Goal: Task Accomplishment & Management: Manage account settings

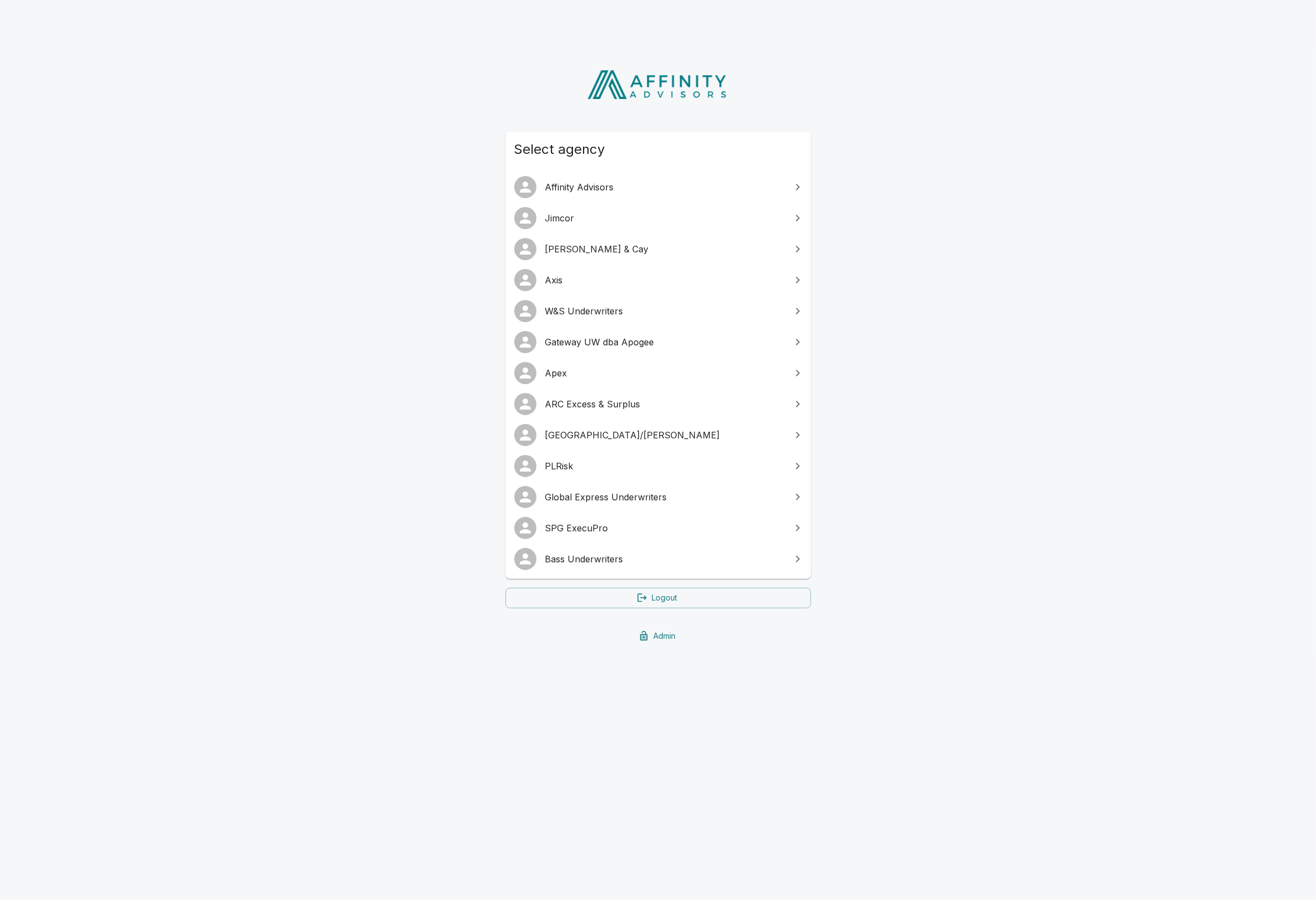
click at [593, 322] on link "W&S Underwriters" at bounding box center [658, 310] width 306 height 31
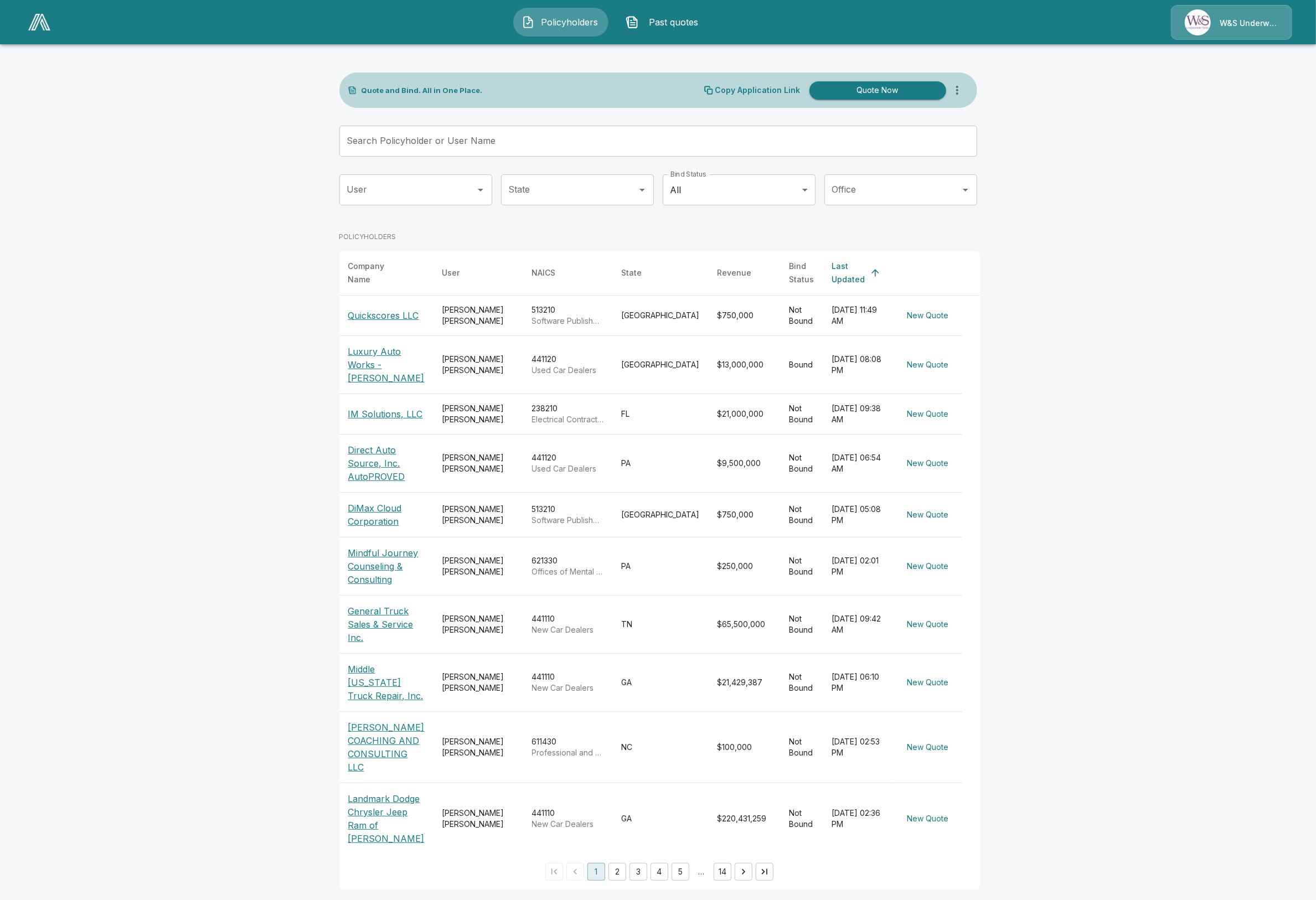
click at [663, 22] on span "Past quotes" at bounding box center [673, 22] width 61 height 13
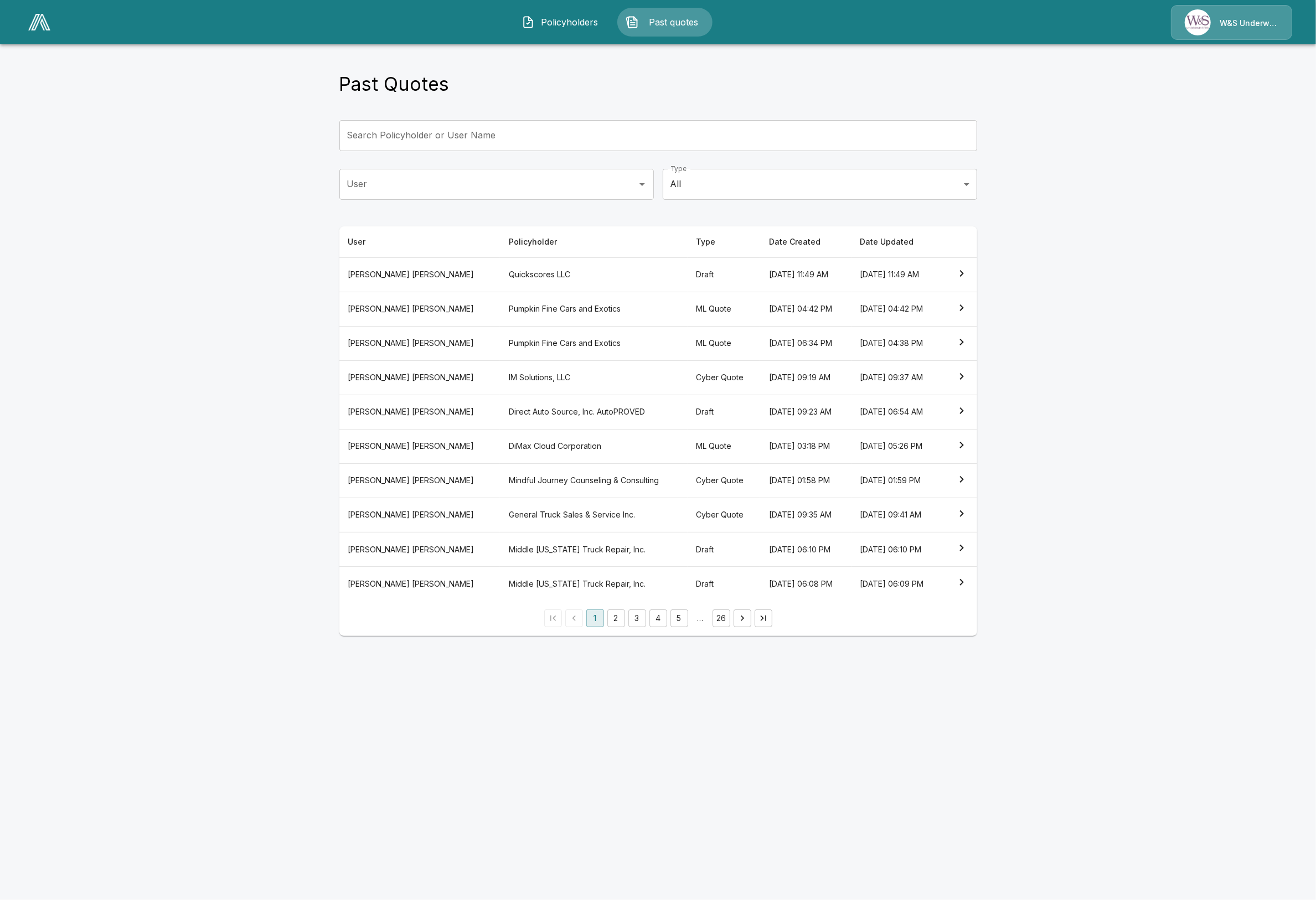
click at [538, 273] on th "Quickscores LLC" at bounding box center [594, 275] width 188 height 34
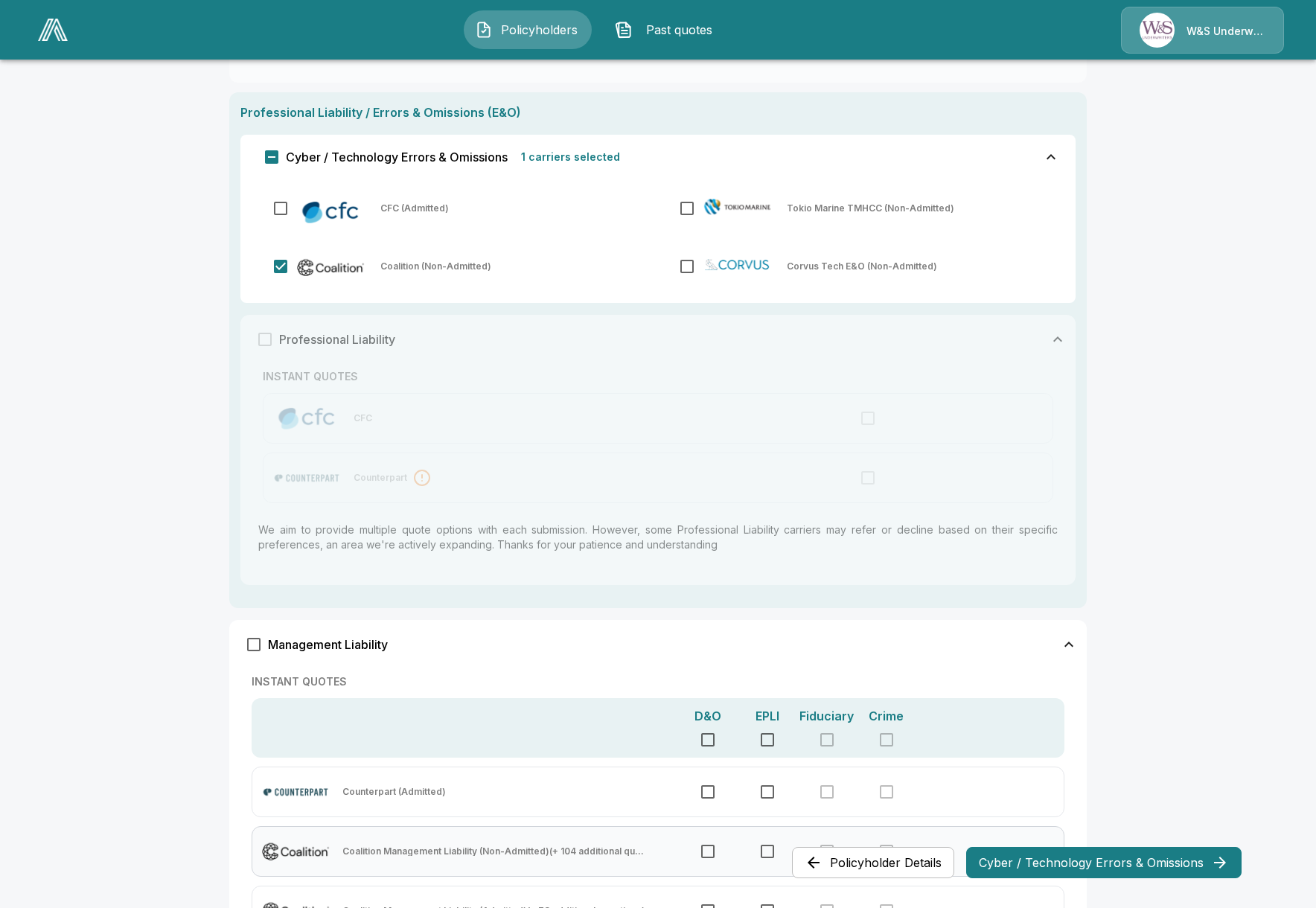
scroll to position [593, 0]
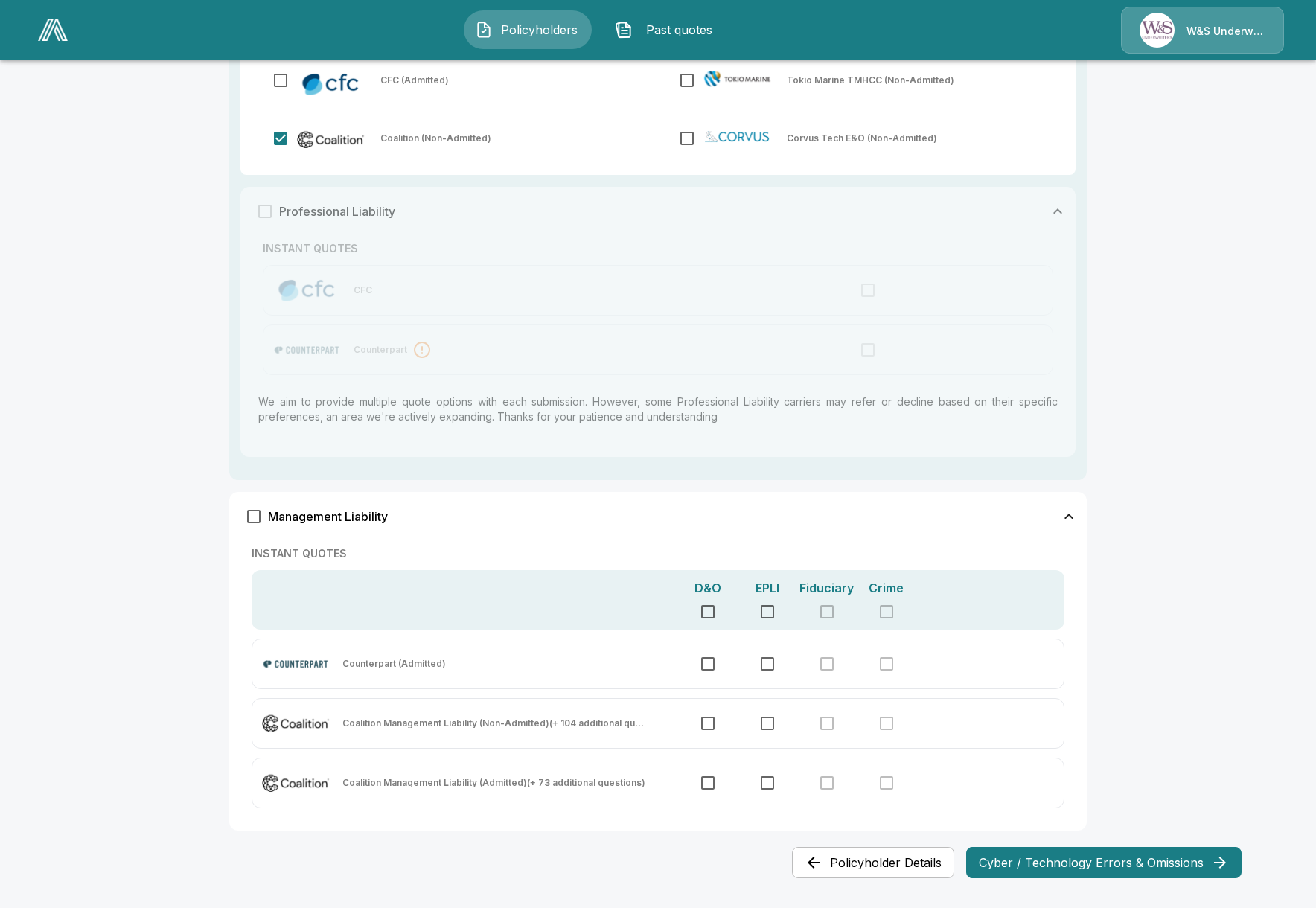
click at [61, 42] on link at bounding box center [52, 29] width 41 height 34
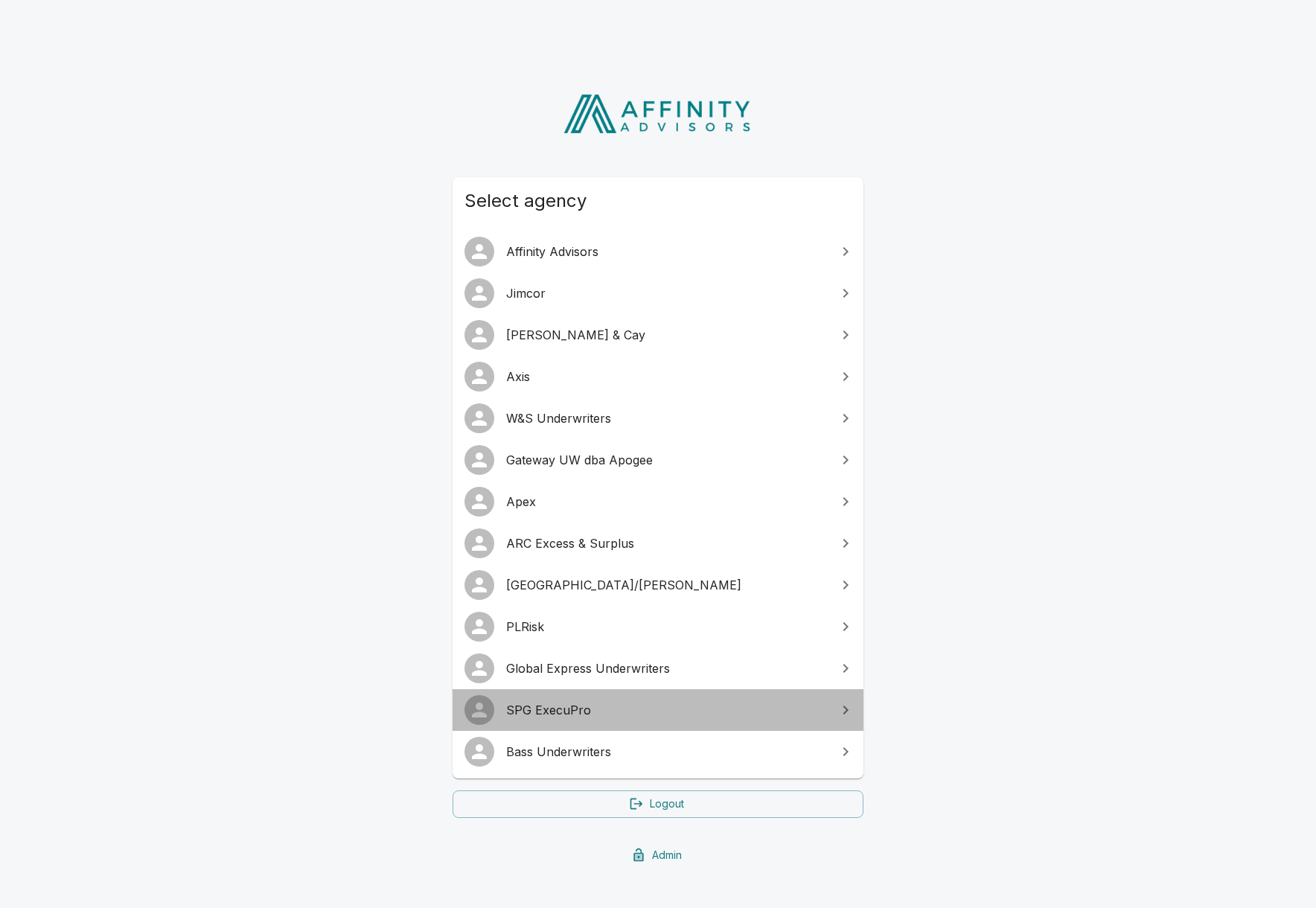
click at [564, 707] on span "SPG ExecuPro" at bounding box center [666, 709] width 321 height 17
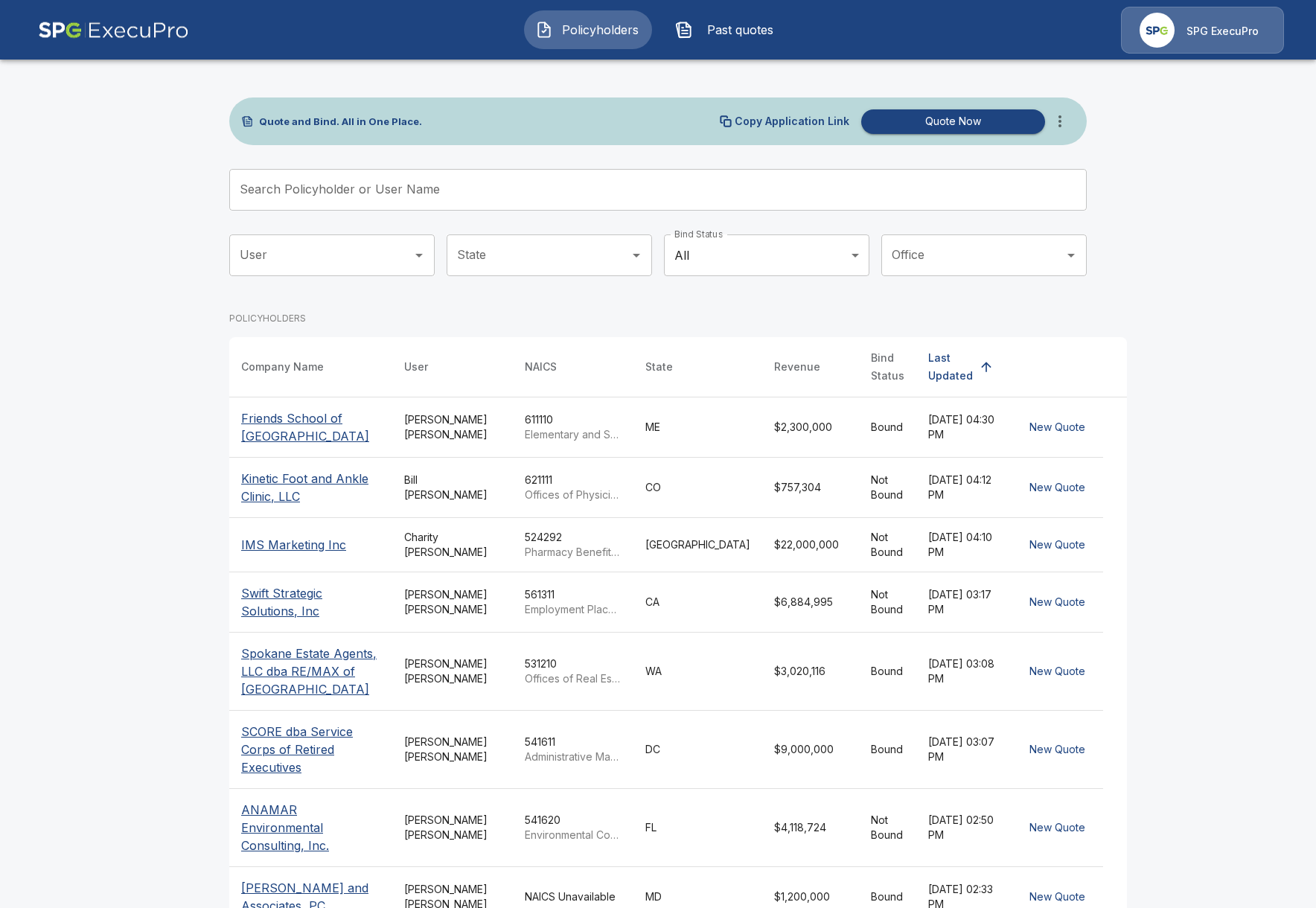
click at [72, 336] on main "Quote and Bind. All in One Place. Copy Application Link Quote Now Search Policy…" at bounding box center [658, 580] width 1316 height 1160
click at [153, 299] on main "Quote and Bind. All in One Place. Copy Application Link Quote Now Search Policy…" at bounding box center [658, 580] width 1316 height 1160
drag, startPoint x: 792, startPoint y: 359, endPoint x: 849, endPoint y: 367, distance: 57.6
click at [858, 367] on th "Bind Status" at bounding box center [887, 367] width 57 height 60
click at [1214, 397] on main "Quote and Bind. All in One Place. Copy Application Link Quote Now Search Policy…" at bounding box center [658, 580] width 1316 height 1160
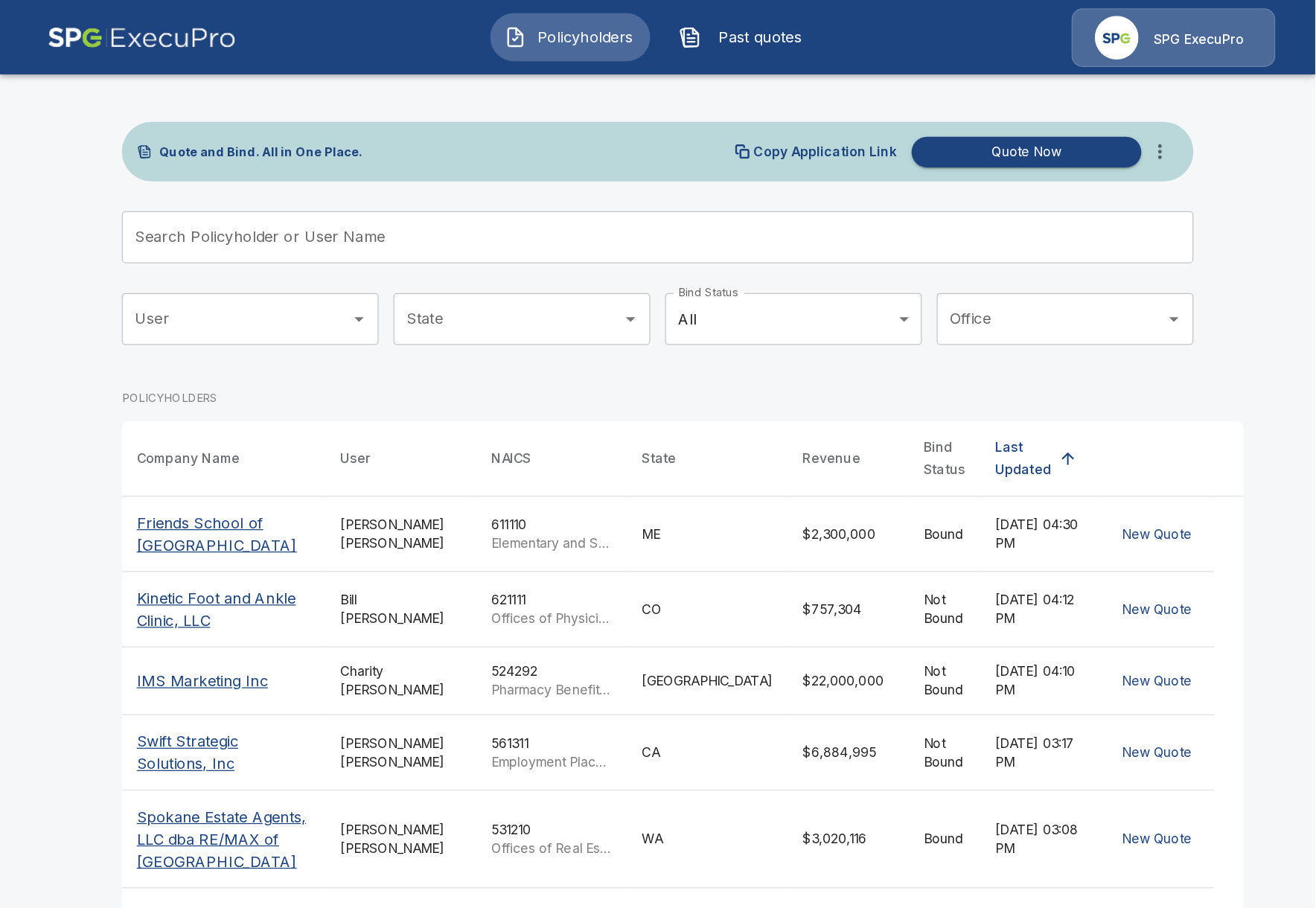
scroll to position [60, 0]
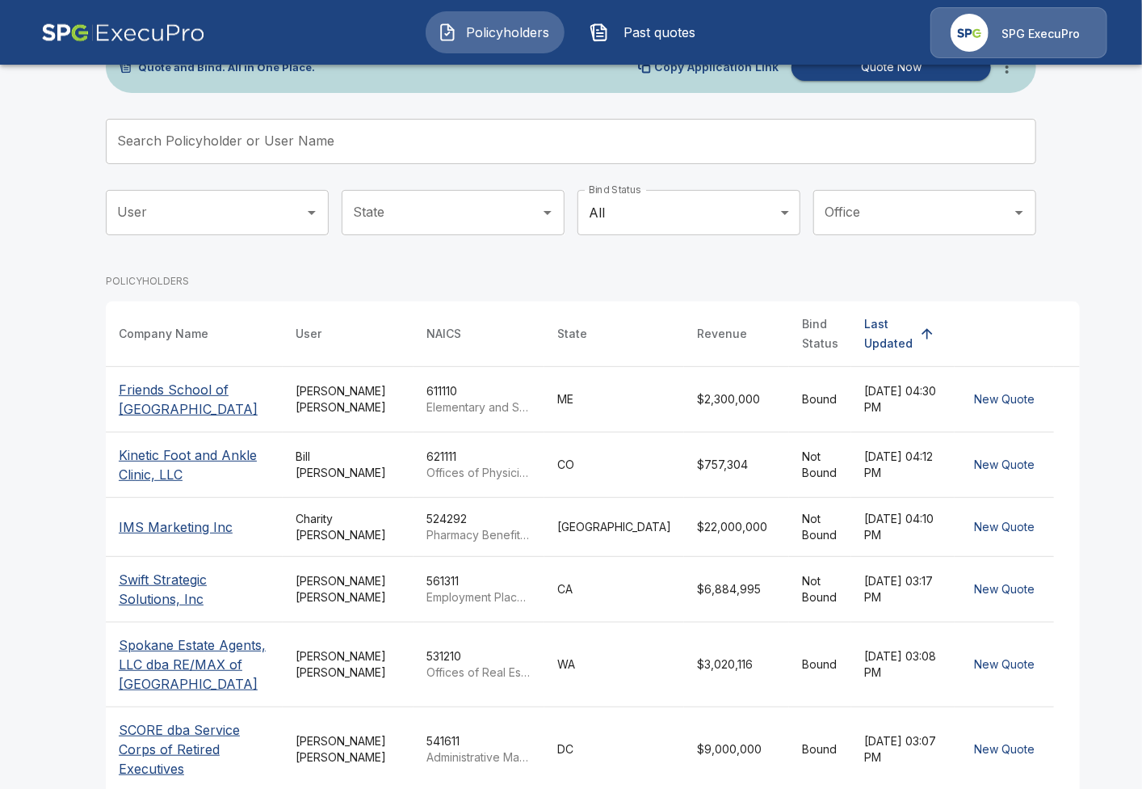
click at [36, 637] on main "Quote and Bind. All in One Place. Copy Application Link Quote Now Search Policy…" at bounding box center [571, 565] width 1142 height 1260
click at [84, 568] on main "Quote and Bind. All in One Place. Copy Application Link Quote Now Search Policy…" at bounding box center [571, 565] width 1142 height 1260
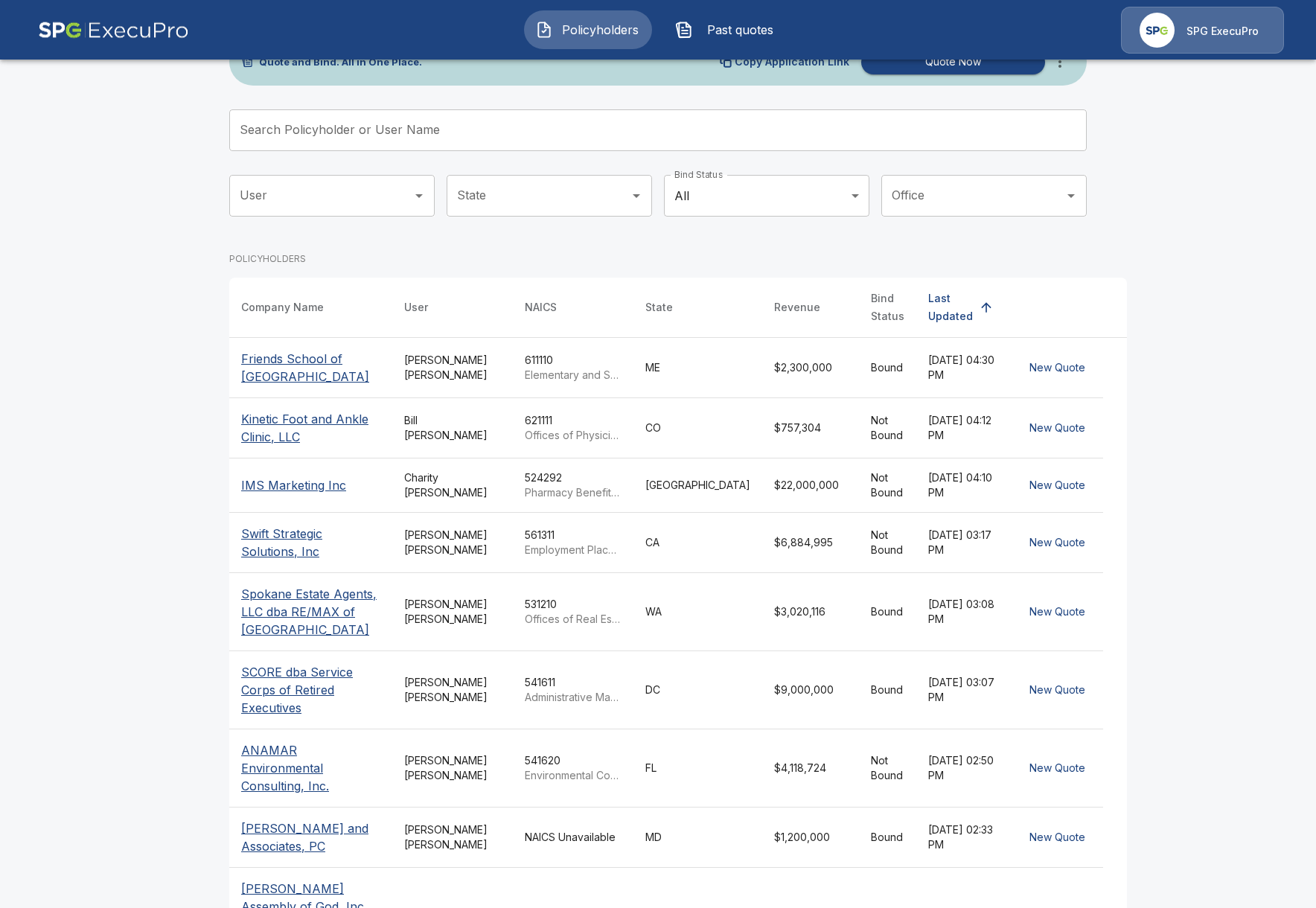
click at [192, 807] on main "Quote and Bind. All in One Place. Copy Application Link Quote Now Search Policy…" at bounding box center [658, 520] width 1316 height 1160
drag, startPoint x: 1234, startPoint y: 537, endPoint x: 1223, endPoint y: 550, distance: 17.0
click at [1234, 537] on main "Quote and Bind. All in One Place. Copy Application Link Quote Now Search Policy…" at bounding box center [658, 520] width 1316 height 1160
click at [1130, 473] on main "Quote and Bind. All in One Place. Copy Application Link Quote Now Search Policy…" at bounding box center [658, 520] width 1316 height 1160
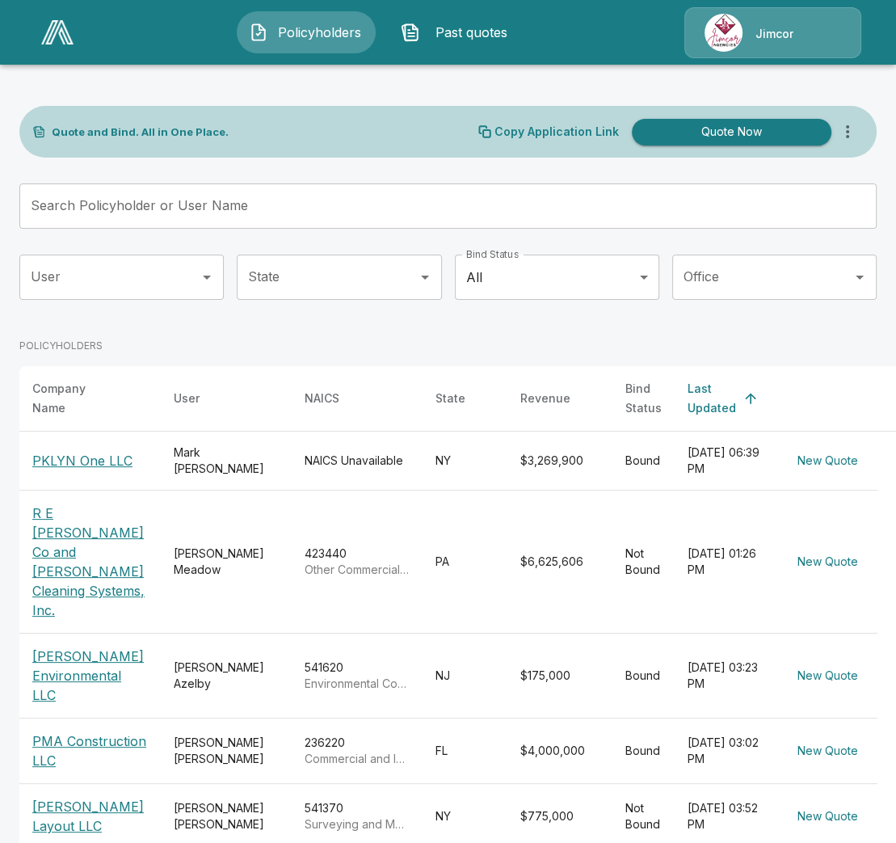
click at [737, 45] on img at bounding box center [724, 33] width 38 height 38
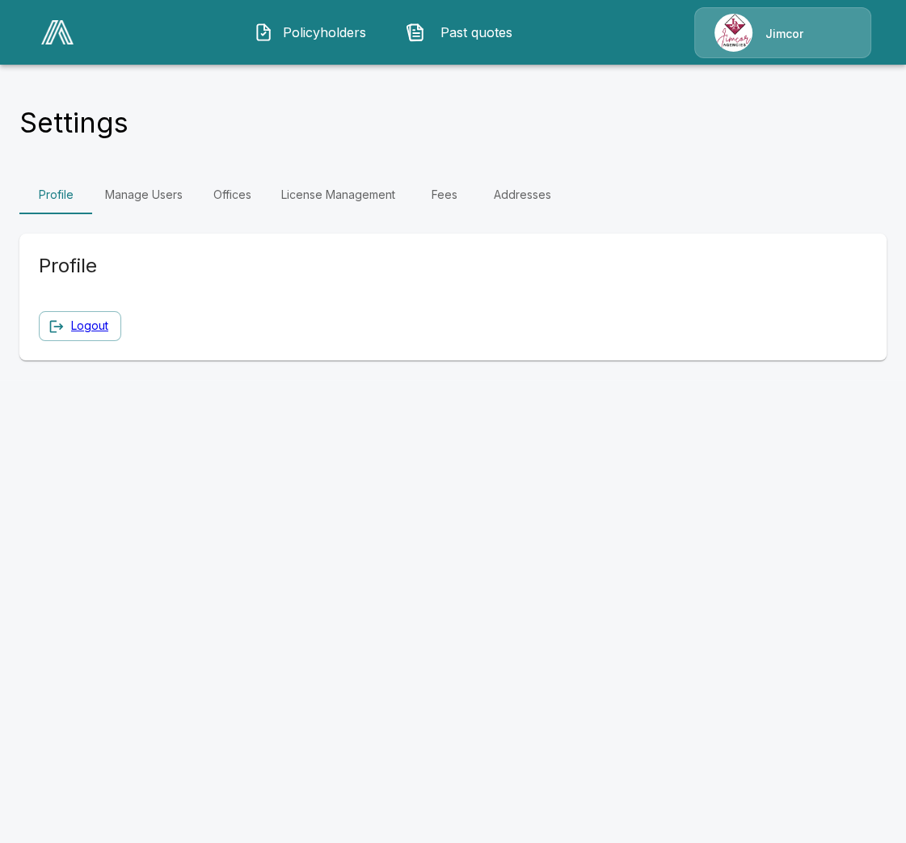
click at [322, 32] on span "Policyholders" at bounding box center [324, 32] width 89 height 19
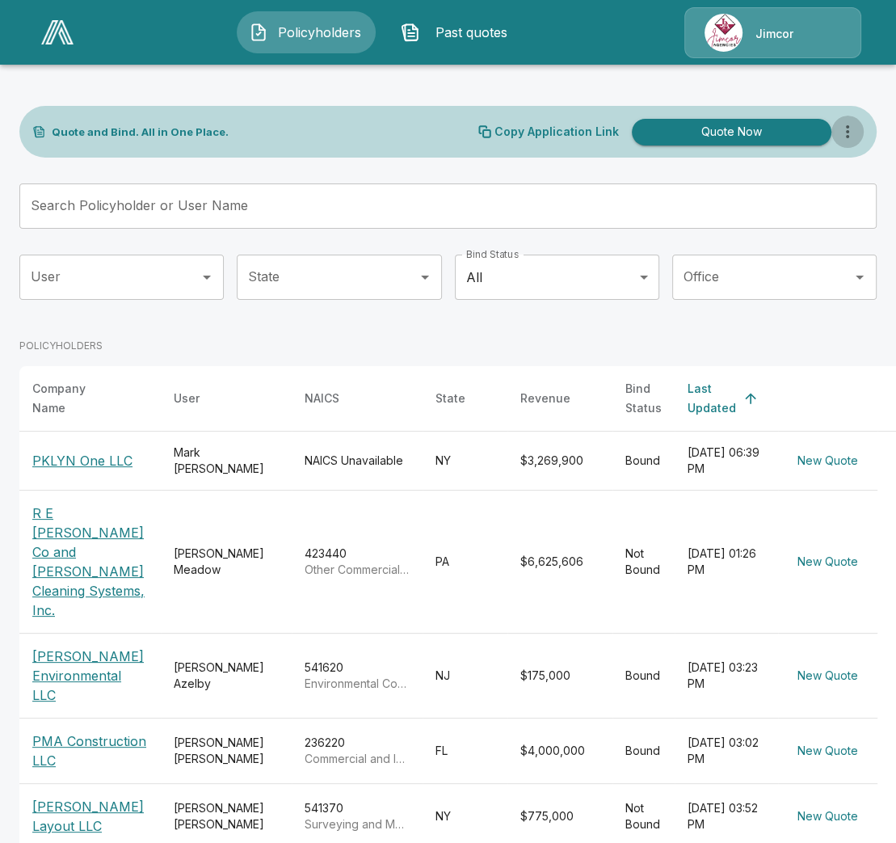
click at [855, 133] on icon "more" at bounding box center [847, 131] width 19 height 19
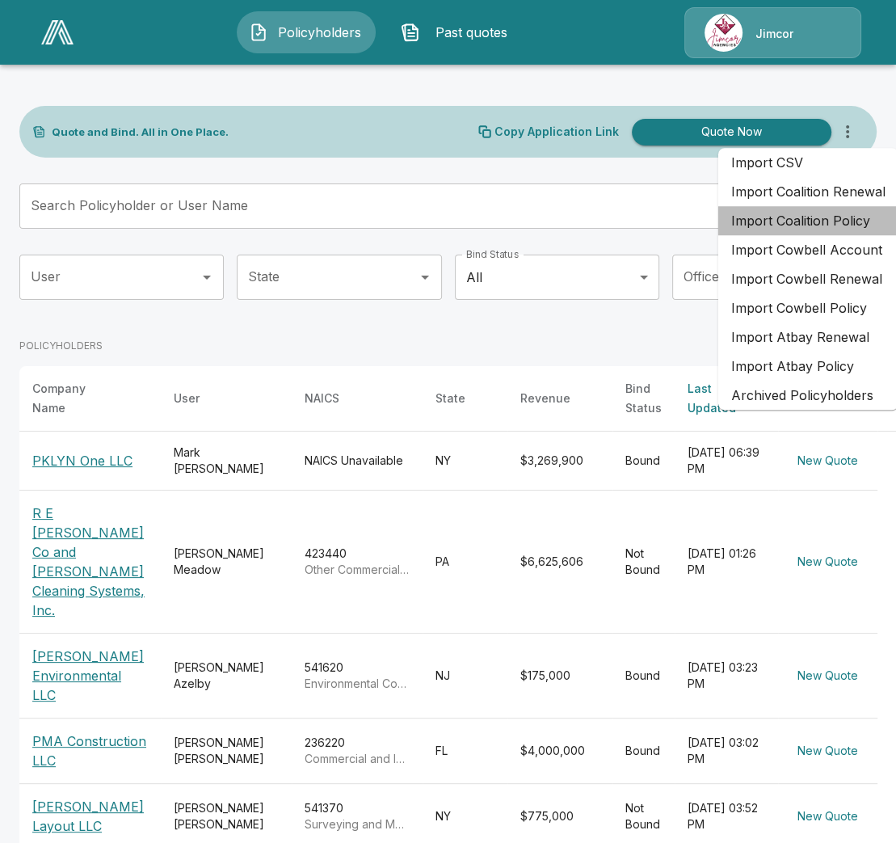
click at [815, 223] on li "Import Coalition Policy" at bounding box center [808, 220] width 180 height 29
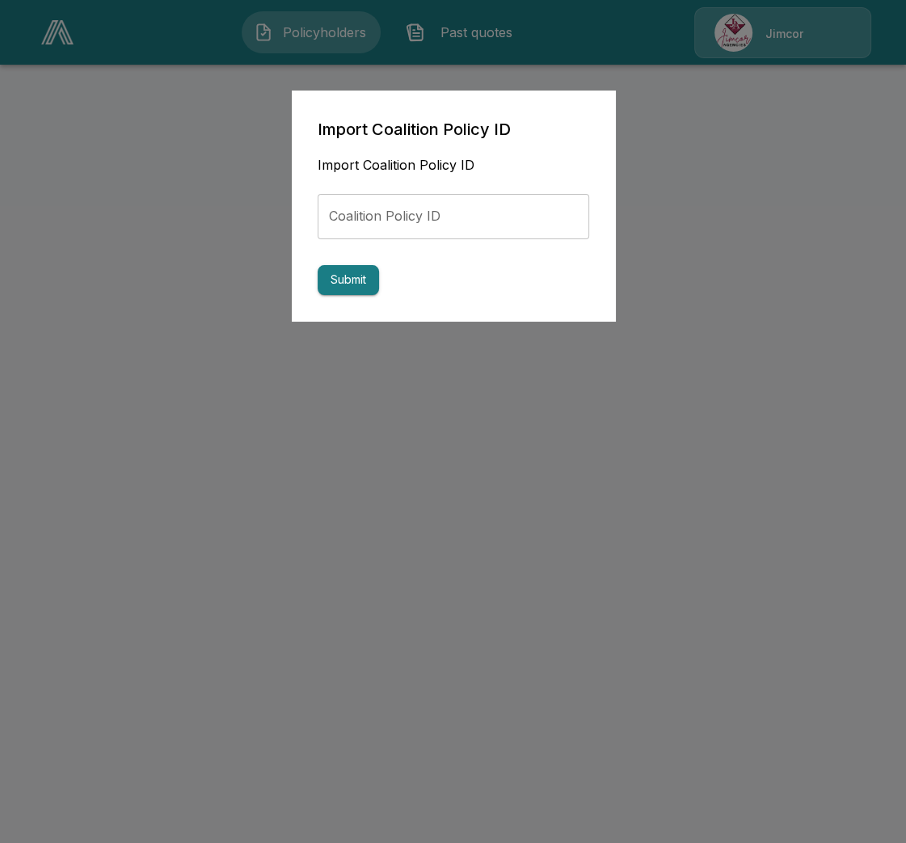
click at [659, 331] on div at bounding box center [453, 421] width 906 height 843
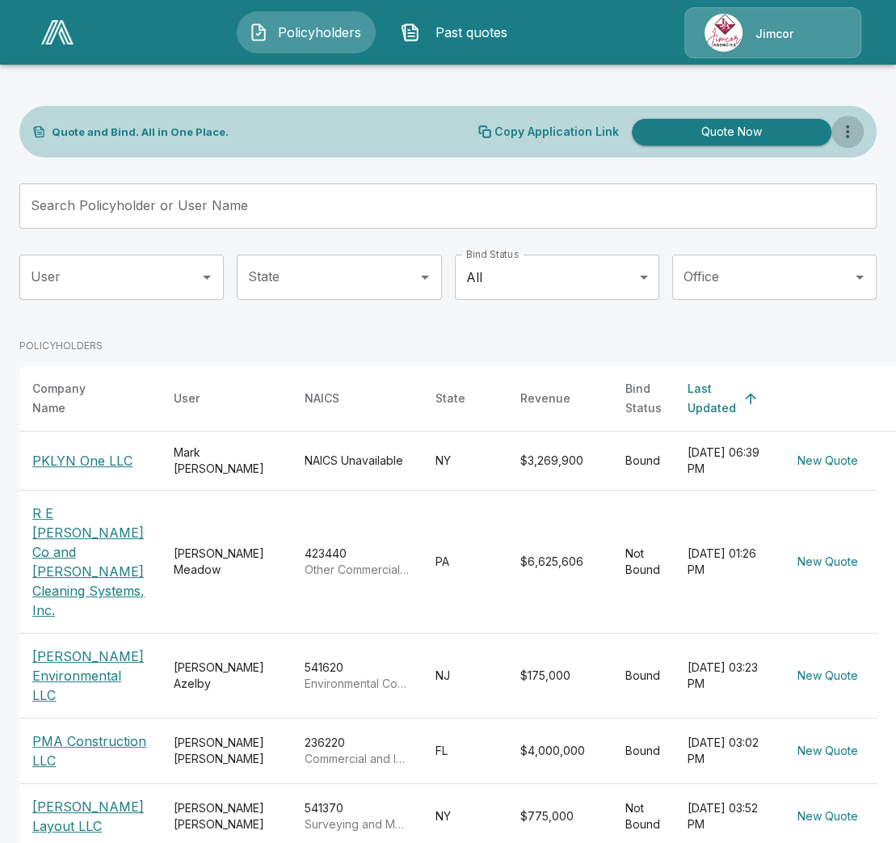
click at [849, 130] on icon "more" at bounding box center [847, 131] width 3 height 13
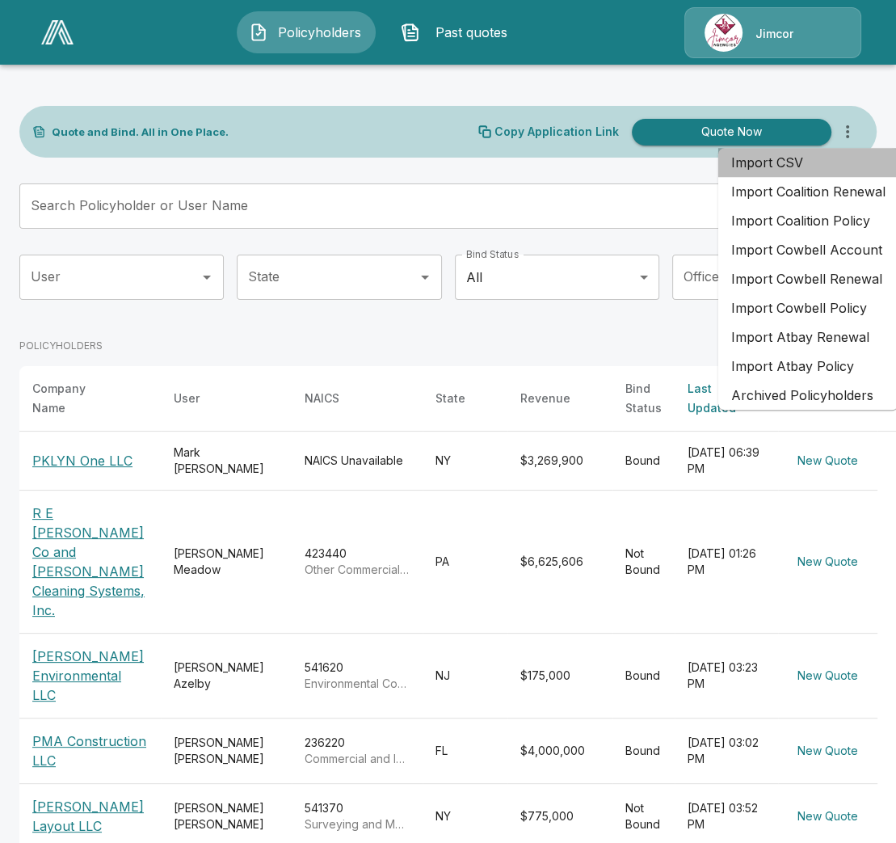
click at [789, 162] on li "Import CSV" at bounding box center [808, 162] width 180 height 29
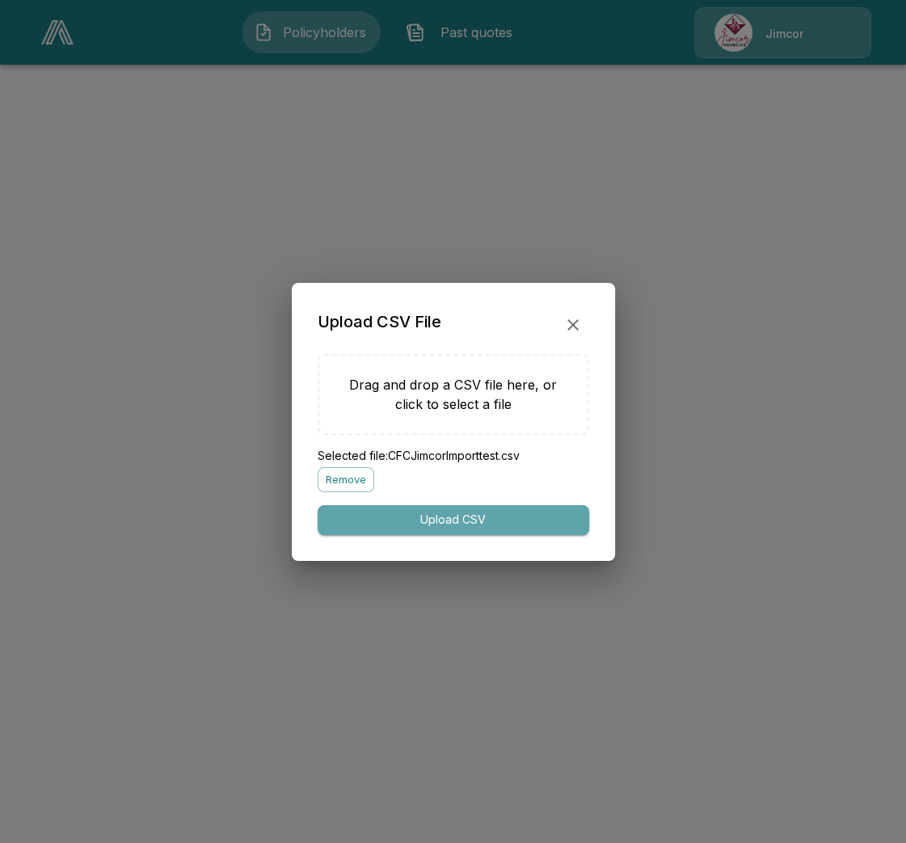
click at [456, 516] on button "Upload CSV" at bounding box center [453, 520] width 271 height 30
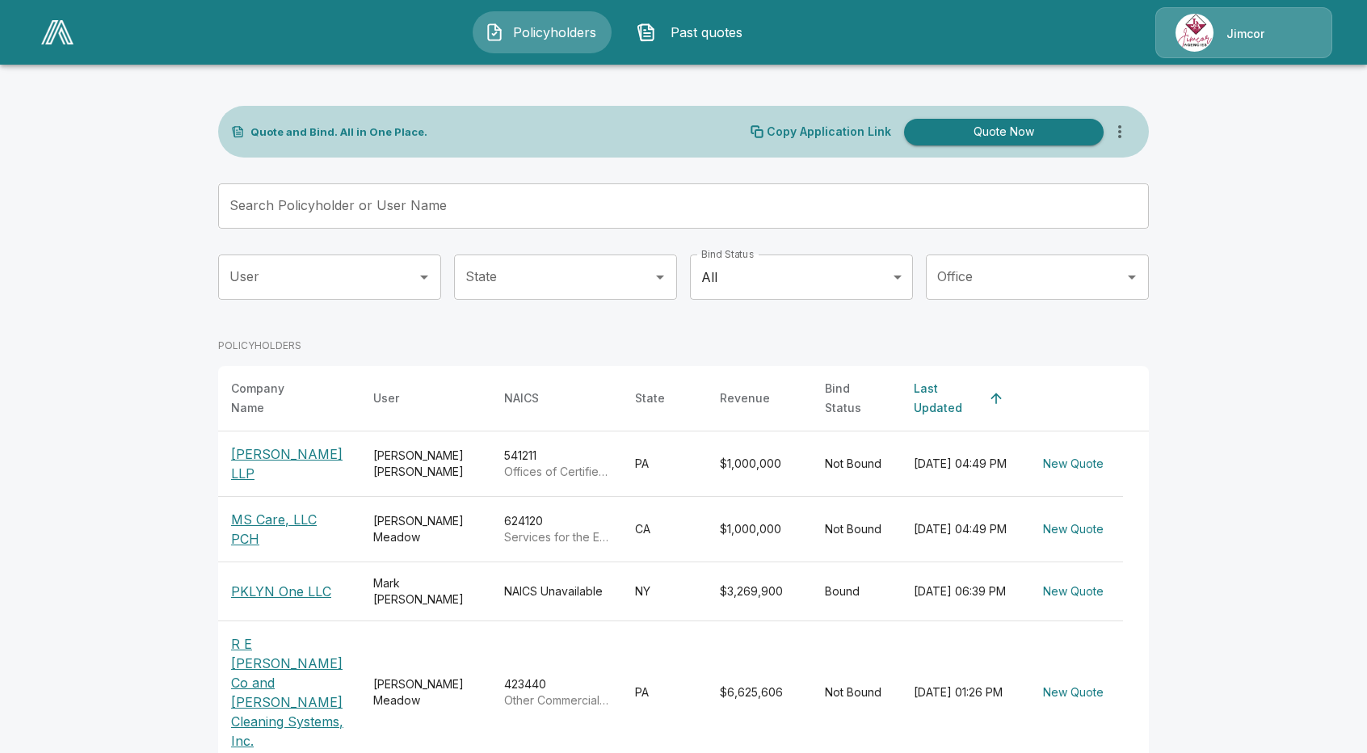
click at [895, 513] on main "Quote and Bind. All in One Place. Copy Application Link Quote Now Search Policy…" at bounding box center [683, 681] width 1367 height 1363
click at [895, 370] on main "Quote and Bind. All in One Place. Copy Application Link Quote Now Search Policy…" at bounding box center [683, 681] width 1367 height 1363
click at [895, 498] on main "Quote and Bind. All in One Place. Copy Application Link Quote Now Search Policy…" at bounding box center [683, 681] width 1367 height 1363
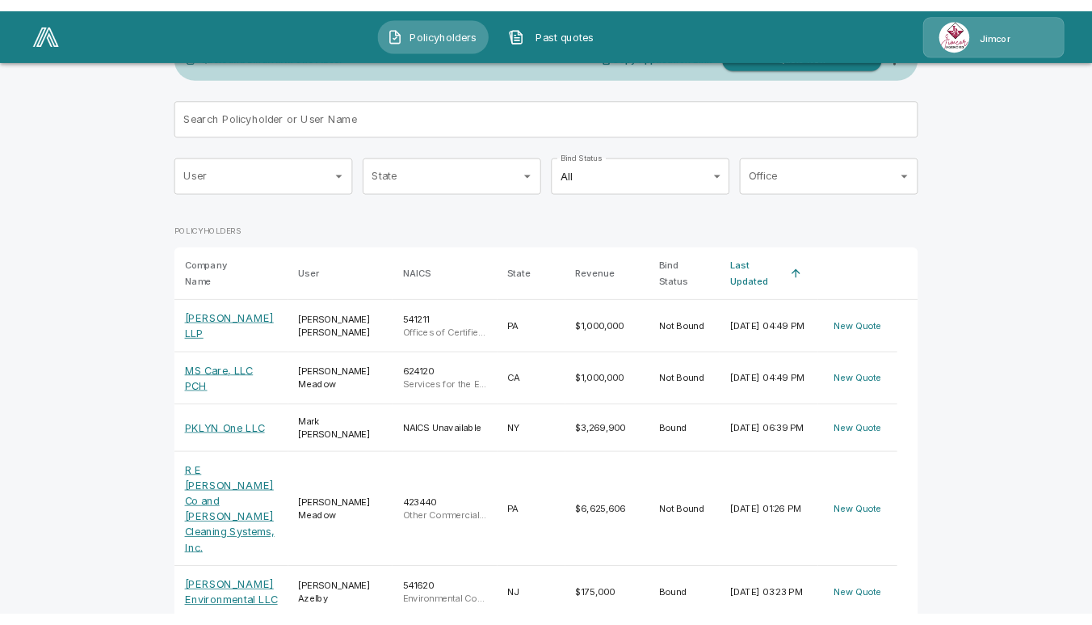
scroll to position [81, 0]
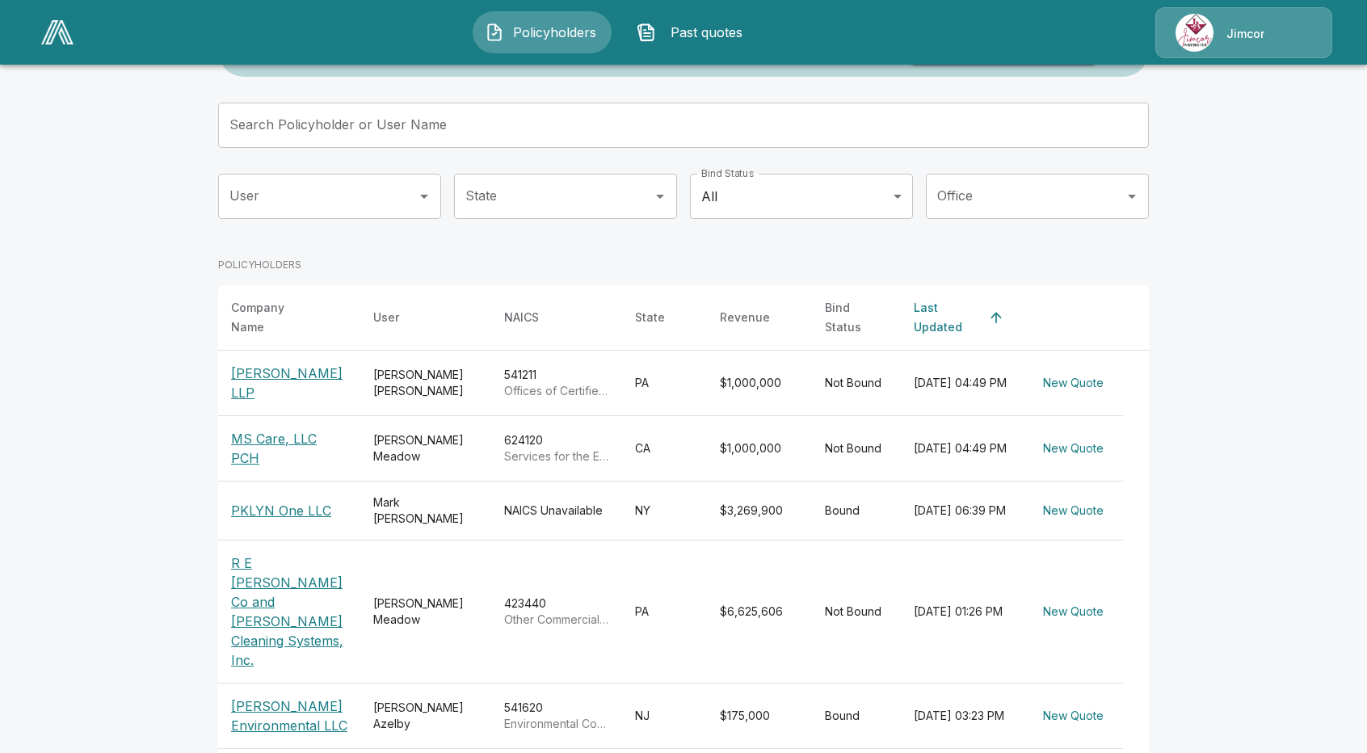
click at [895, 461] on main "Quote and Bind. All in One Place. Copy Application Link Quote Now Search Policy…" at bounding box center [683, 600] width 1367 height 1363
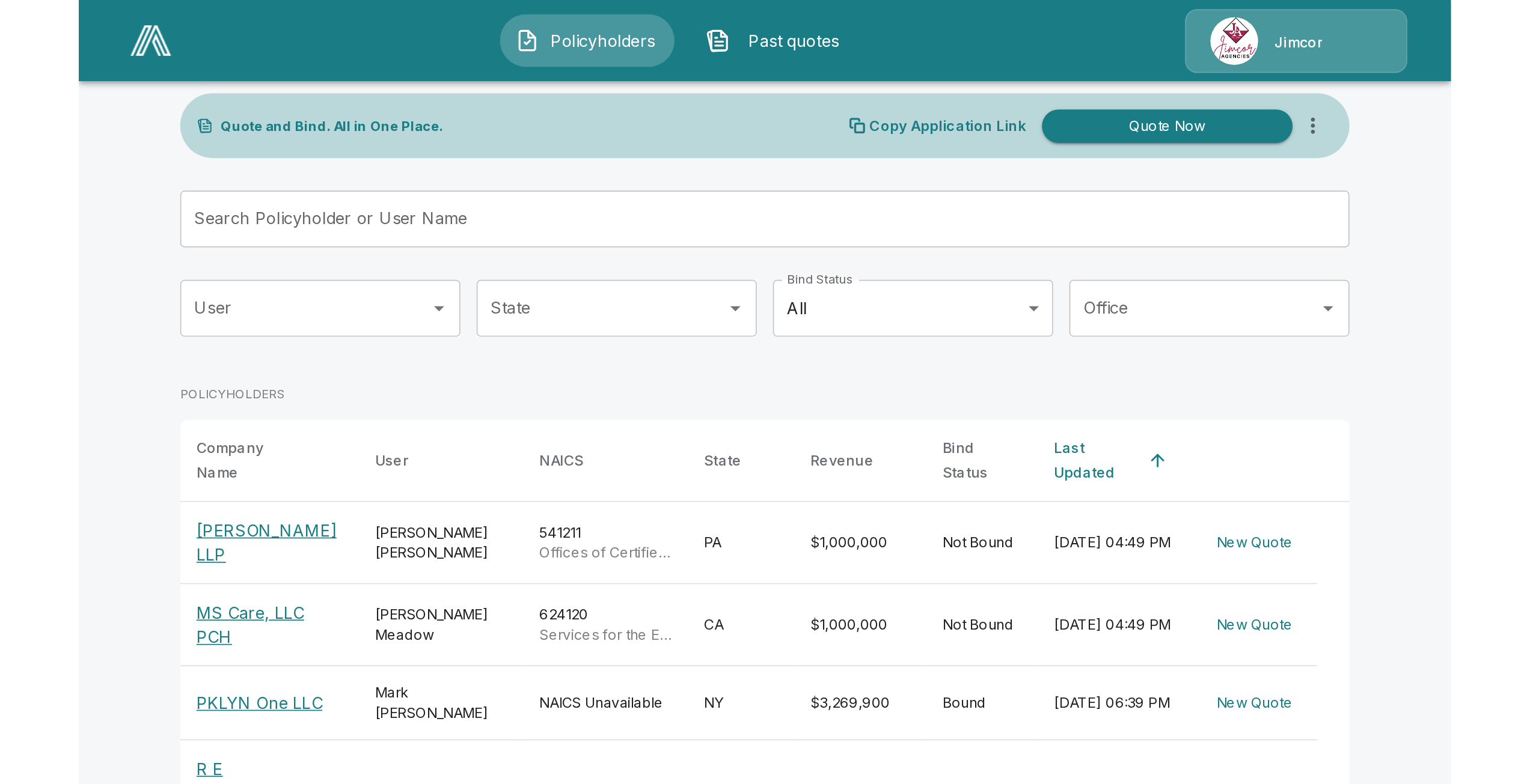
scroll to position [0, 0]
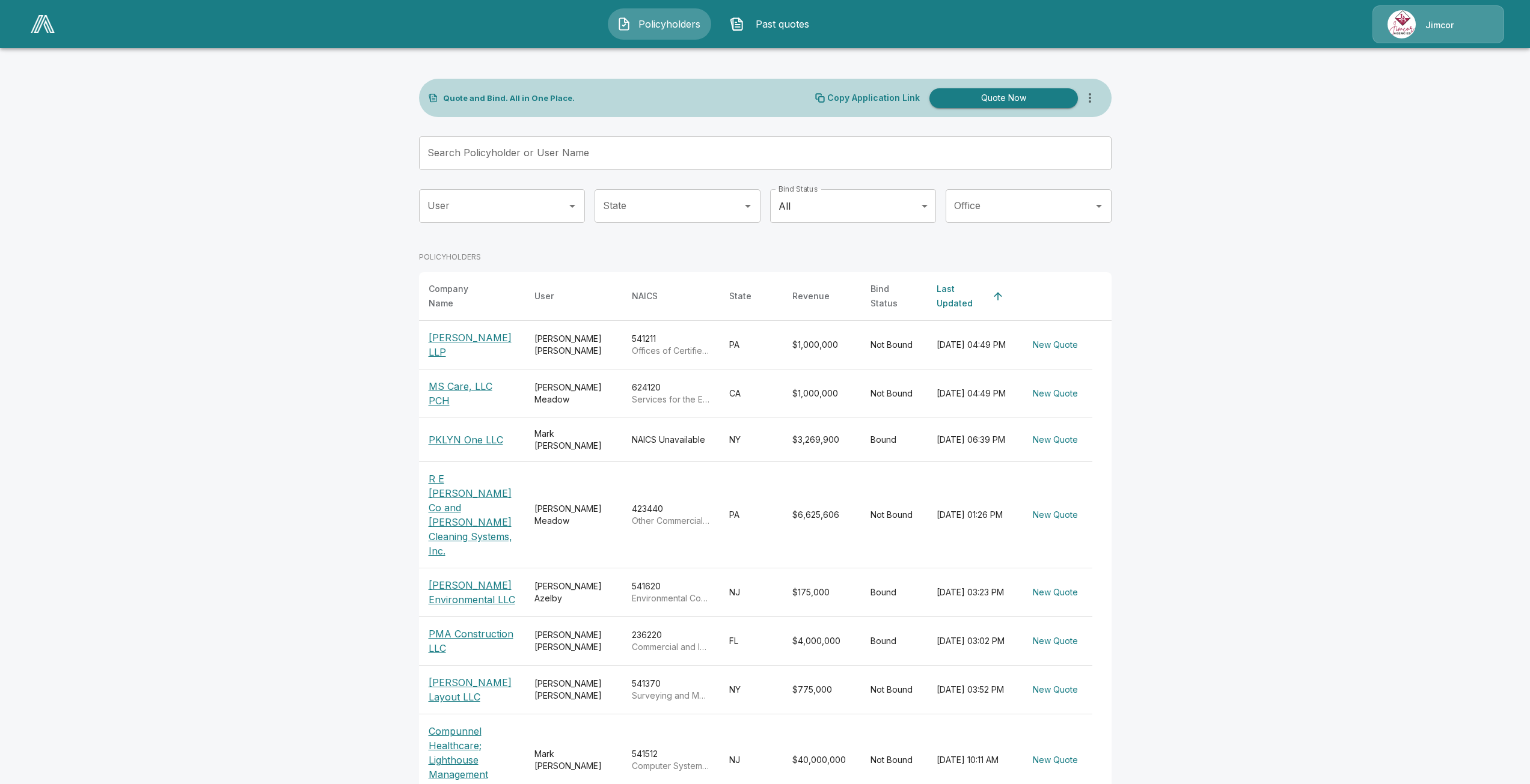
click at [478, 335] on p "[PERSON_NAME] LLP" at bounding box center [472, 344] width 86 height 29
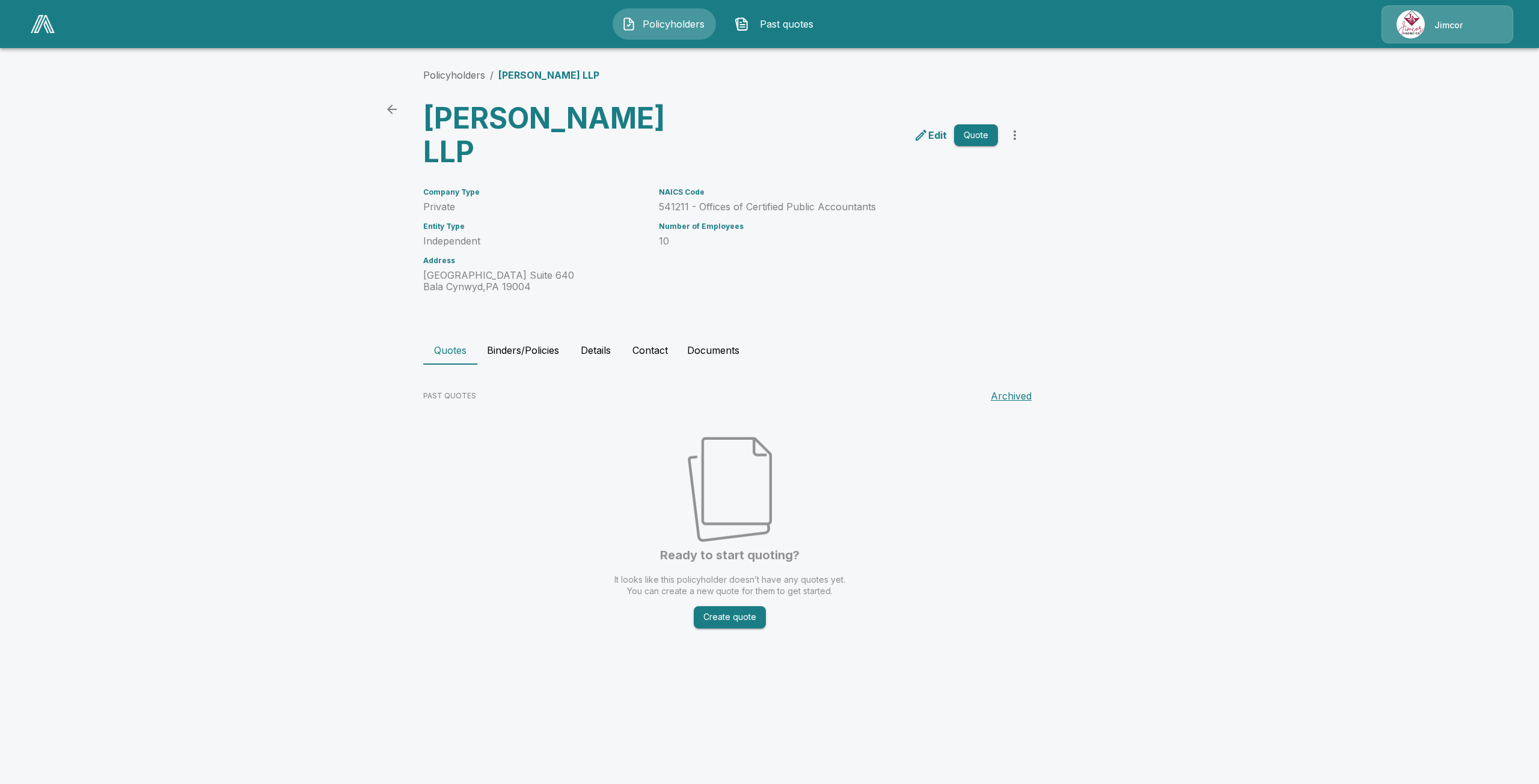
click at [651, 336] on button "Contact" at bounding box center [650, 350] width 55 height 29
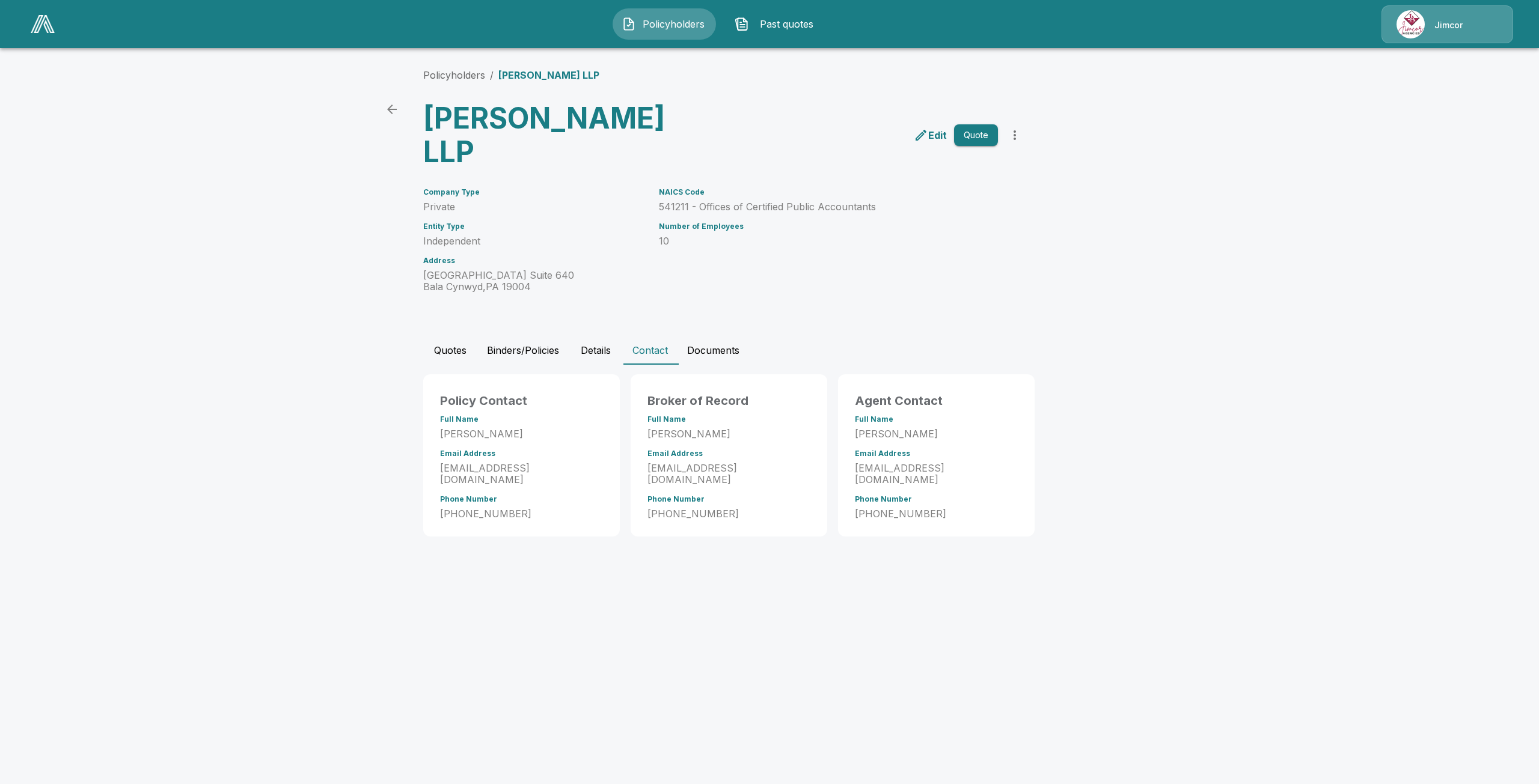
click at [600, 336] on button "Details" at bounding box center [595, 350] width 54 height 29
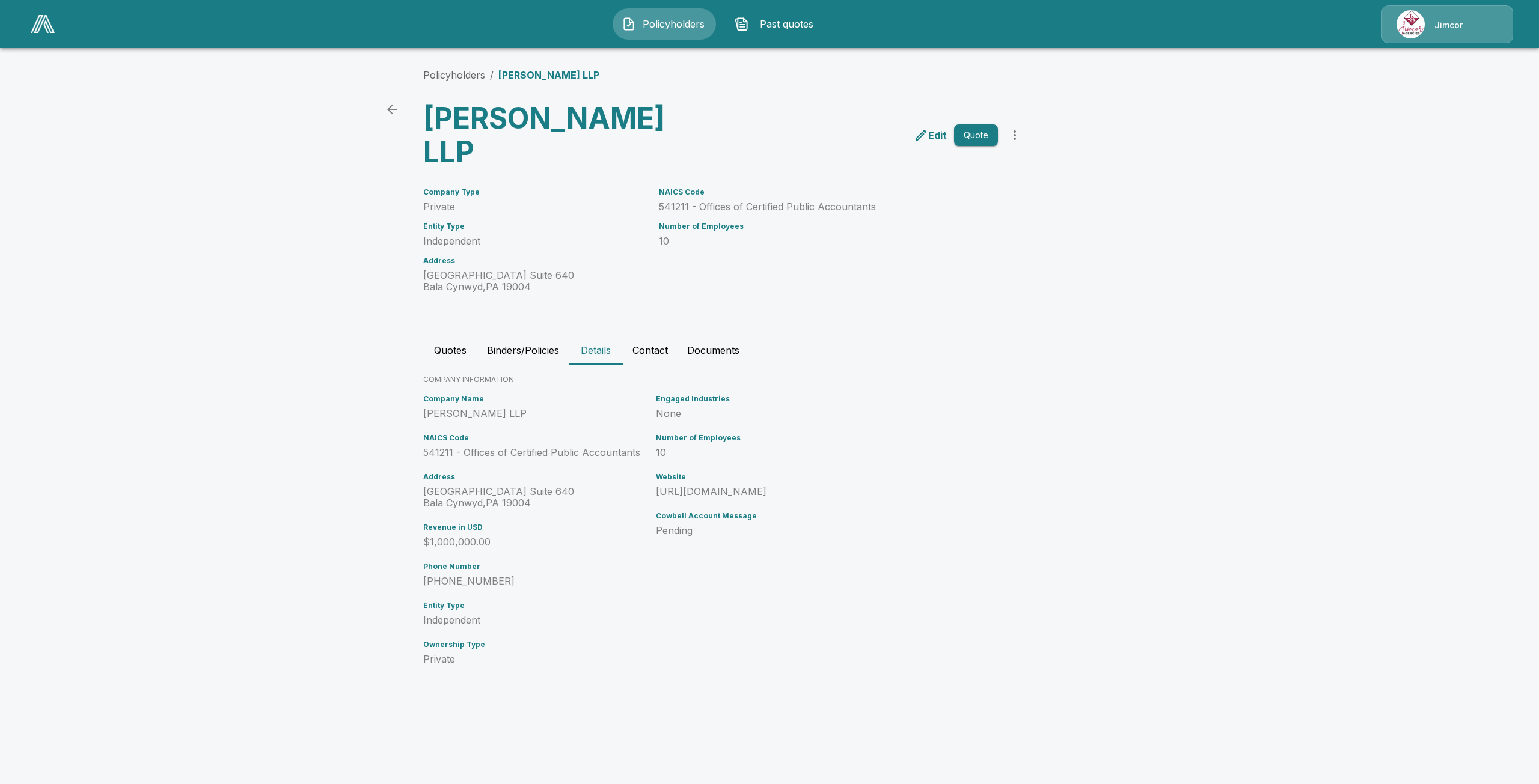
click at [939, 128] on p "Edit" at bounding box center [938, 135] width 19 height 14
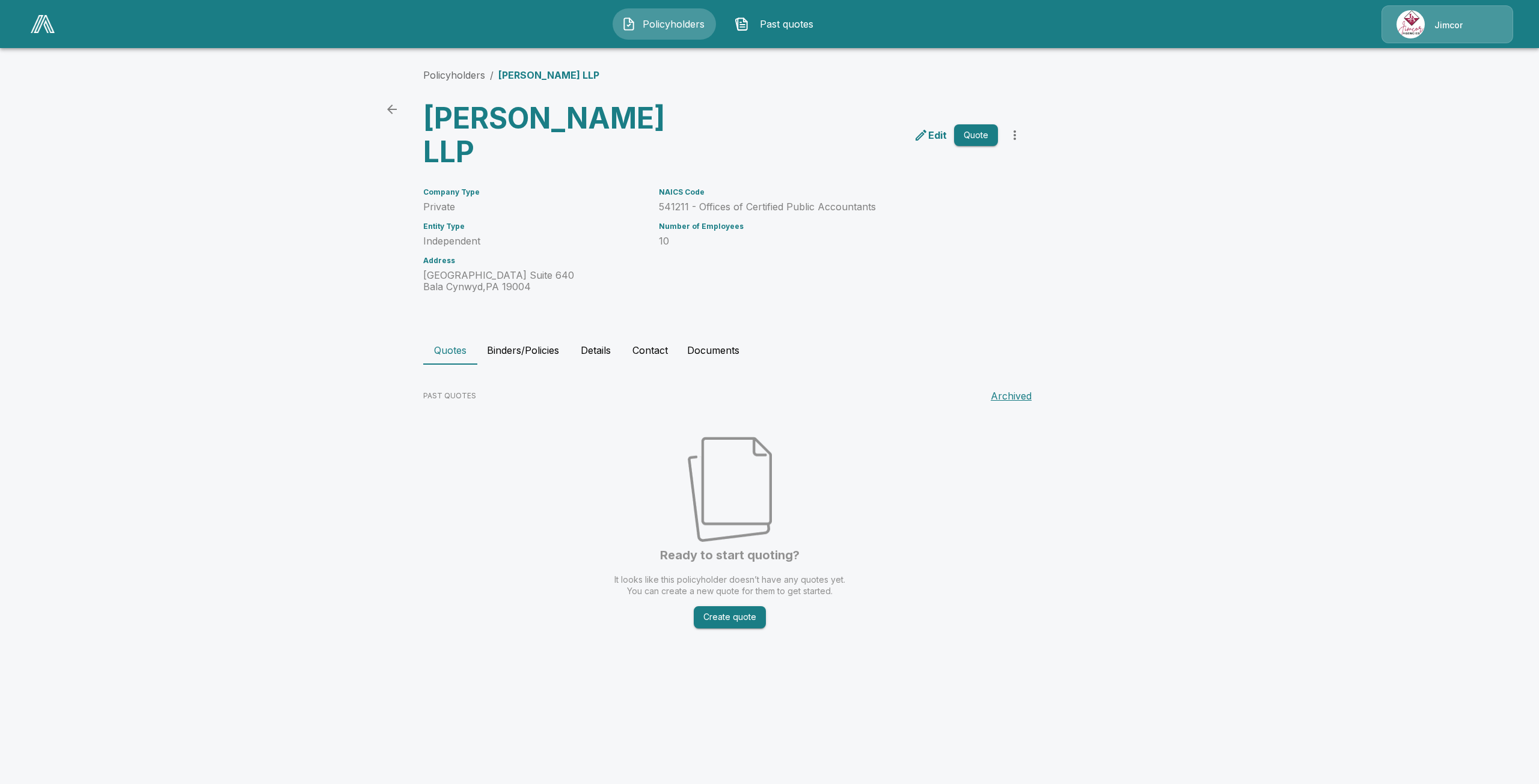
click at [620, 336] on button "Details" at bounding box center [595, 350] width 54 height 29
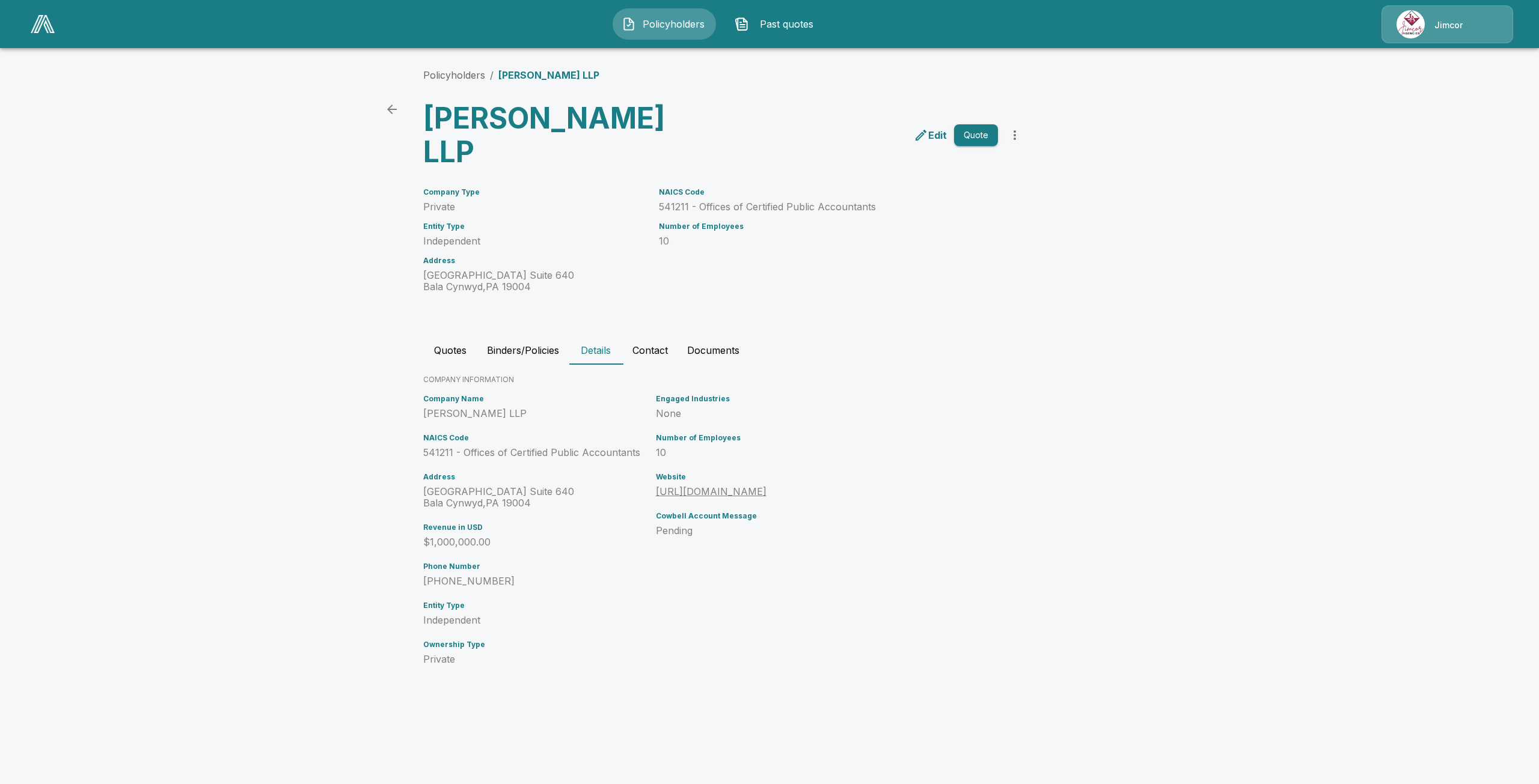
click at [817, 629] on div "Engaged Industries None Number of Employees 10 Website https://savranbenson.com…" at bounding box center [796, 534] width 290 height 289
click at [653, 336] on button "Contact" at bounding box center [650, 350] width 55 height 29
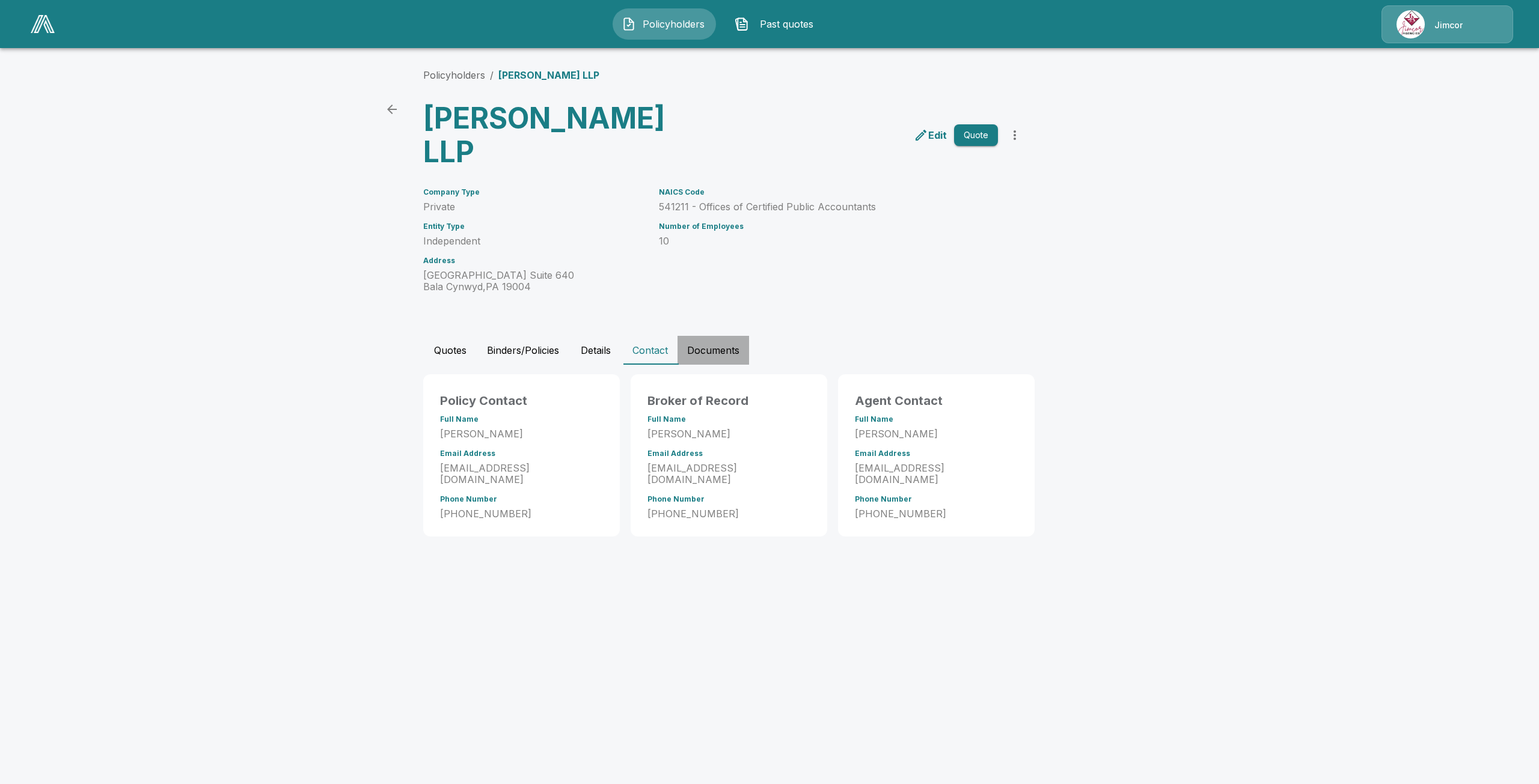
click at [712, 336] on button "Documents" at bounding box center [714, 350] width 71 height 29
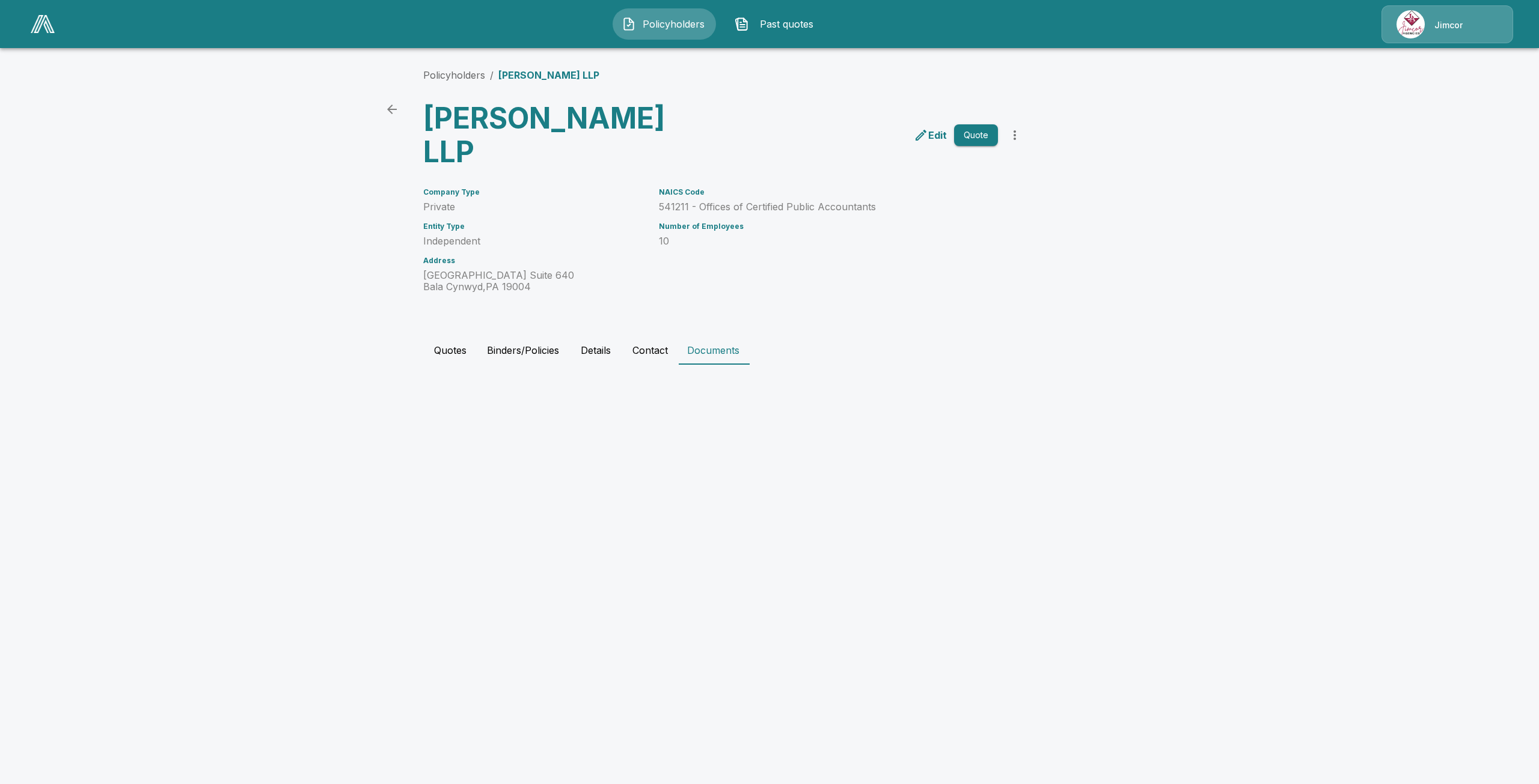
click at [647, 336] on button "Contact" at bounding box center [650, 350] width 55 height 29
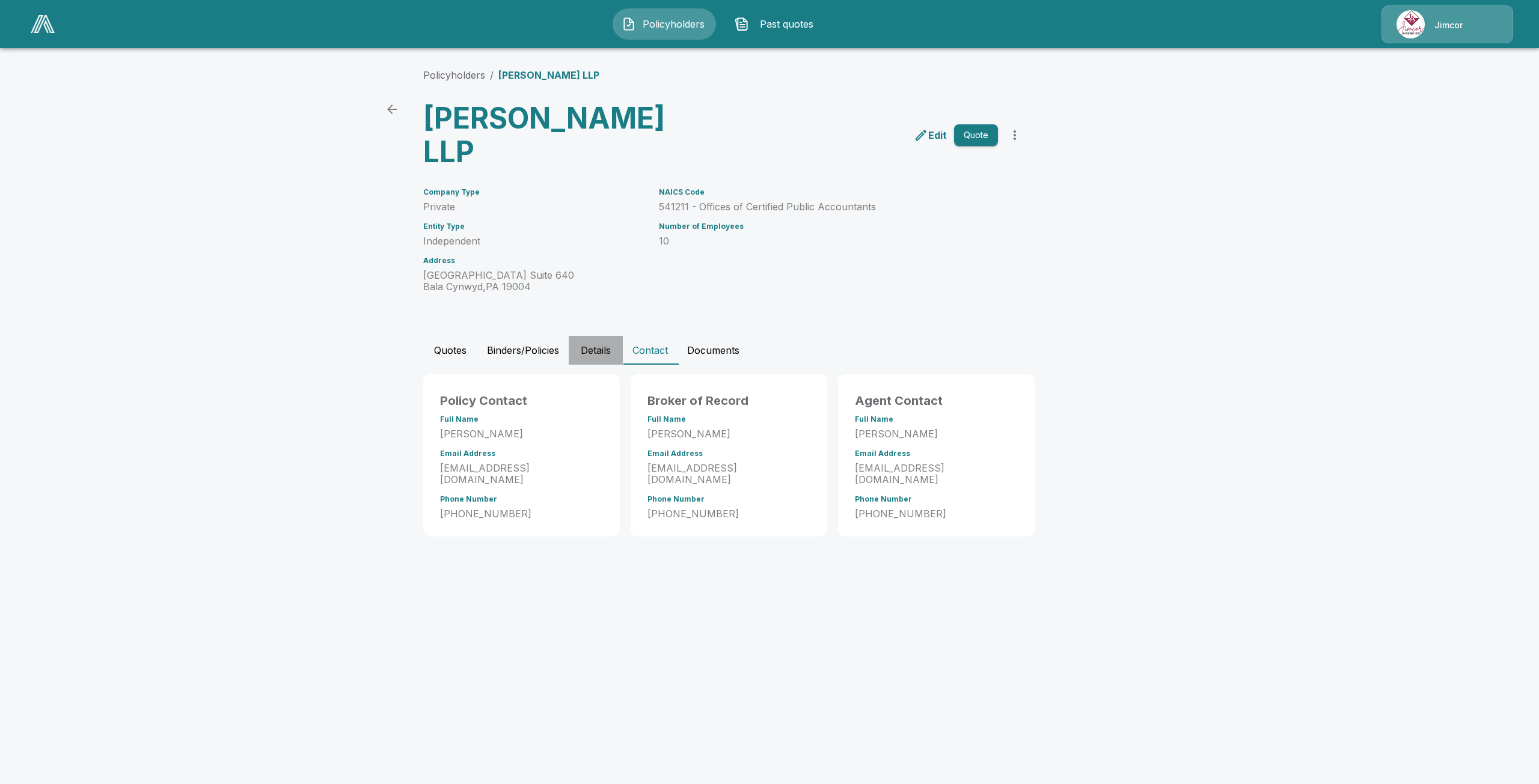
drag, startPoint x: 612, startPoint y: 319, endPoint x: 603, endPoint y: 320, distance: 9.1
click at [607, 336] on button "Details" at bounding box center [595, 350] width 54 height 29
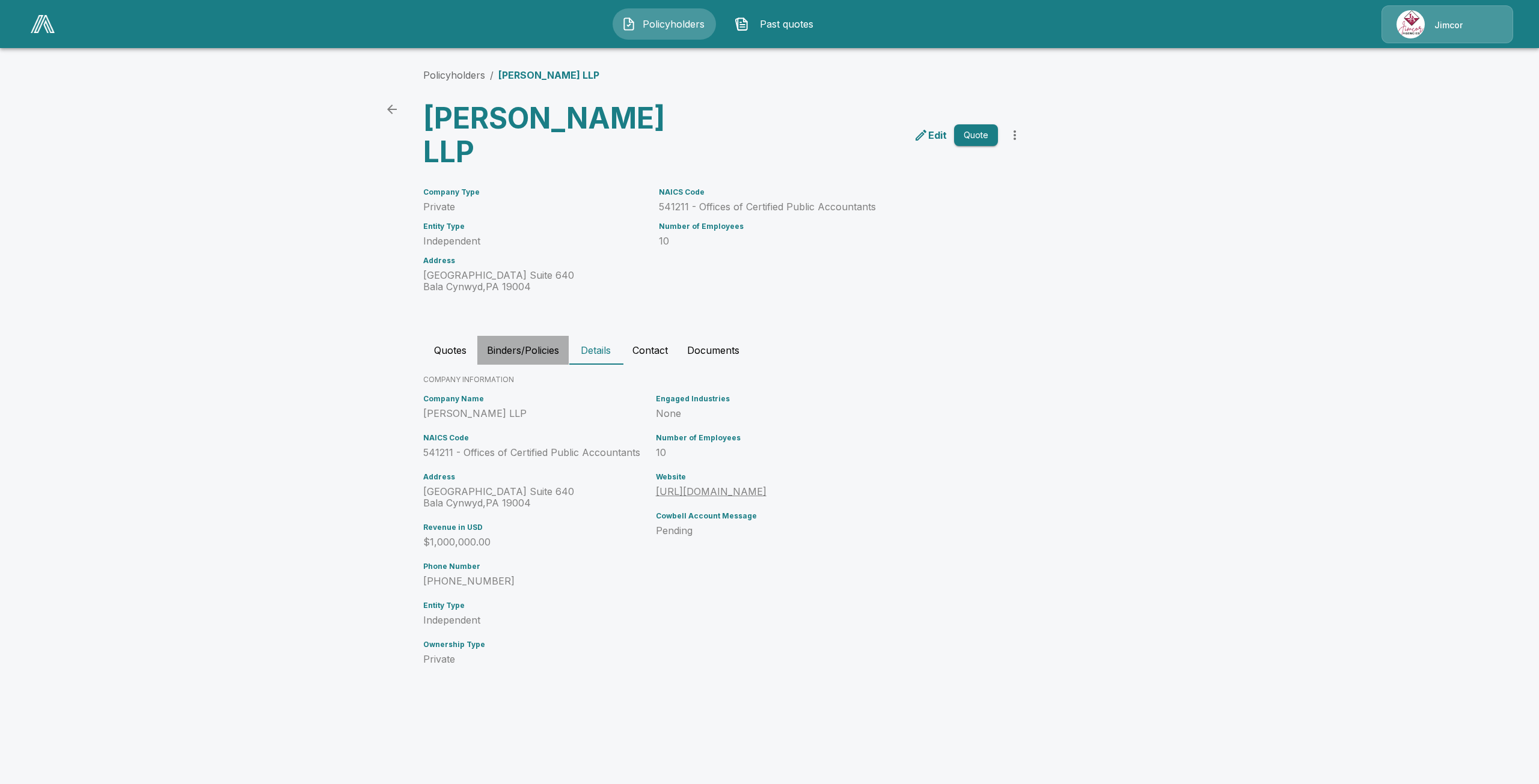
click at [559, 336] on button "Binders/Policies" at bounding box center [523, 350] width 92 height 29
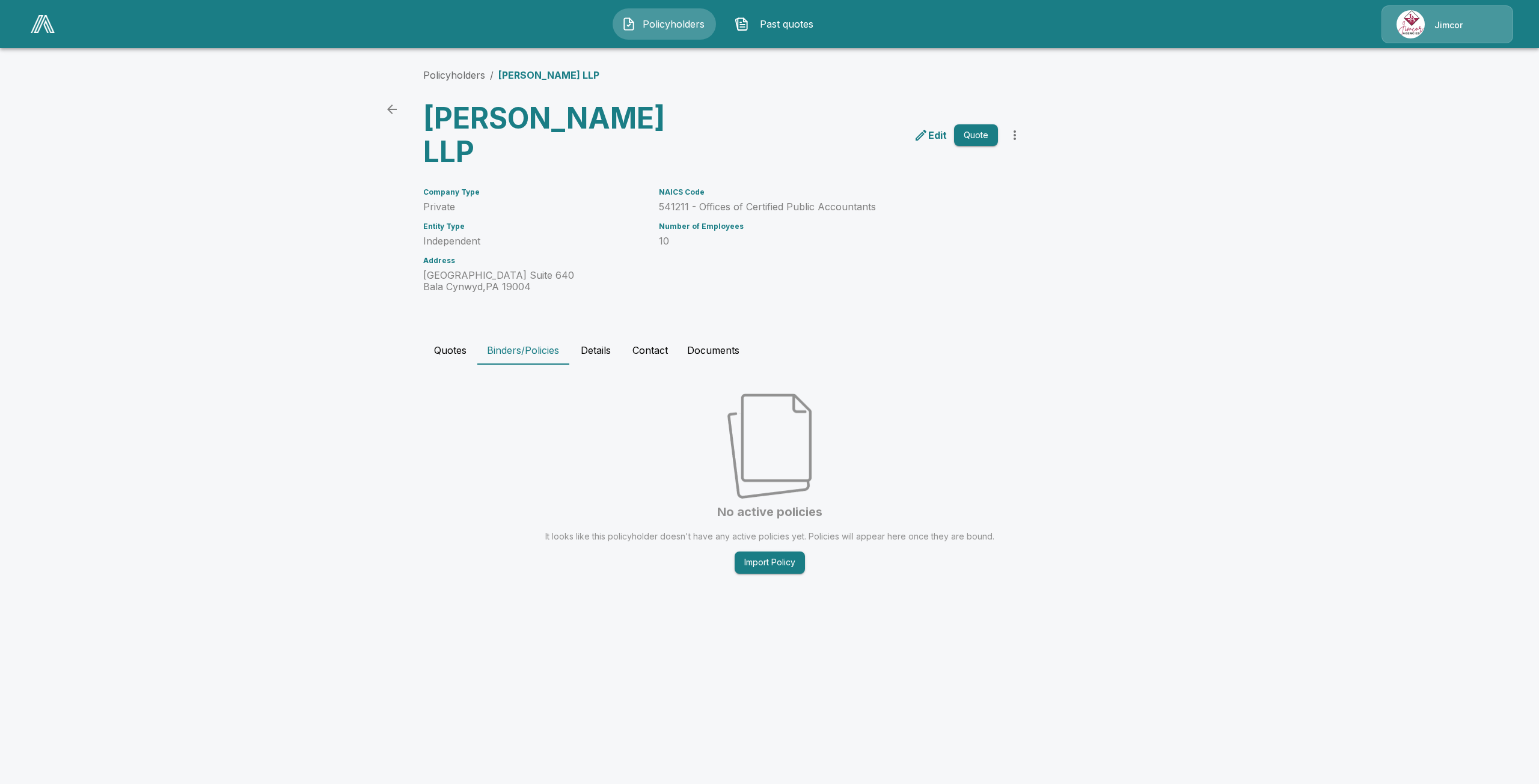
click at [443, 336] on button "Quotes" at bounding box center [450, 350] width 54 height 29
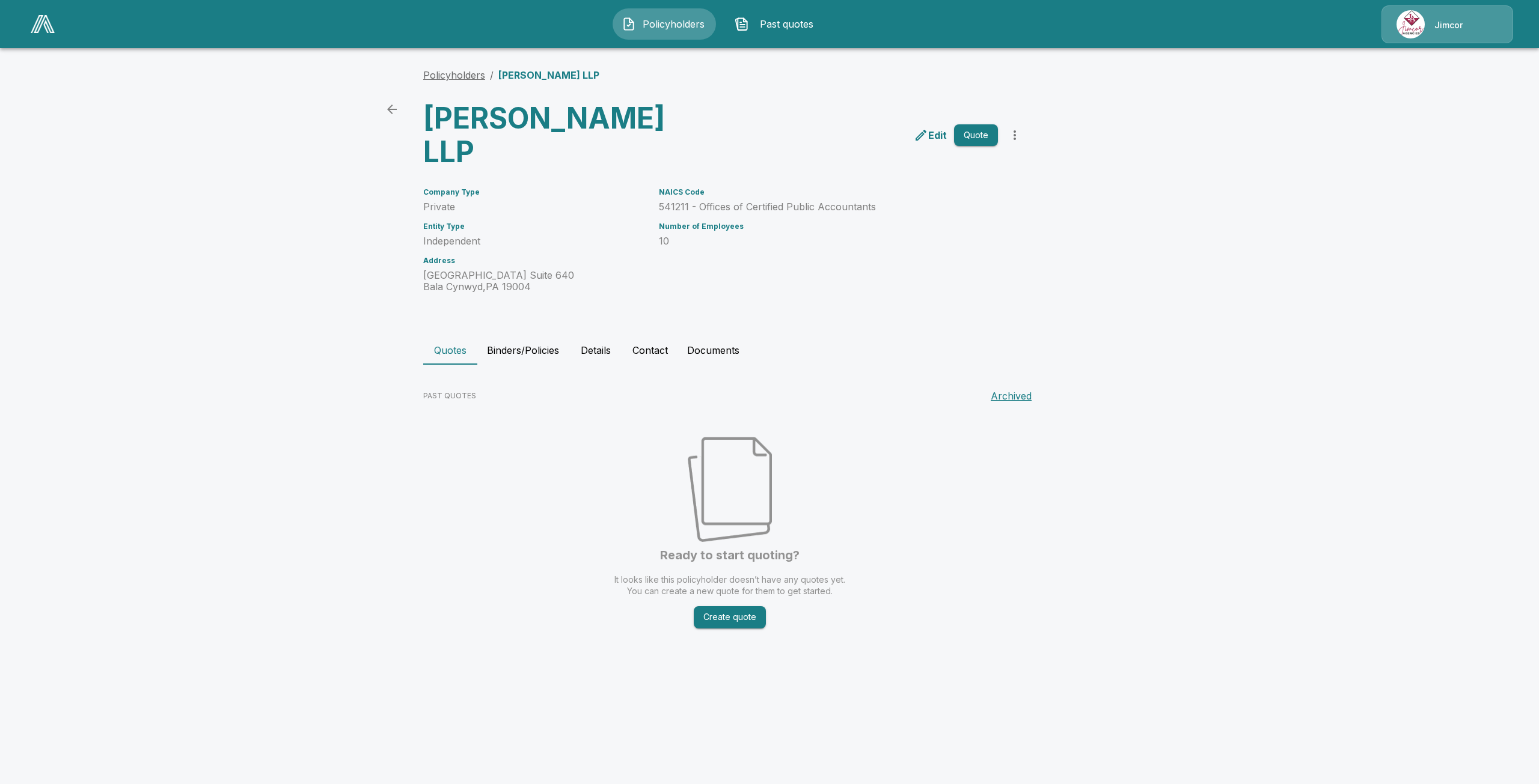
click at [452, 78] on link "Policyholders" at bounding box center [454, 75] width 62 height 12
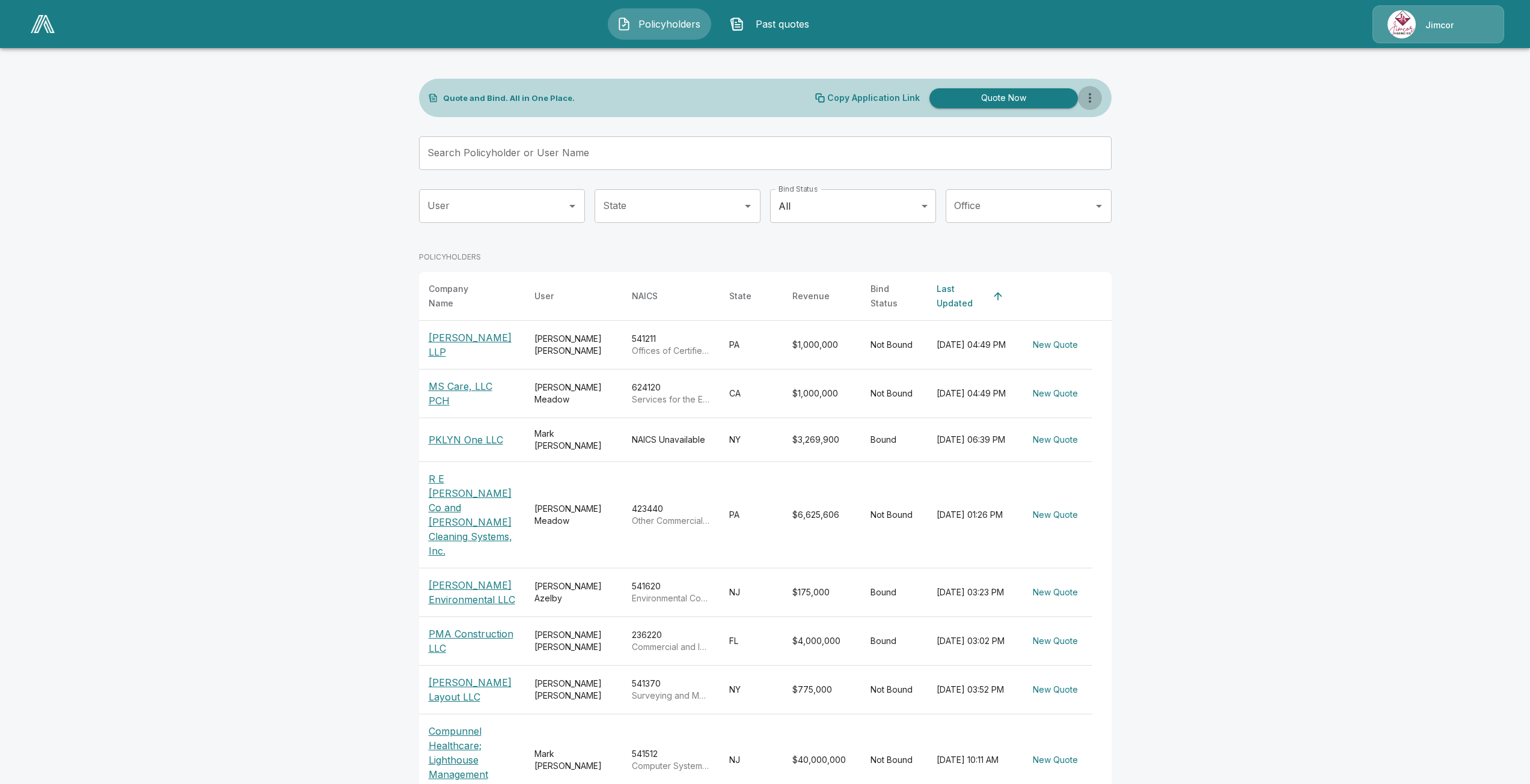
click at [1091, 103] on icon "more" at bounding box center [1089, 97] width 14 height 14
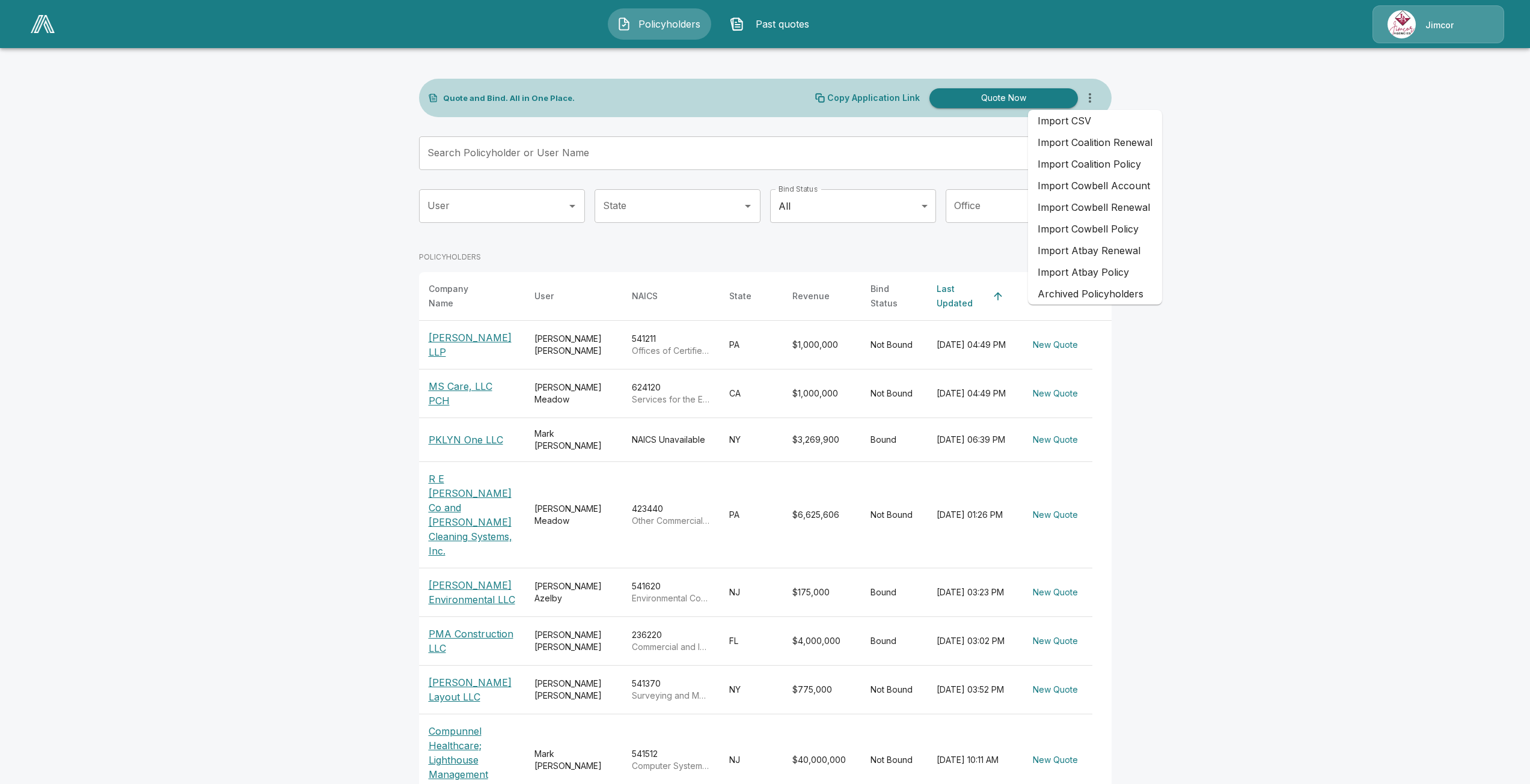
click at [1111, 164] on li "Import Coalition Policy" at bounding box center [1095, 164] width 134 height 22
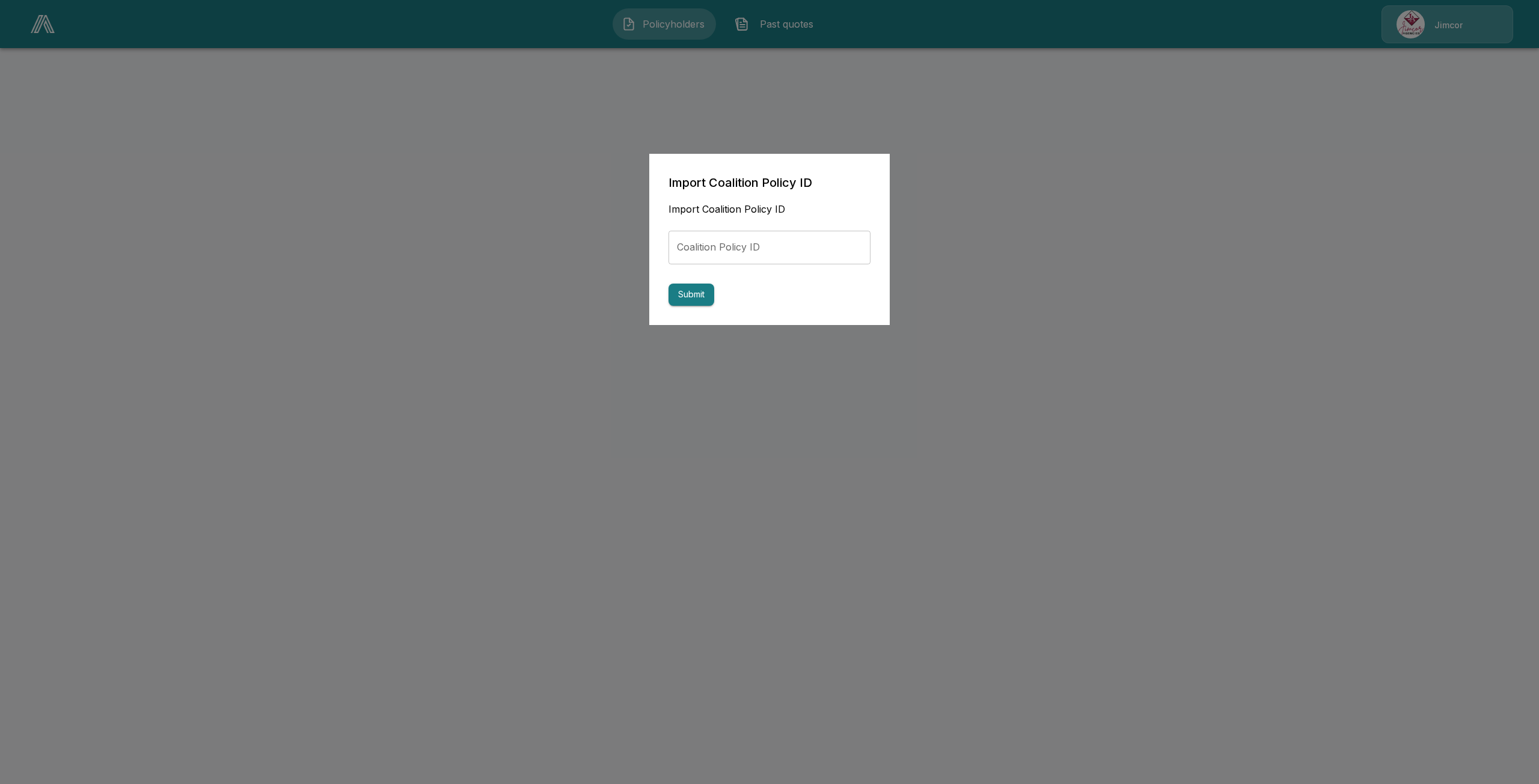
click at [804, 248] on input "Coalition Policy ID" at bounding box center [769, 247] width 202 height 33
paste input "**********"
type input "**********"
click at [675, 302] on button "Submit" at bounding box center [691, 295] width 45 height 22
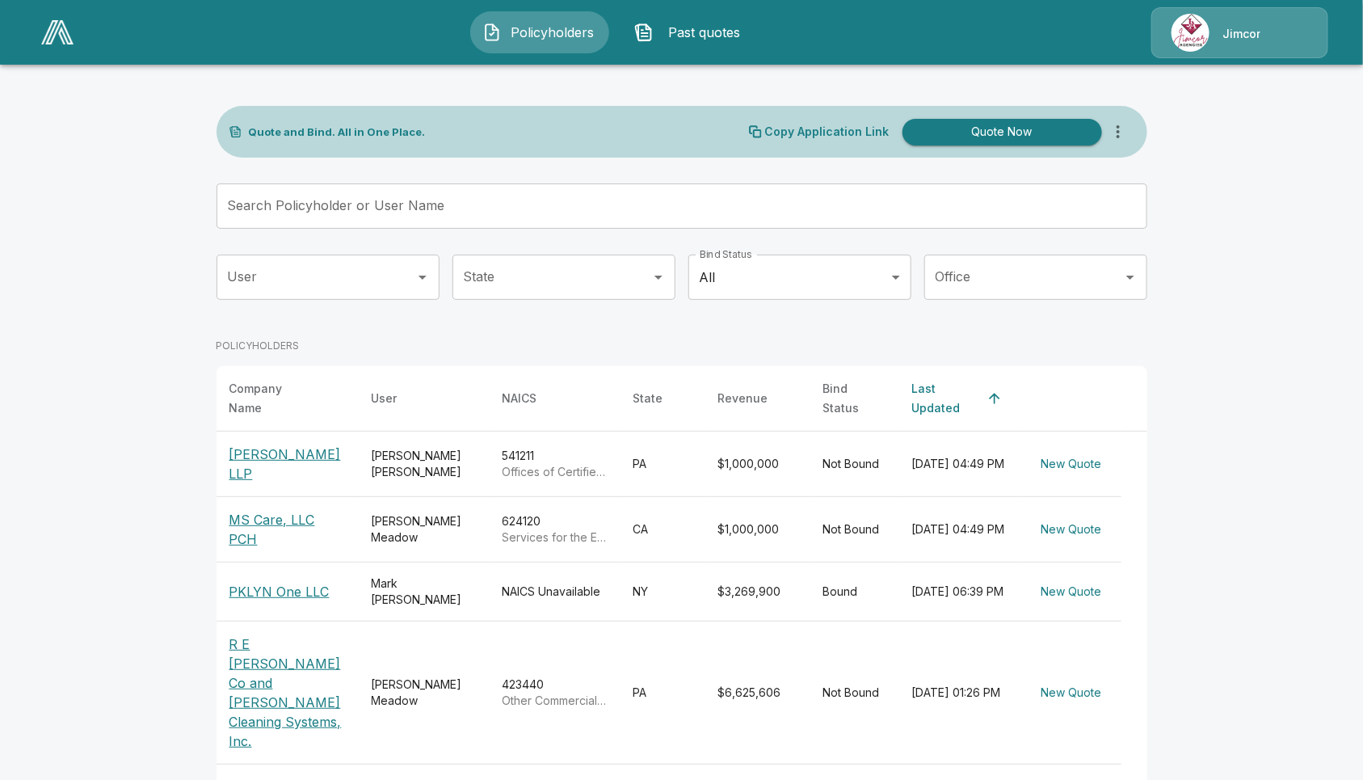
click at [1128, 122] on icon "more" at bounding box center [1118, 131] width 19 height 19
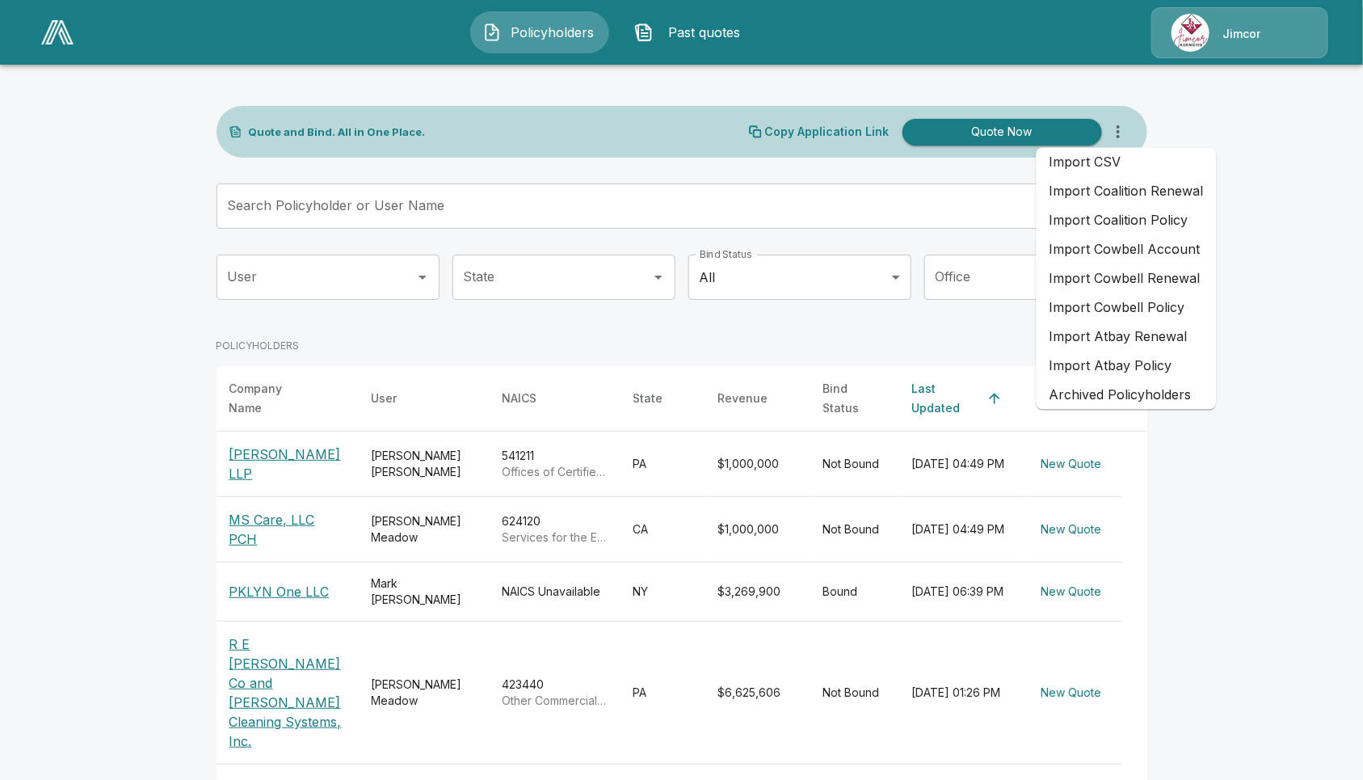
click at [1128, 214] on li "Import Coalition Policy" at bounding box center [1127, 220] width 180 height 29
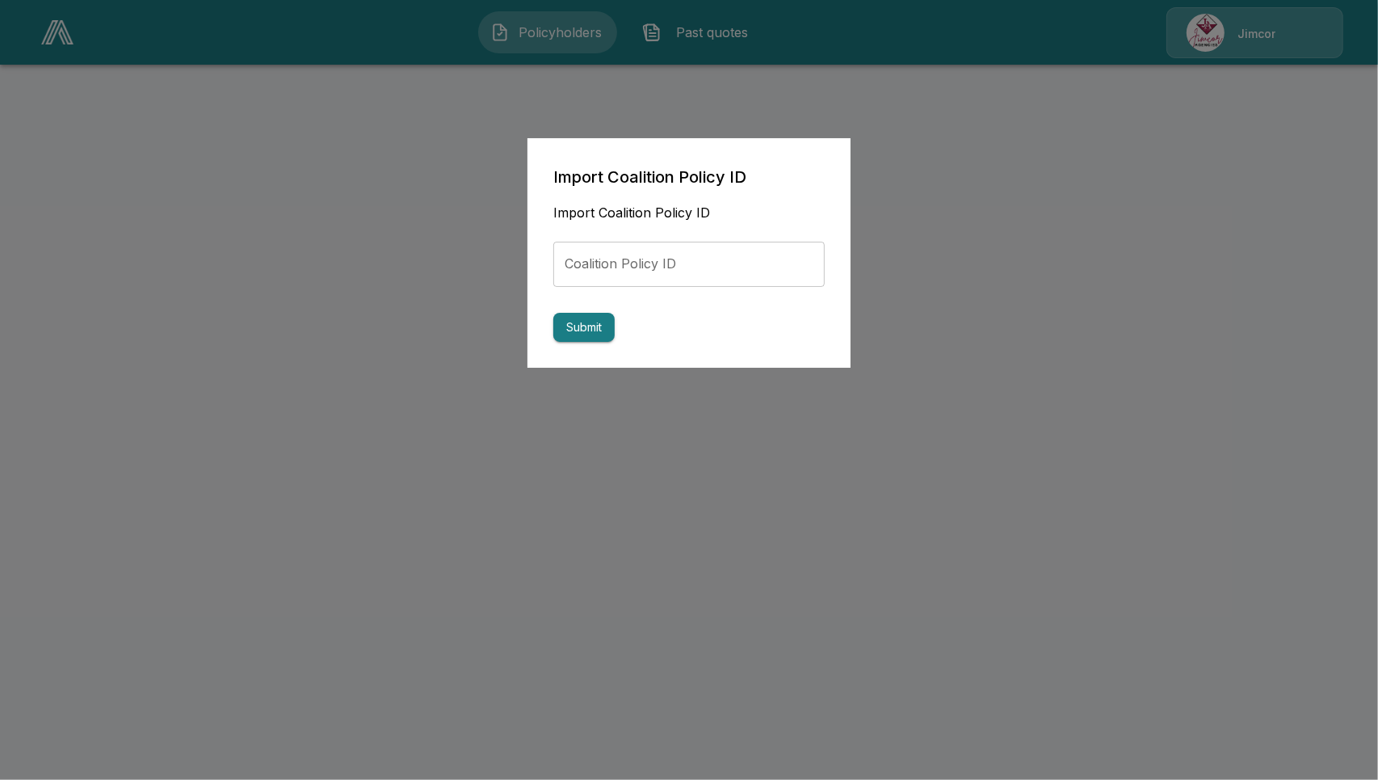
drag, startPoint x: 646, startPoint y: 273, endPoint x: 579, endPoint y: 337, distance: 93.2
click at [646, 273] on input "Coalition Policy ID" at bounding box center [688, 264] width 271 height 45
paste input "**********"
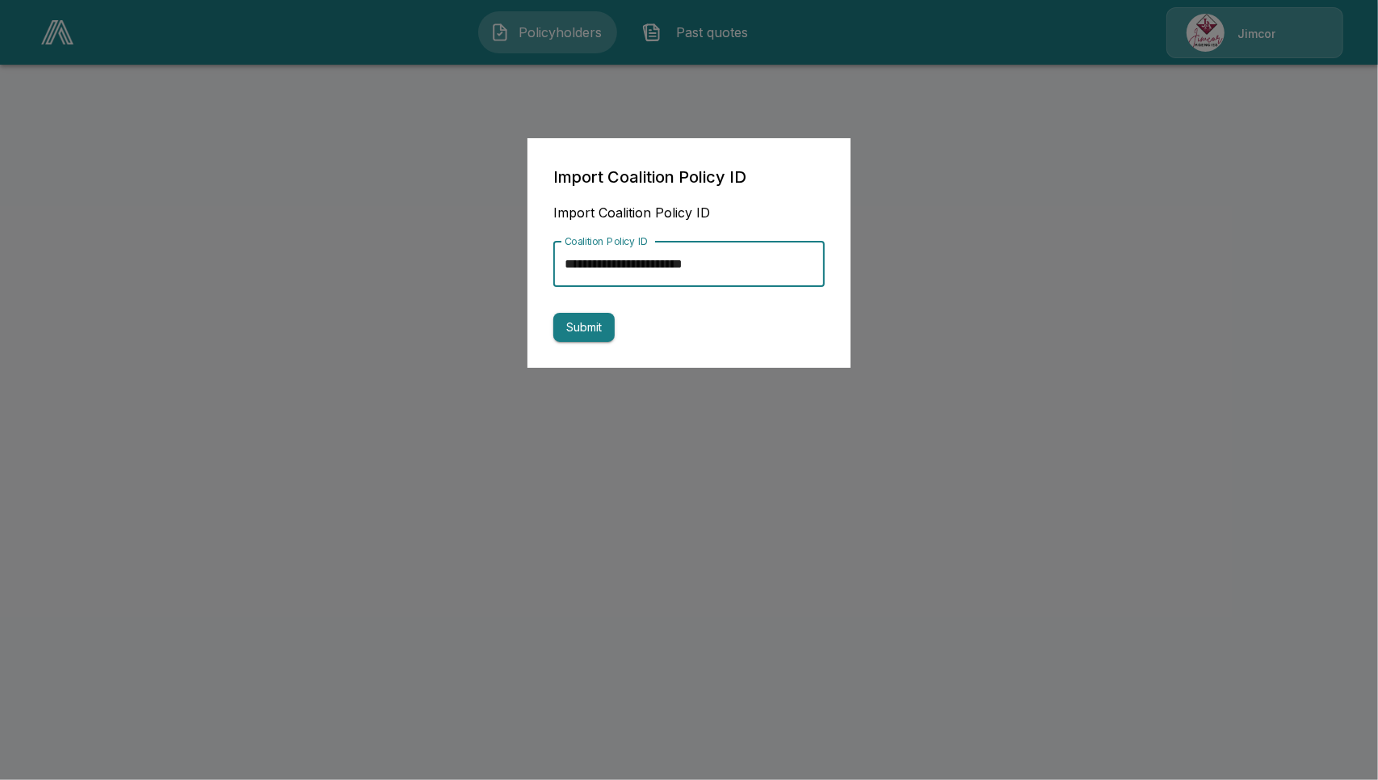
type input "**********"
click at [588, 326] on button "Submit" at bounding box center [583, 328] width 61 height 30
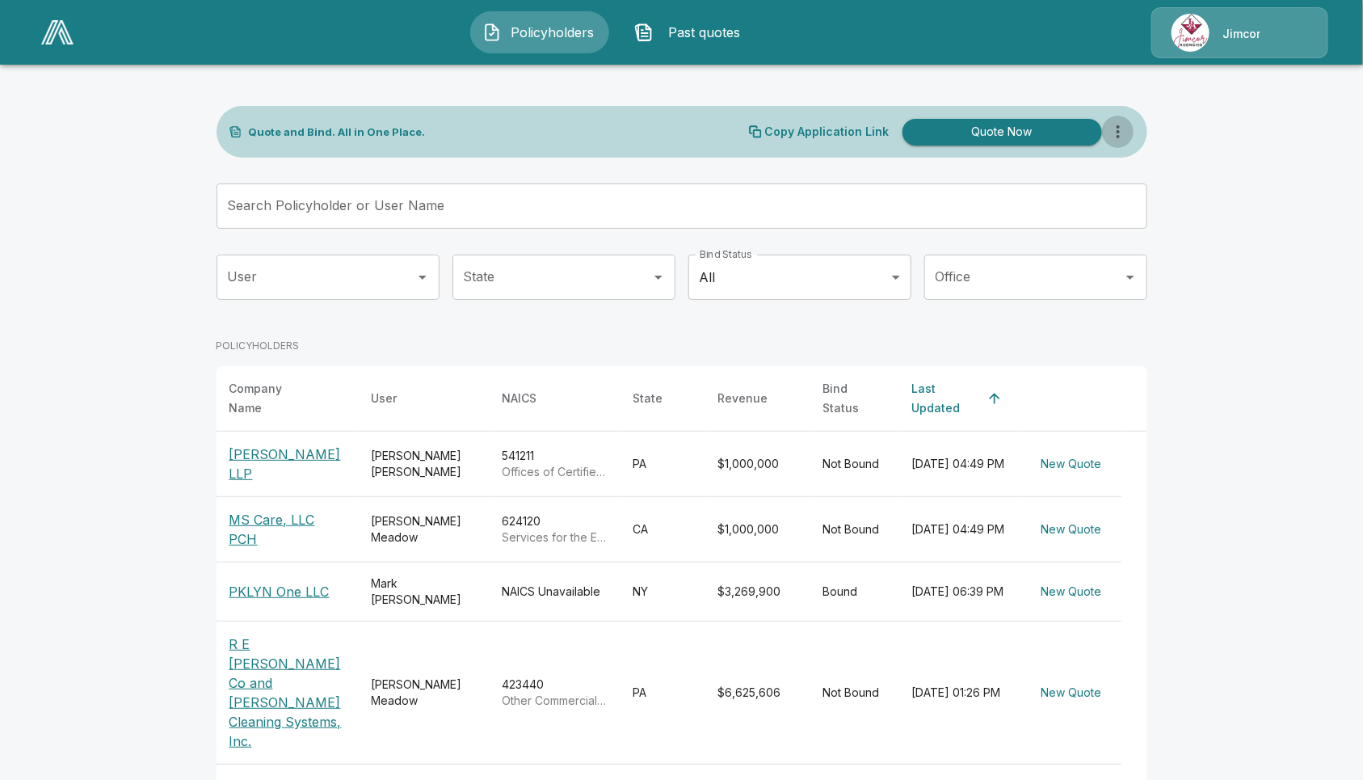
click at [1128, 131] on icon "more" at bounding box center [1118, 131] width 19 height 19
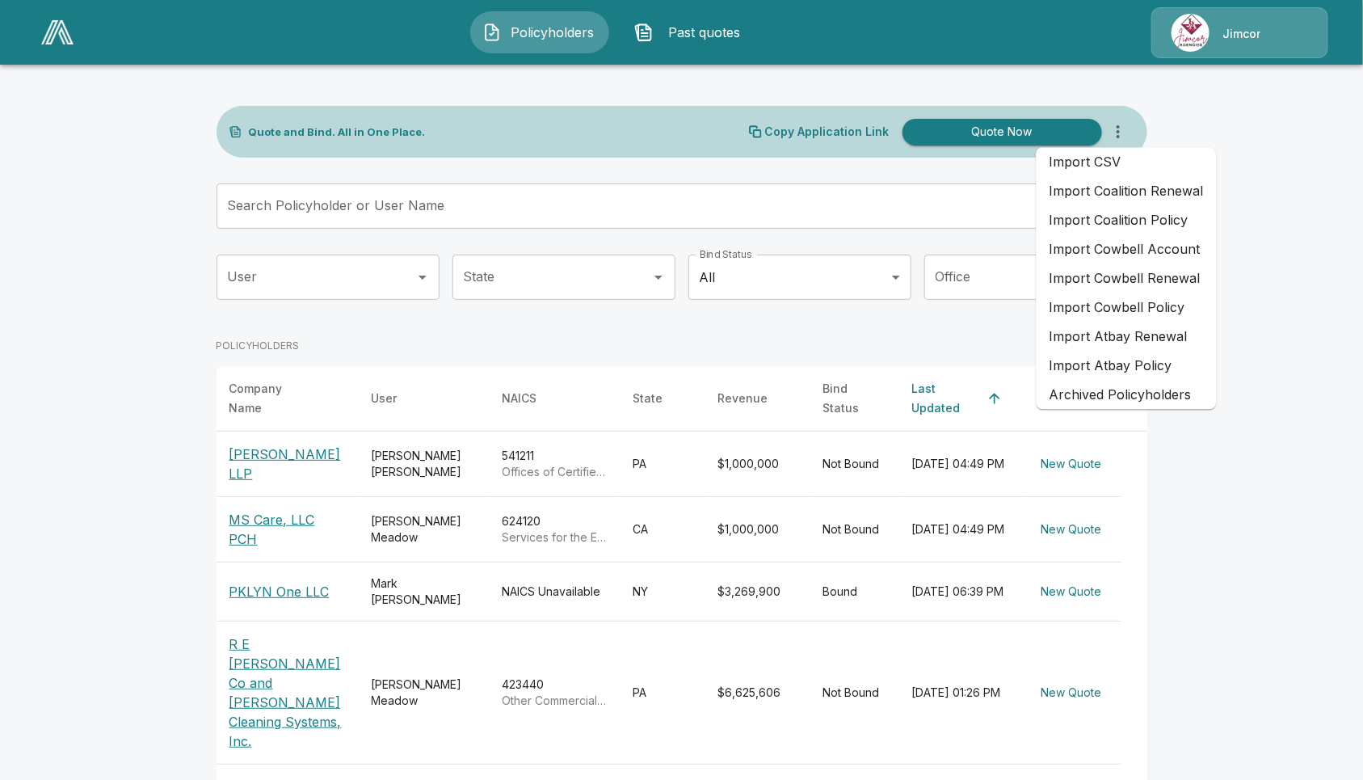
click at [1163, 218] on li "Import Coalition Policy" at bounding box center [1127, 220] width 180 height 29
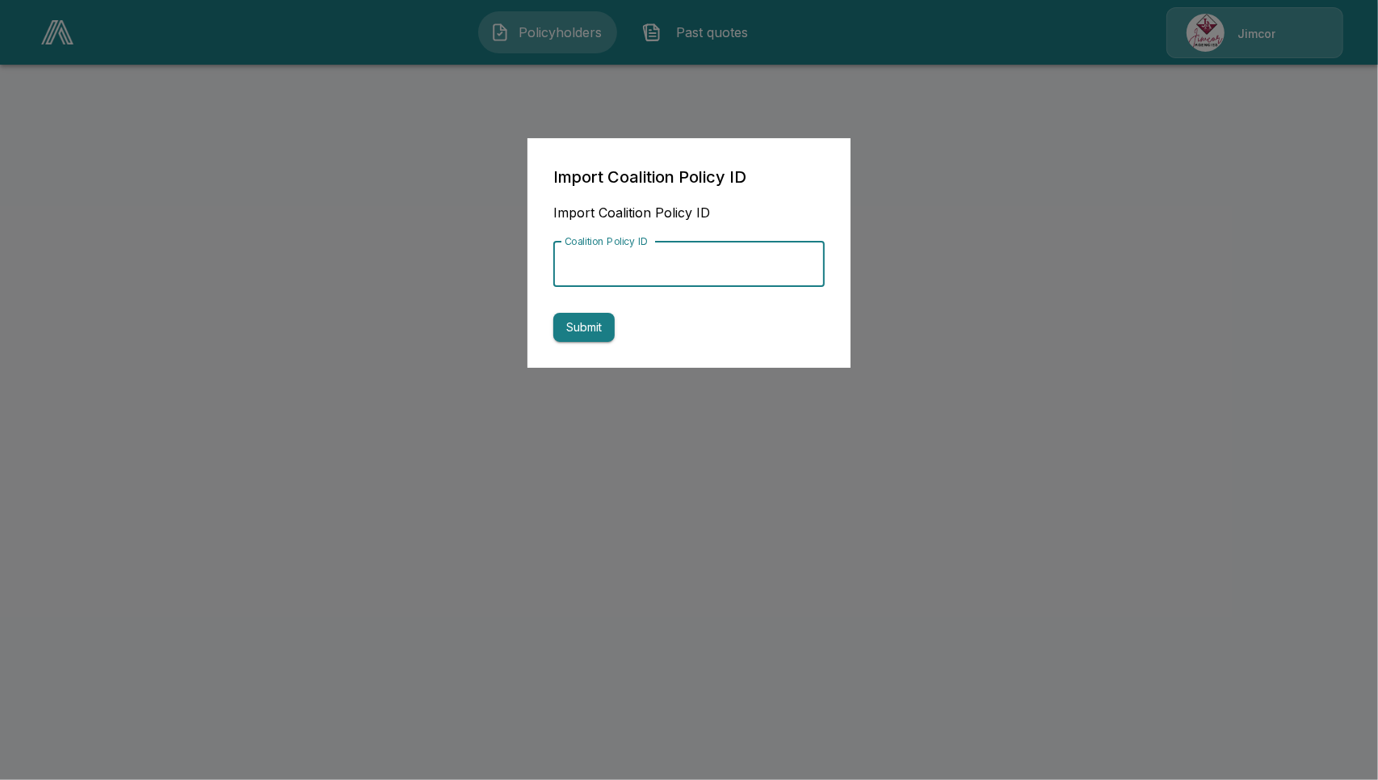
click at [683, 261] on input "Coalition Policy ID" at bounding box center [688, 264] width 271 height 45
paste input "**********"
type input "**********"
click at [607, 322] on button "Submit" at bounding box center [583, 328] width 61 height 30
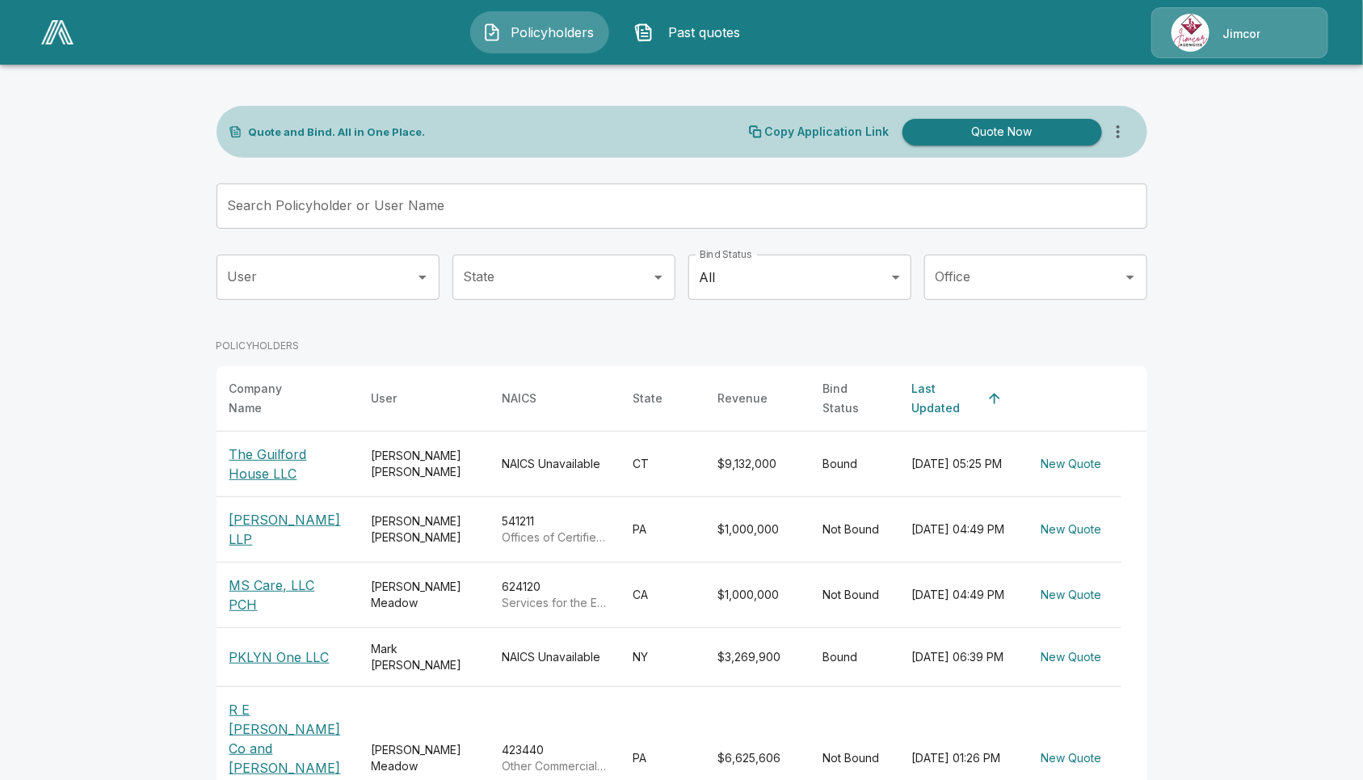
click at [1121, 132] on icon "more" at bounding box center [1118, 131] width 19 height 19
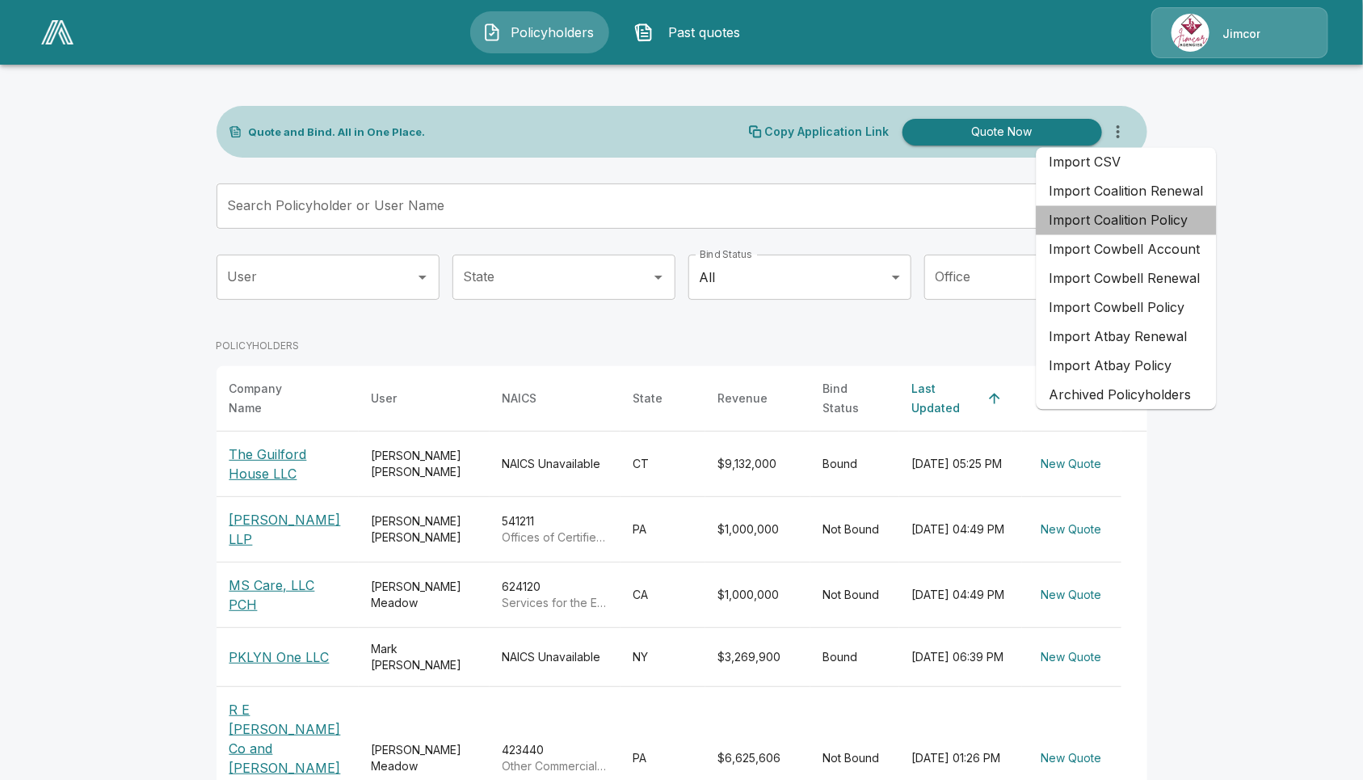
click at [1188, 218] on li "Import Coalition Policy" at bounding box center [1127, 220] width 180 height 29
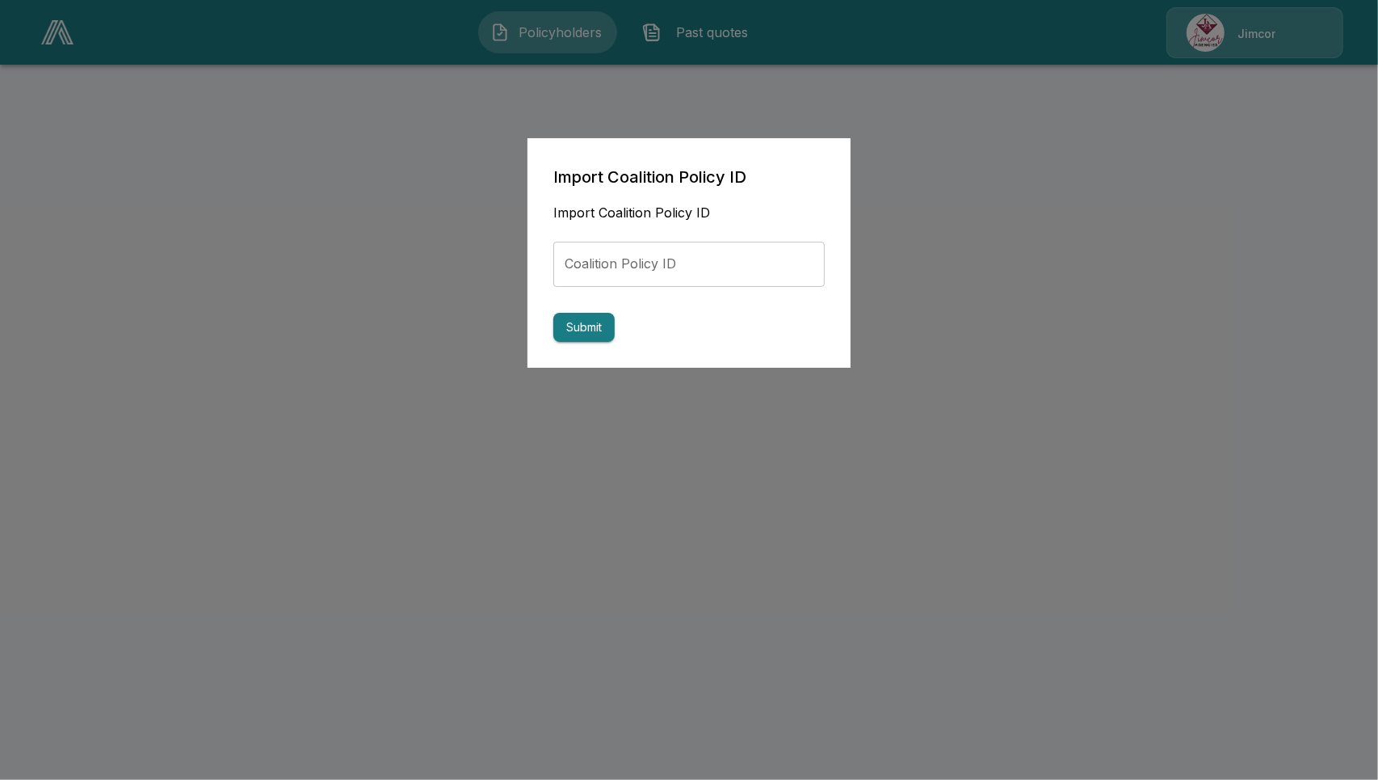
click at [621, 277] on input "Coalition Policy ID" at bounding box center [688, 264] width 271 height 45
paste input "**********"
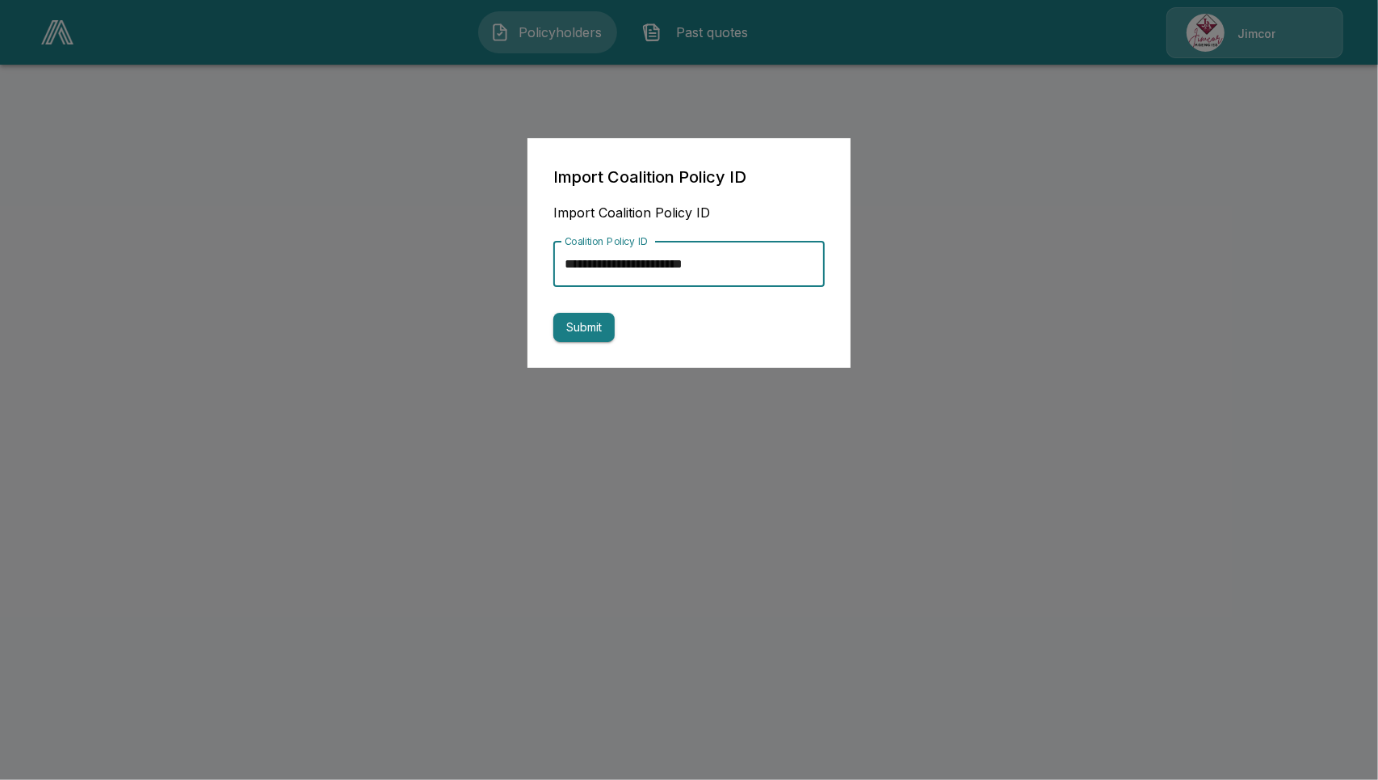
type input "**********"
click at [592, 333] on button "Submit" at bounding box center [583, 328] width 61 height 30
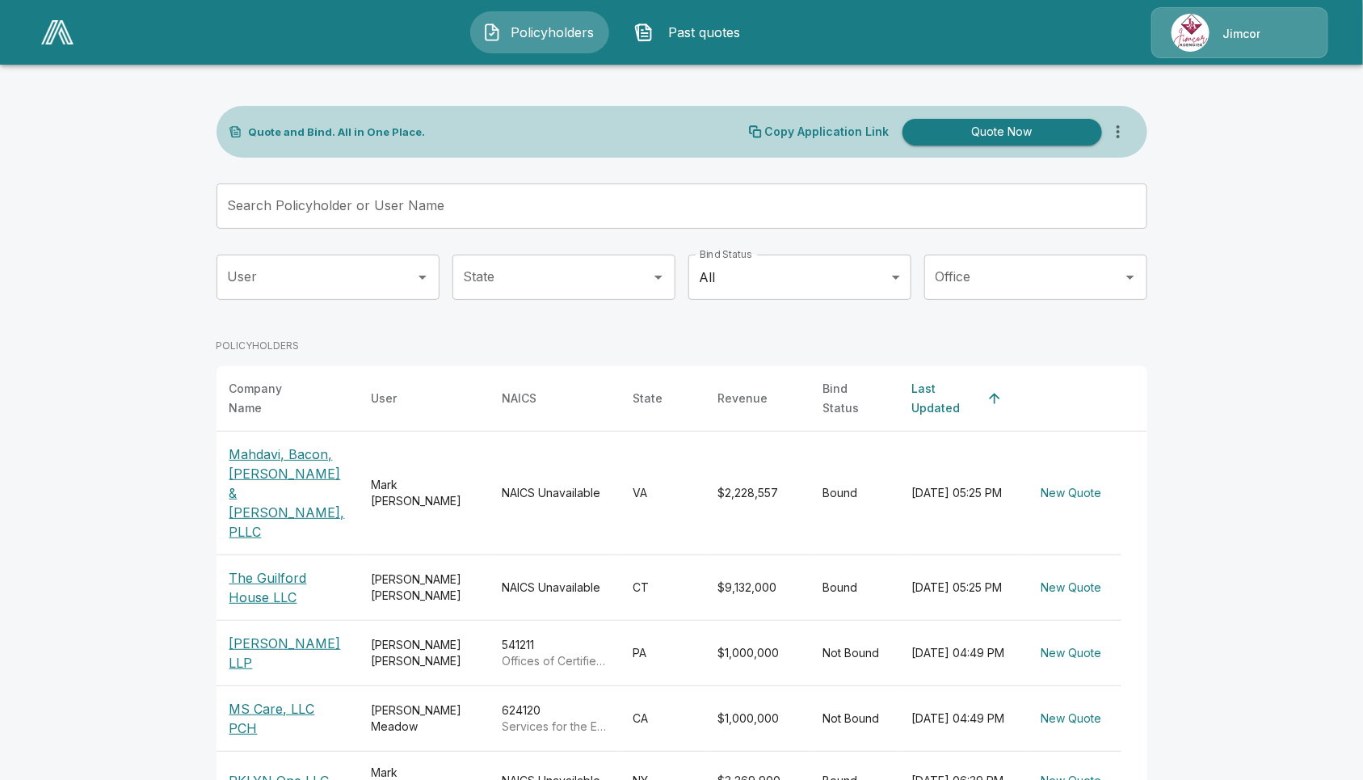
click at [1132, 116] on div "Copy Application Link Quote Now" at bounding box center [941, 132] width 385 height 32
click at [1128, 122] on icon "more" at bounding box center [1118, 131] width 19 height 19
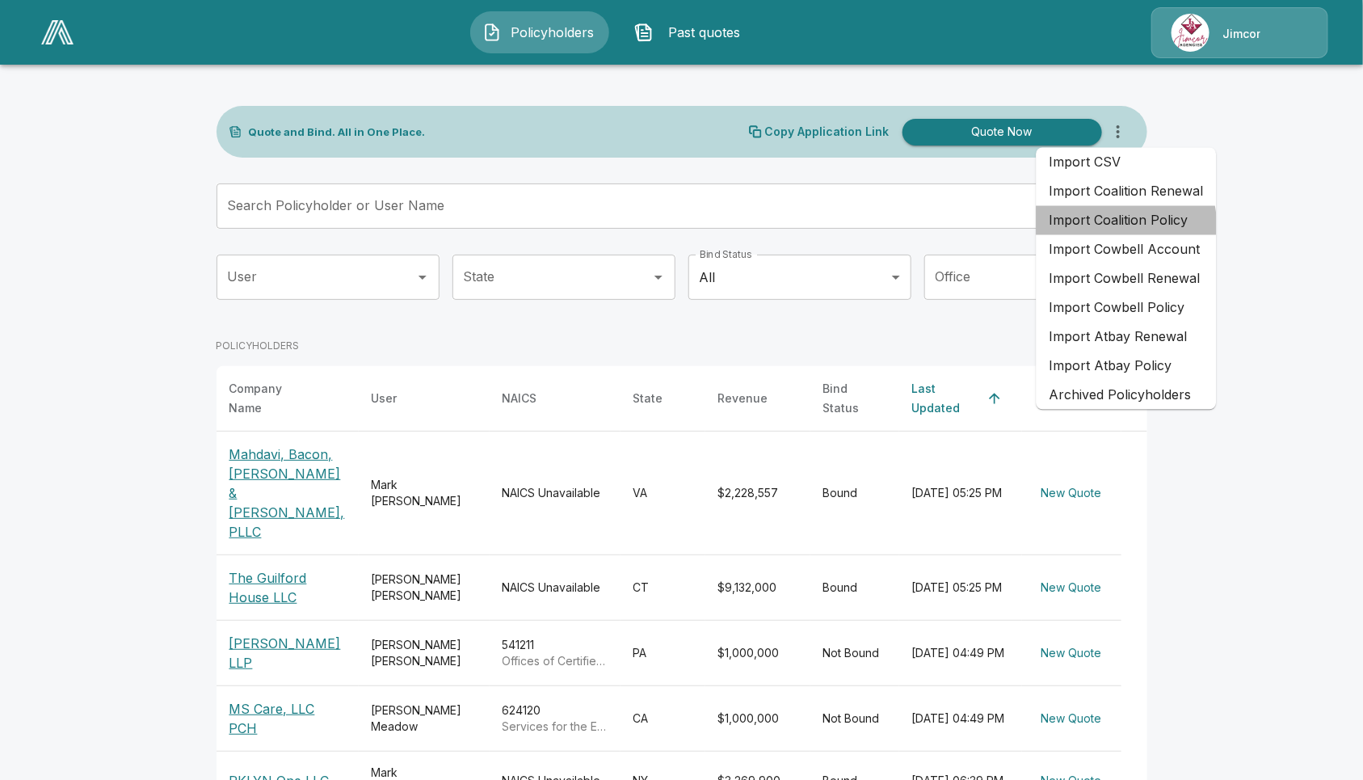
click at [1117, 225] on li "Import Coalition Policy" at bounding box center [1127, 220] width 180 height 29
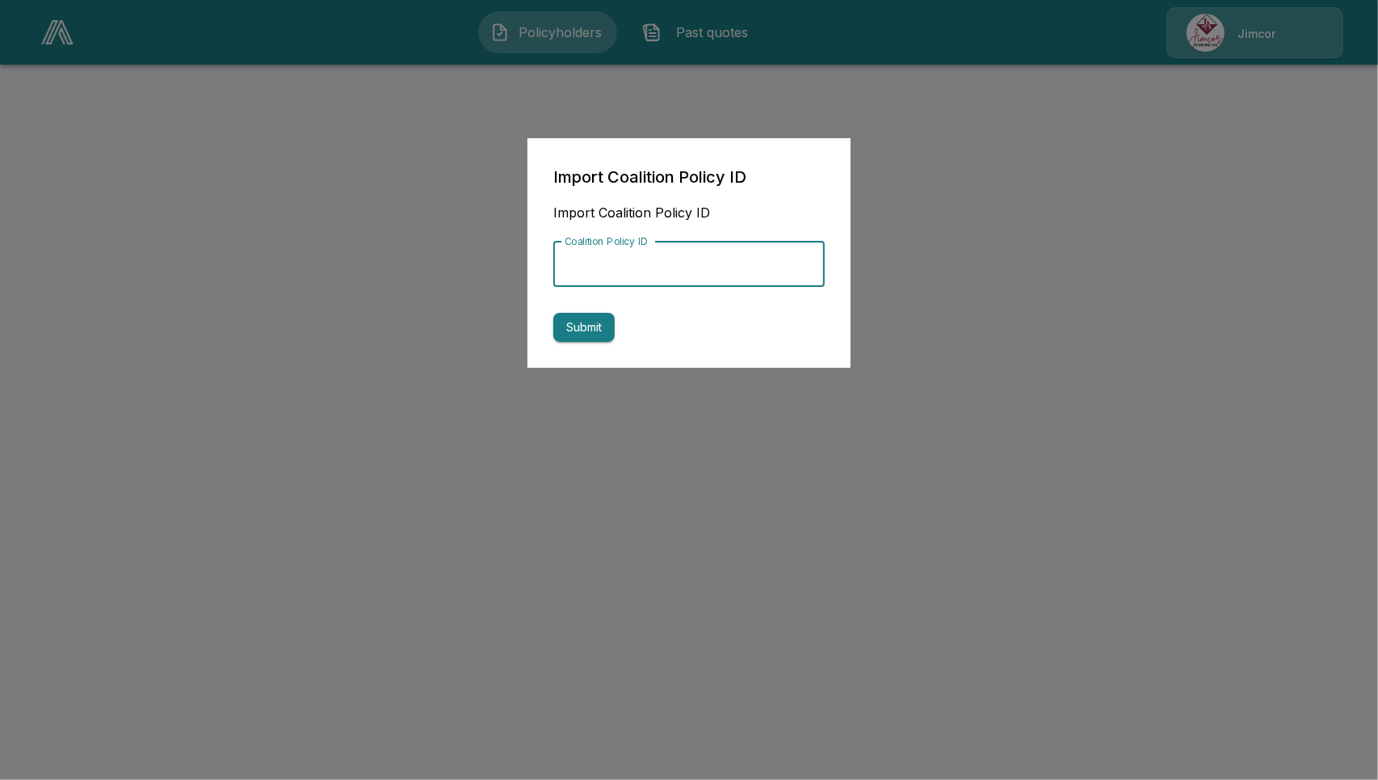
click at [696, 277] on input "Coalition Policy ID" at bounding box center [688, 264] width 271 height 45
paste input "**********"
type input "**********"
click at [574, 326] on button "Submit" at bounding box center [583, 328] width 61 height 30
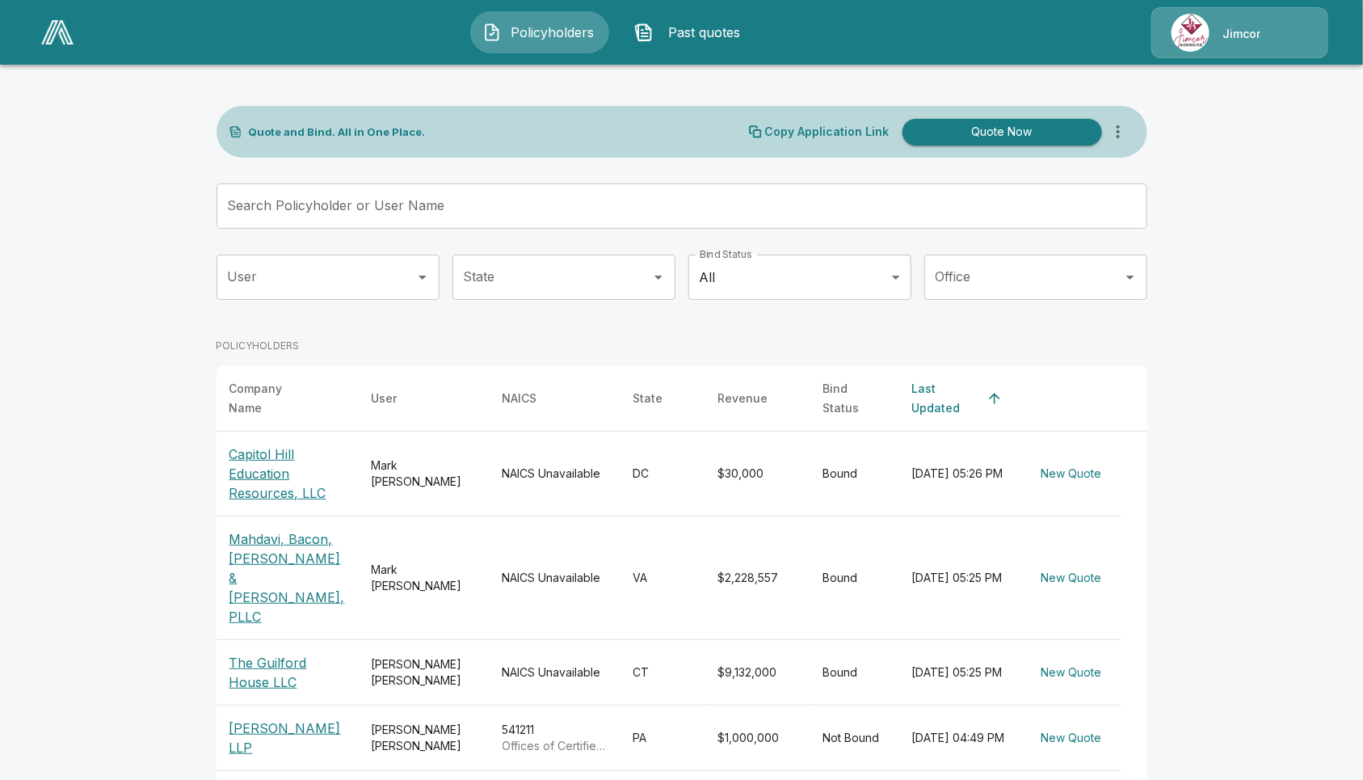
click at [1127, 138] on icon "more" at bounding box center [1118, 131] width 19 height 19
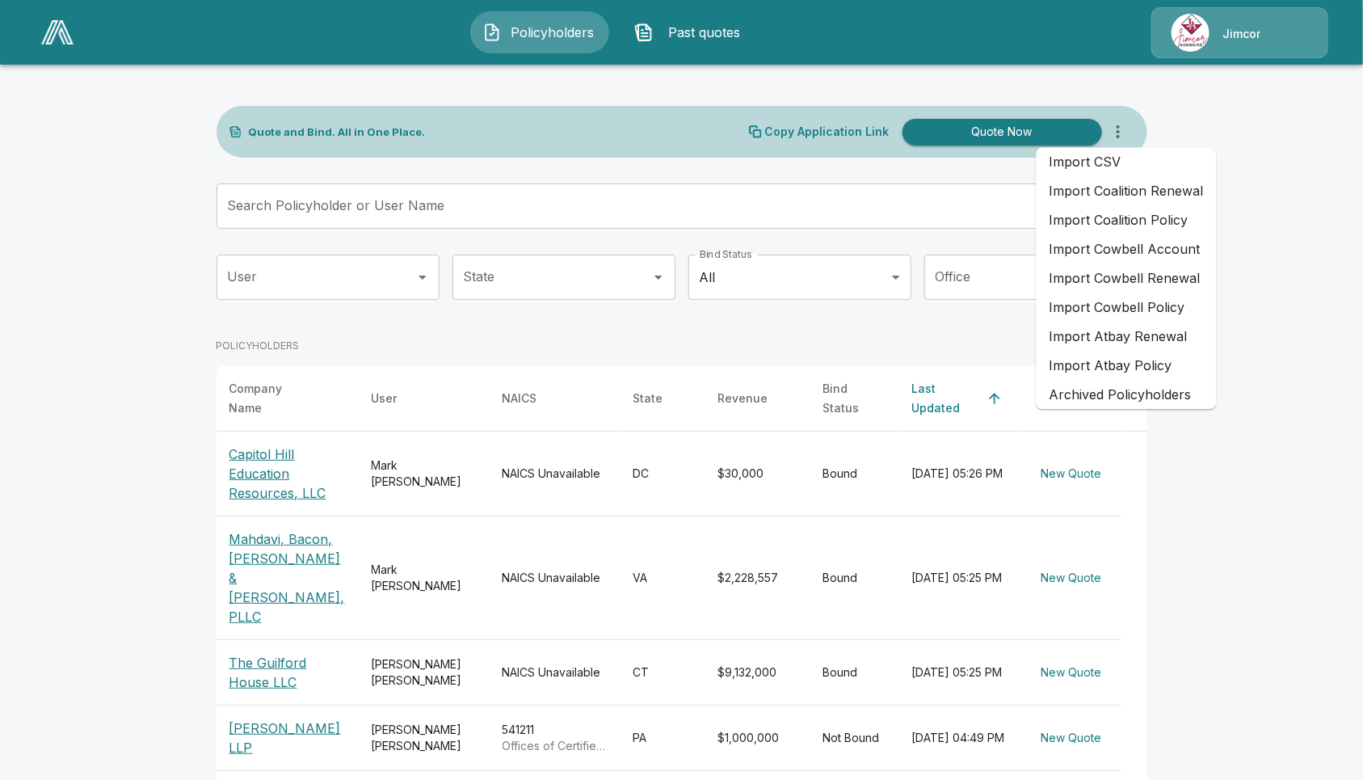
click at [1147, 219] on li "Import Coalition Policy" at bounding box center [1127, 220] width 180 height 29
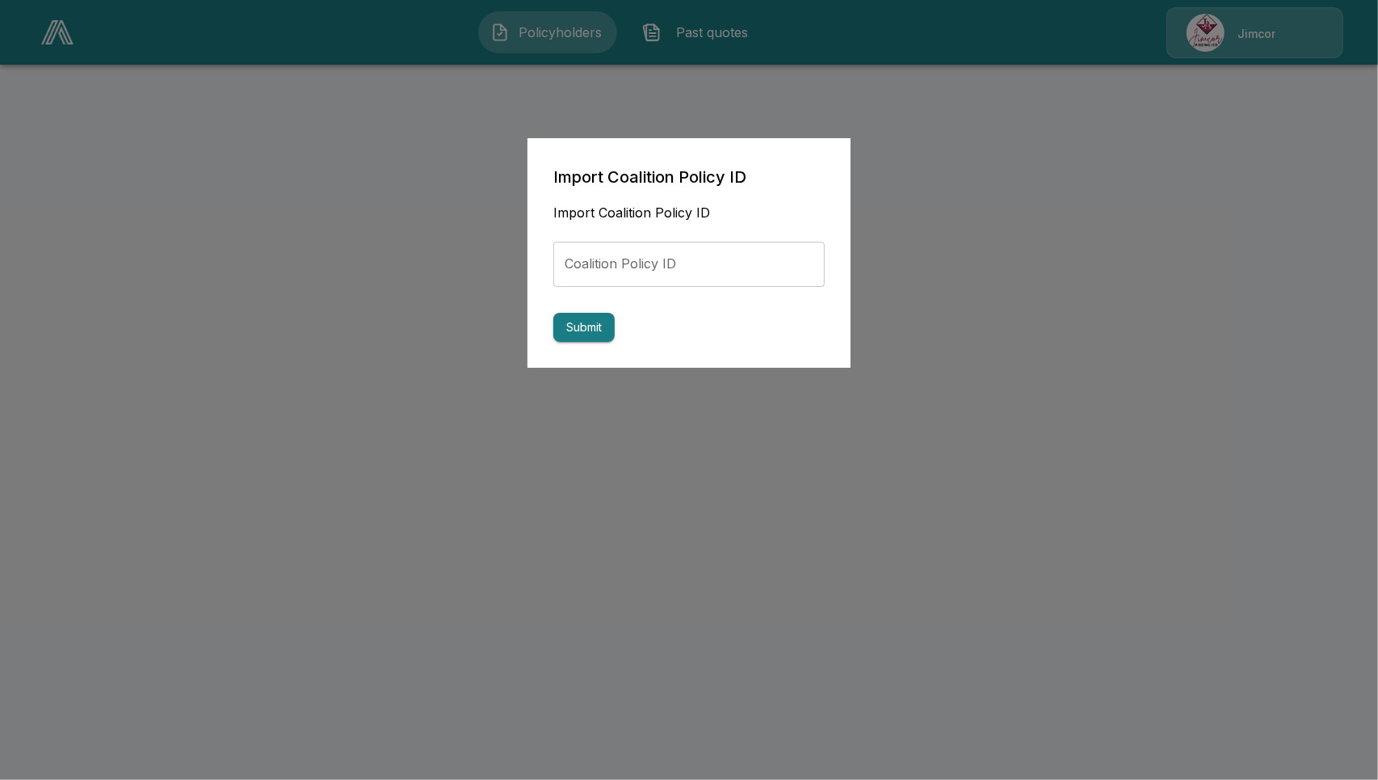
click at [759, 269] on input "Coalition Policy ID" at bounding box center [688, 264] width 271 height 45
paste input "**********"
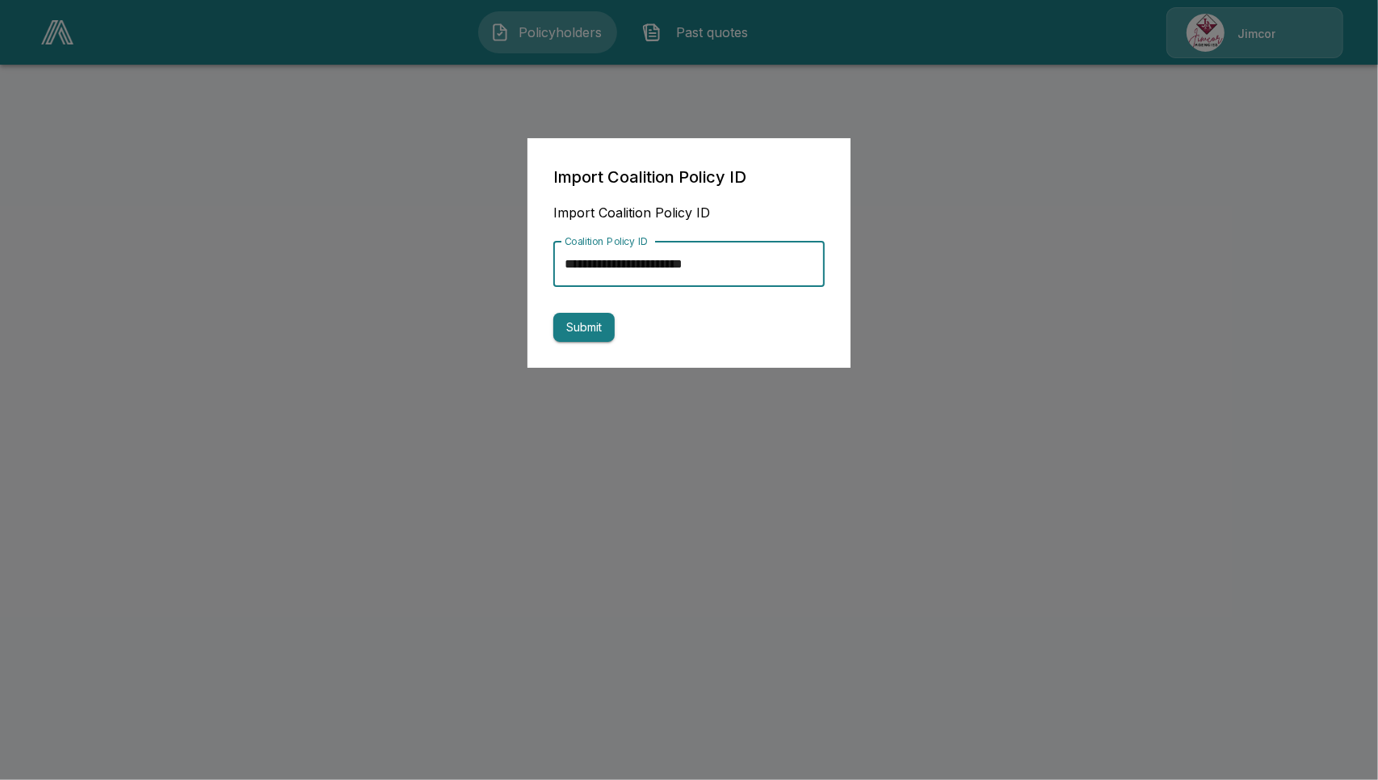
type input "**********"
click at [596, 321] on button "Submit" at bounding box center [583, 328] width 61 height 30
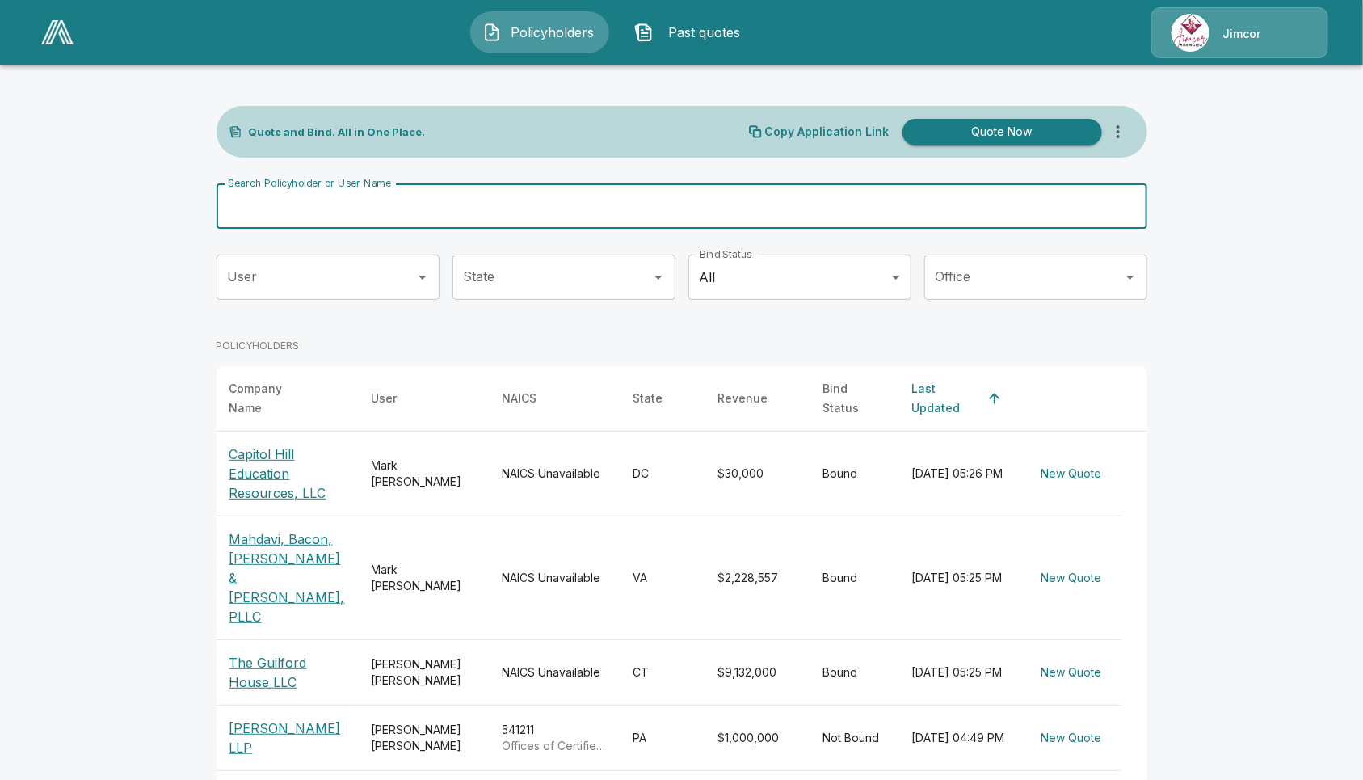
click at [539, 217] on input "Search Policyholder or User Name" at bounding box center [673, 205] width 913 height 45
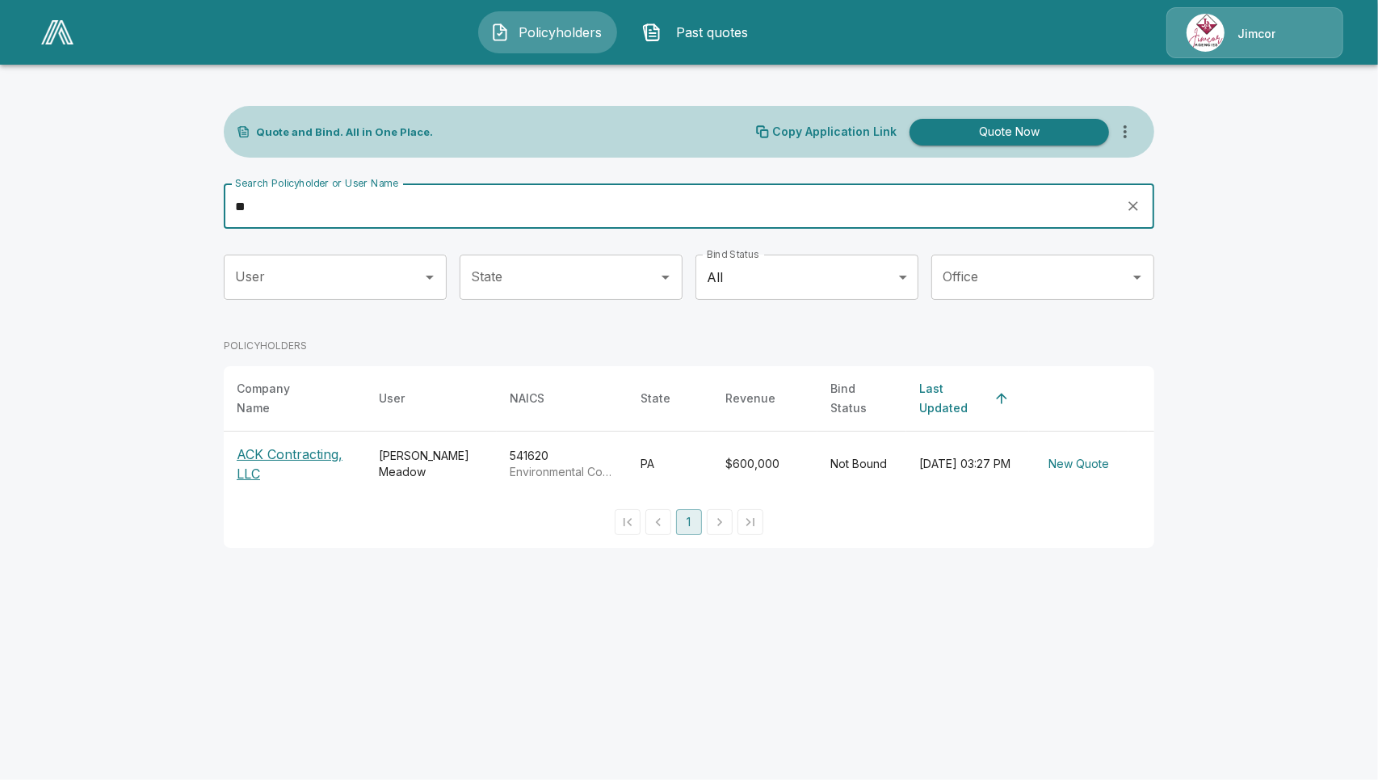
type input "**"
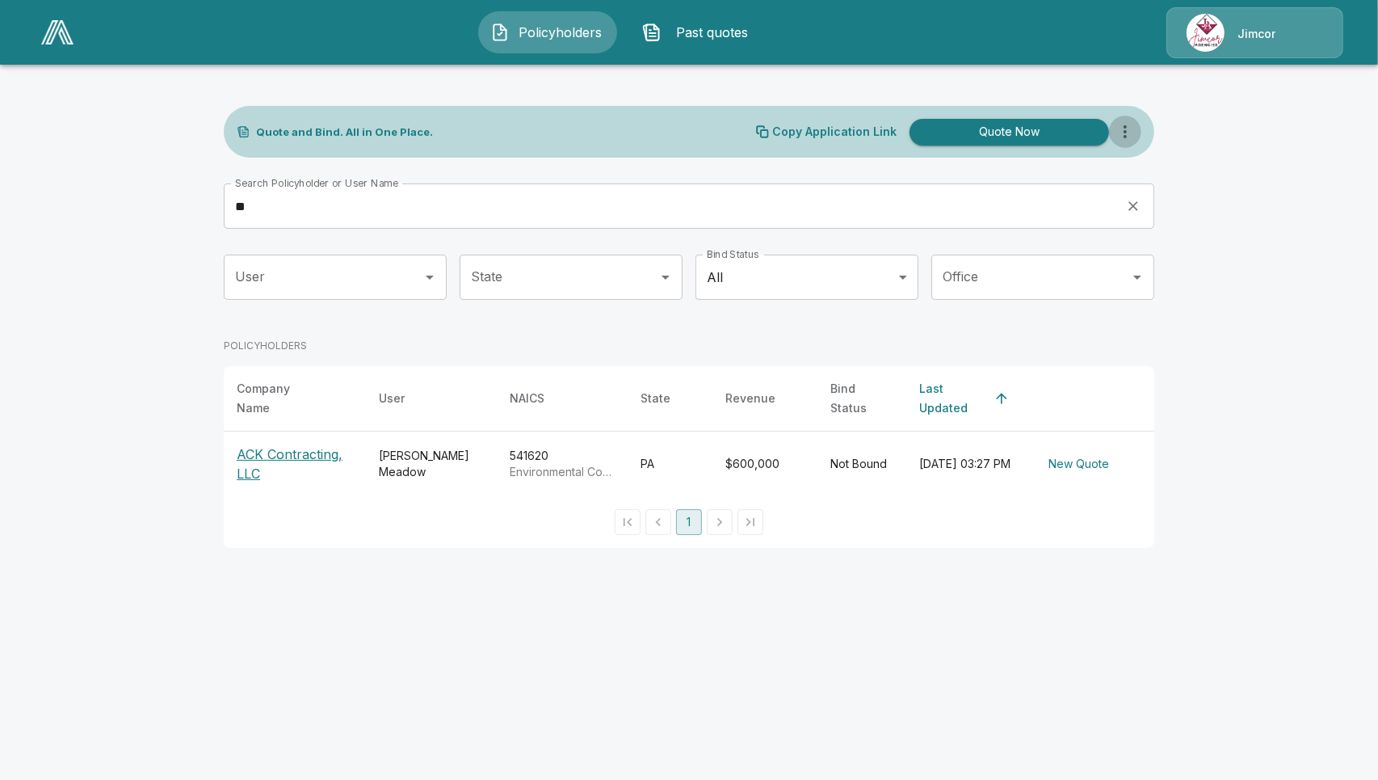
click at [1125, 133] on icon "more" at bounding box center [1125, 131] width 19 height 19
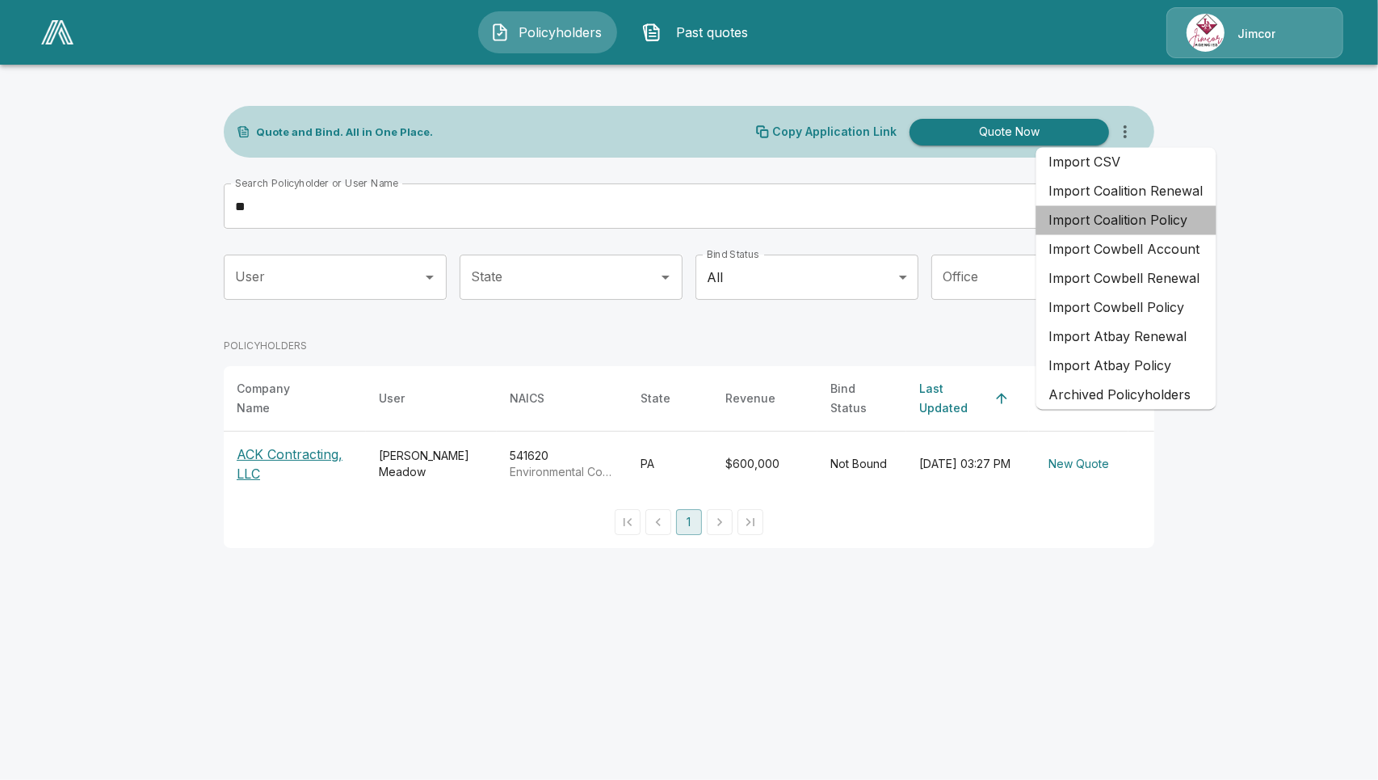
click at [1137, 224] on li "Import Coalition Policy" at bounding box center [1127, 220] width 180 height 29
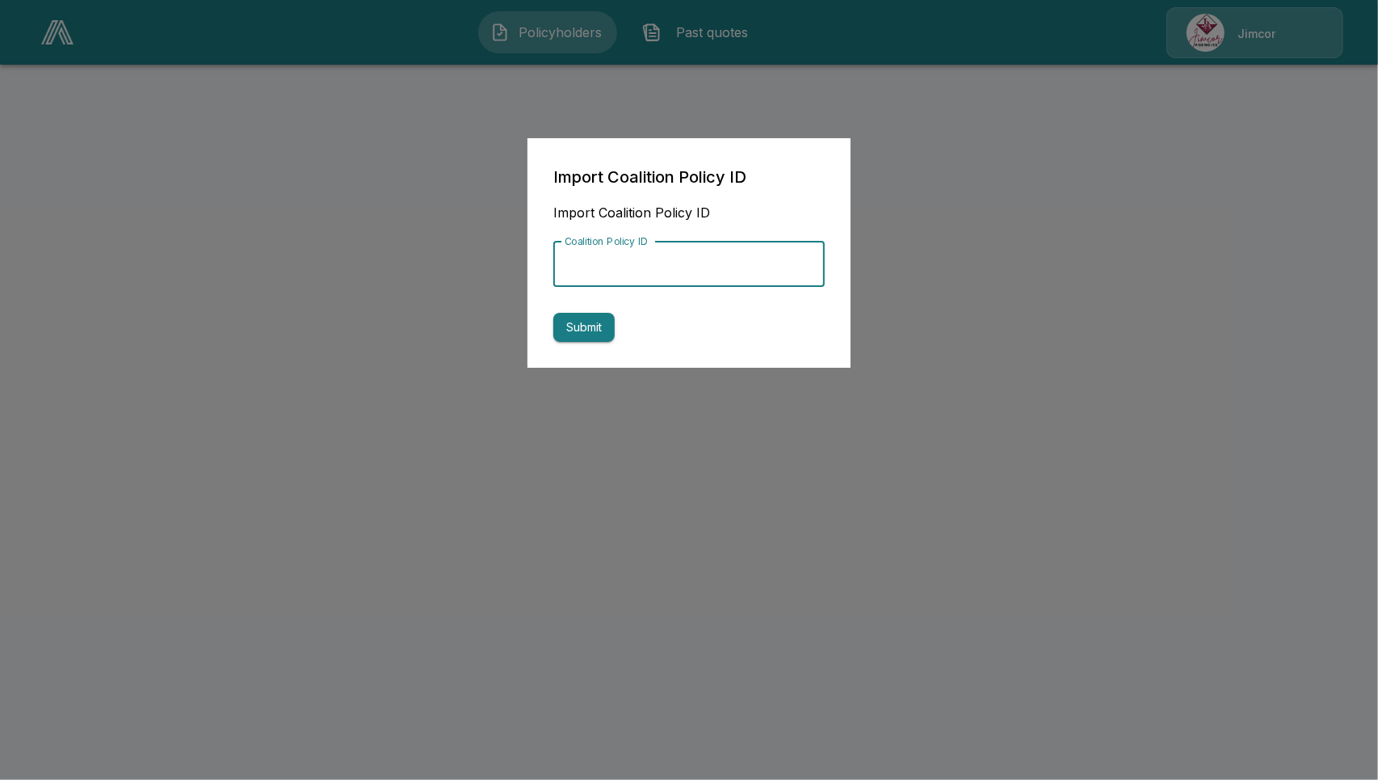
click at [675, 269] on input "Coalition Policy ID" at bounding box center [688, 264] width 271 height 45
paste input "**********"
type input "**********"
click at [606, 325] on button "Submit" at bounding box center [583, 328] width 61 height 30
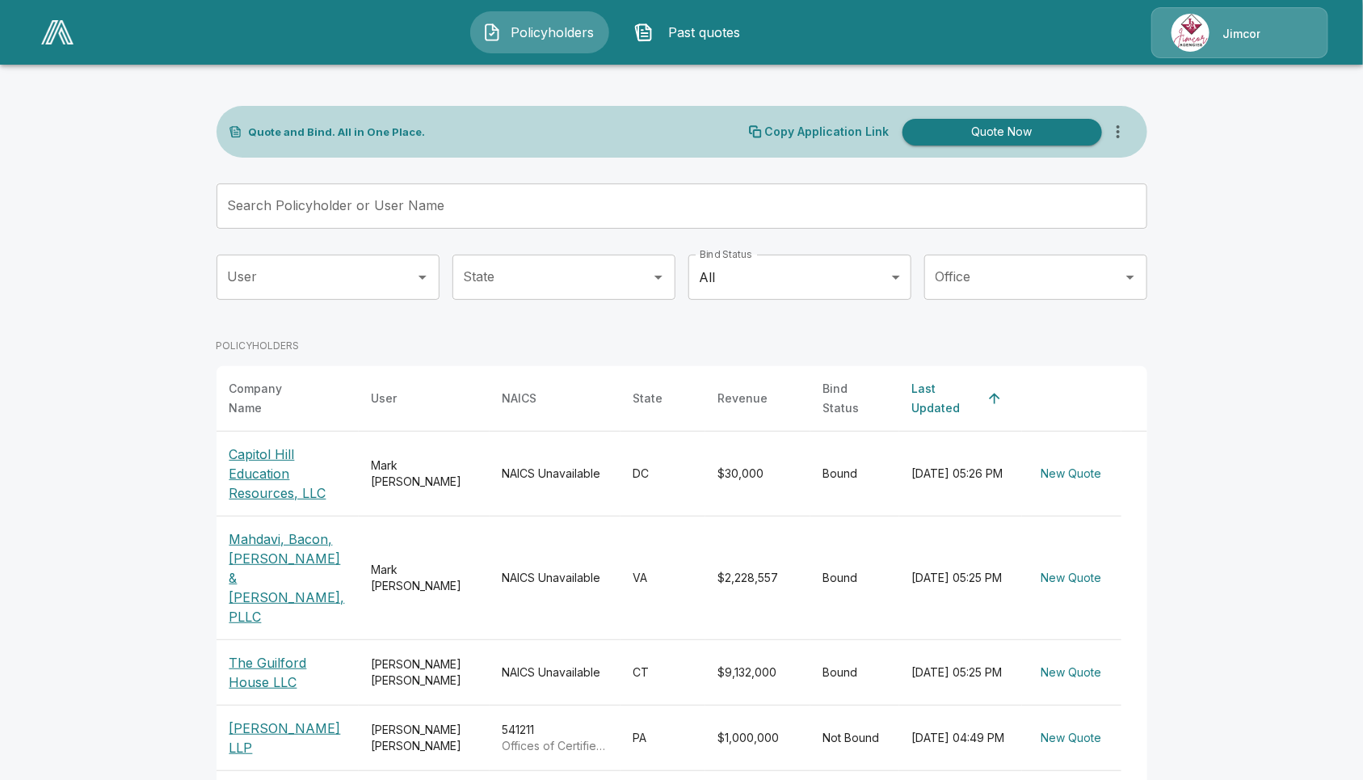
click at [1123, 127] on icon "more" at bounding box center [1118, 131] width 19 height 19
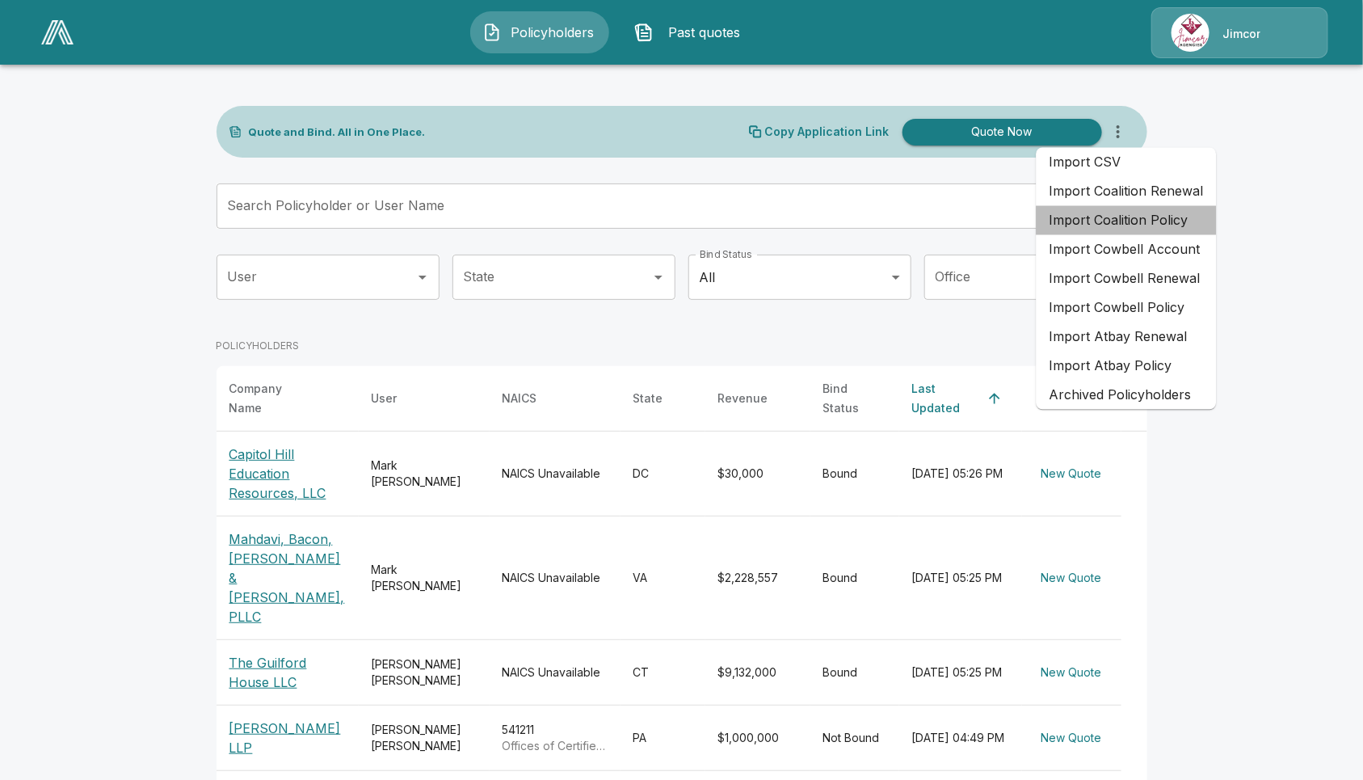
click at [1162, 220] on li "Import Coalition Policy" at bounding box center [1127, 220] width 180 height 29
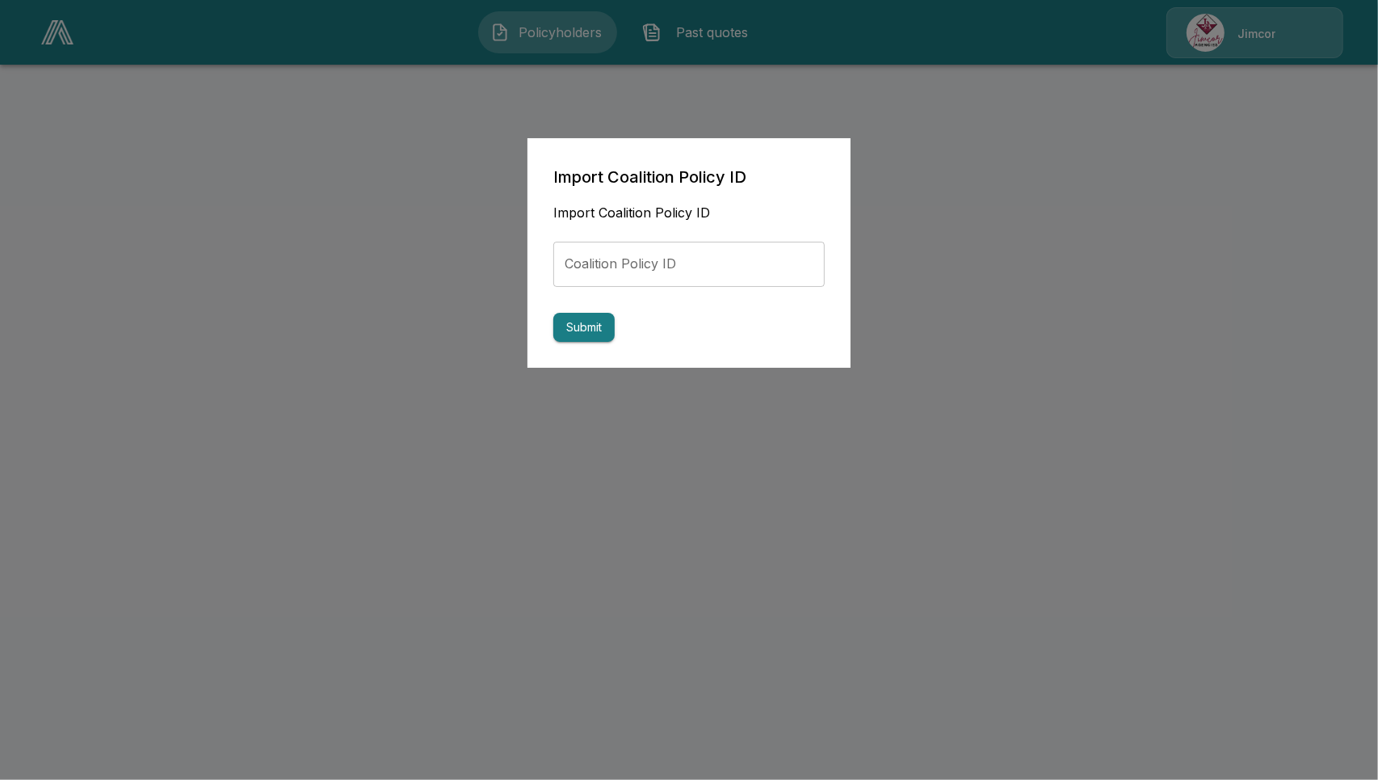
click at [727, 257] on input "Coalition Policy ID" at bounding box center [688, 264] width 271 height 45
paste input "**********"
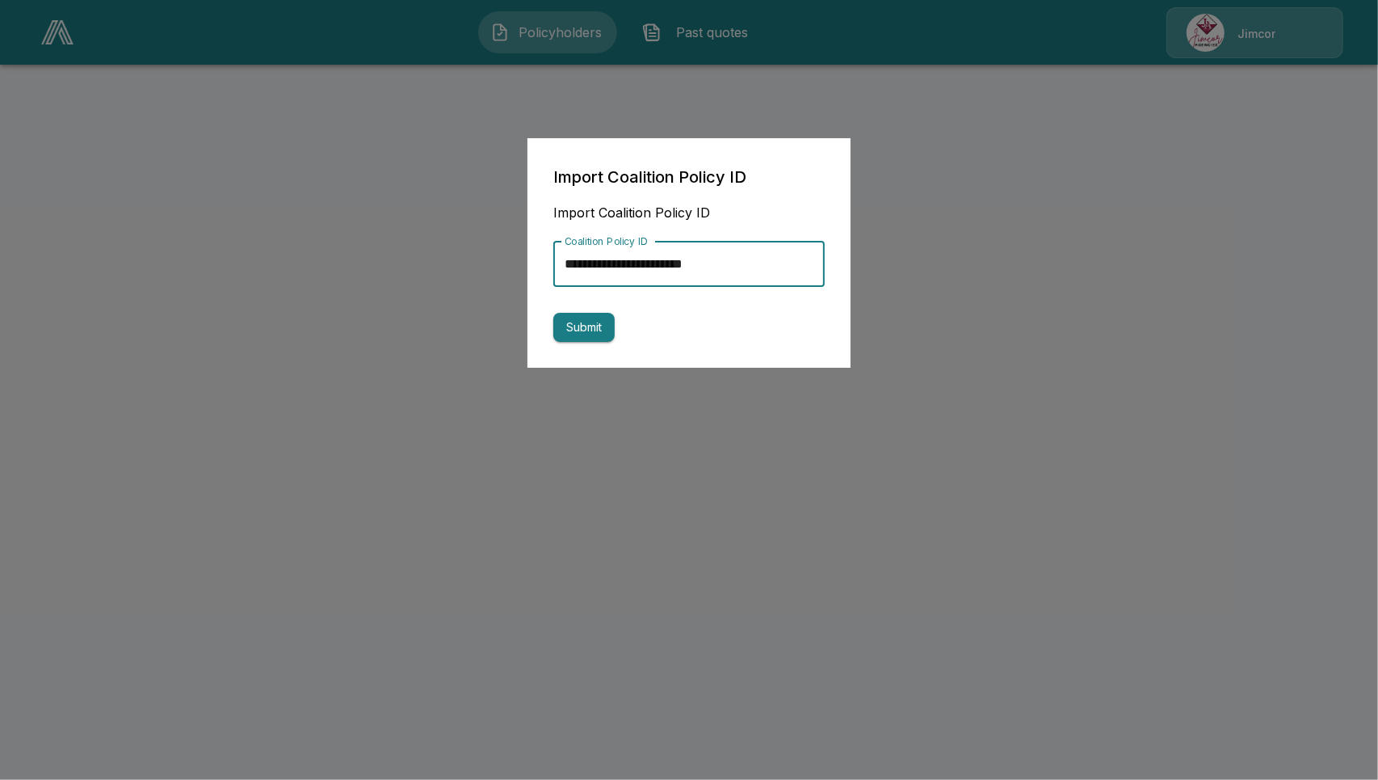
type input "**********"
click at [584, 336] on button "Submit" at bounding box center [583, 328] width 61 height 30
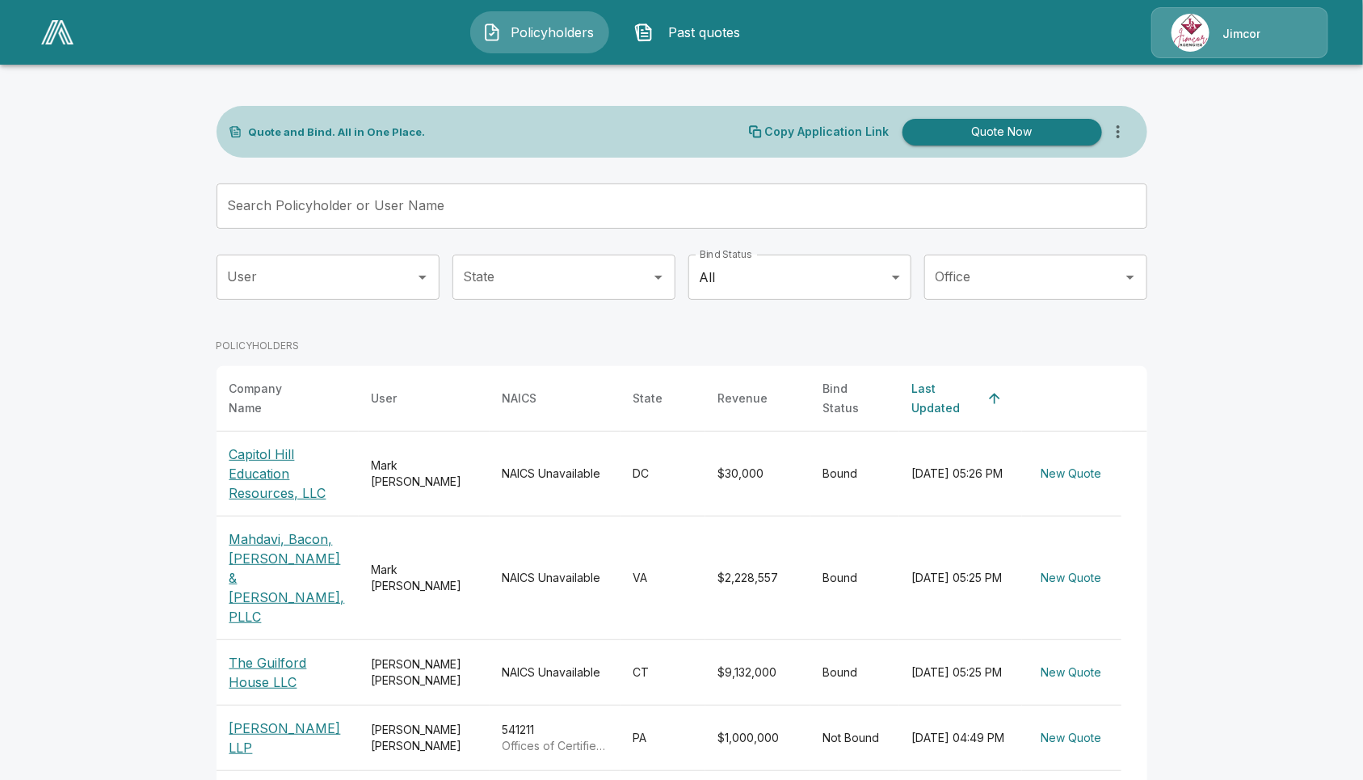
click at [1121, 122] on icon "more" at bounding box center [1118, 131] width 19 height 19
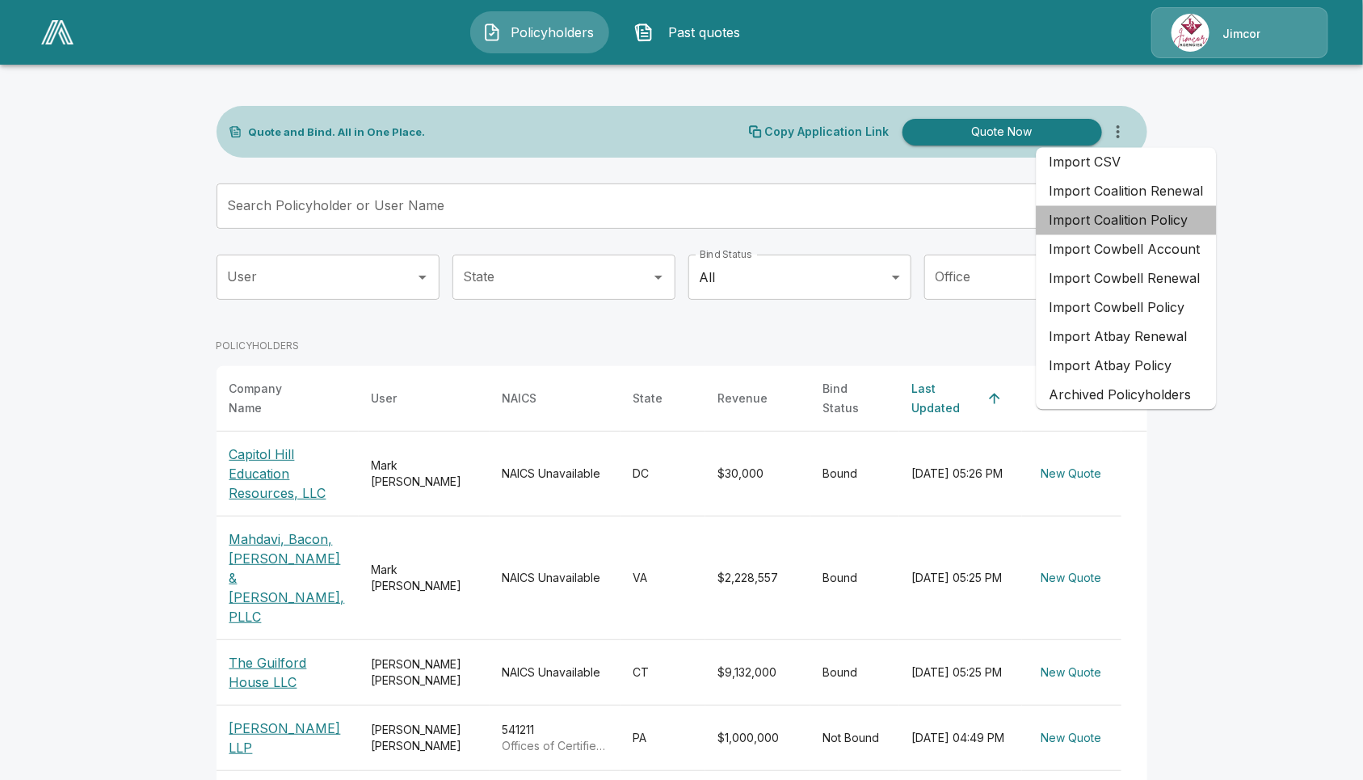
click at [1161, 217] on li "Import Coalition Policy" at bounding box center [1127, 220] width 180 height 29
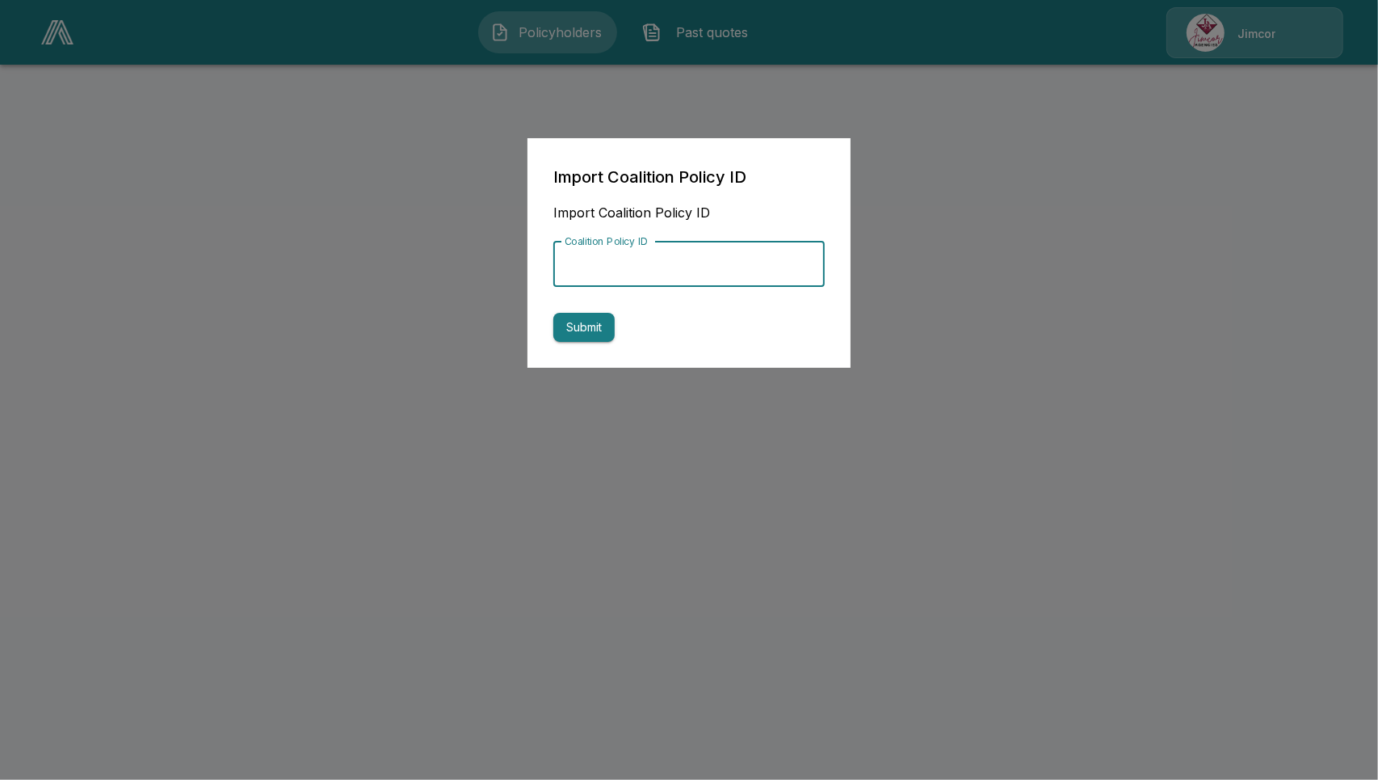
click at [676, 269] on input "Coalition Policy ID" at bounding box center [688, 264] width 271 height 45
paste input "**********"
type input "**********"
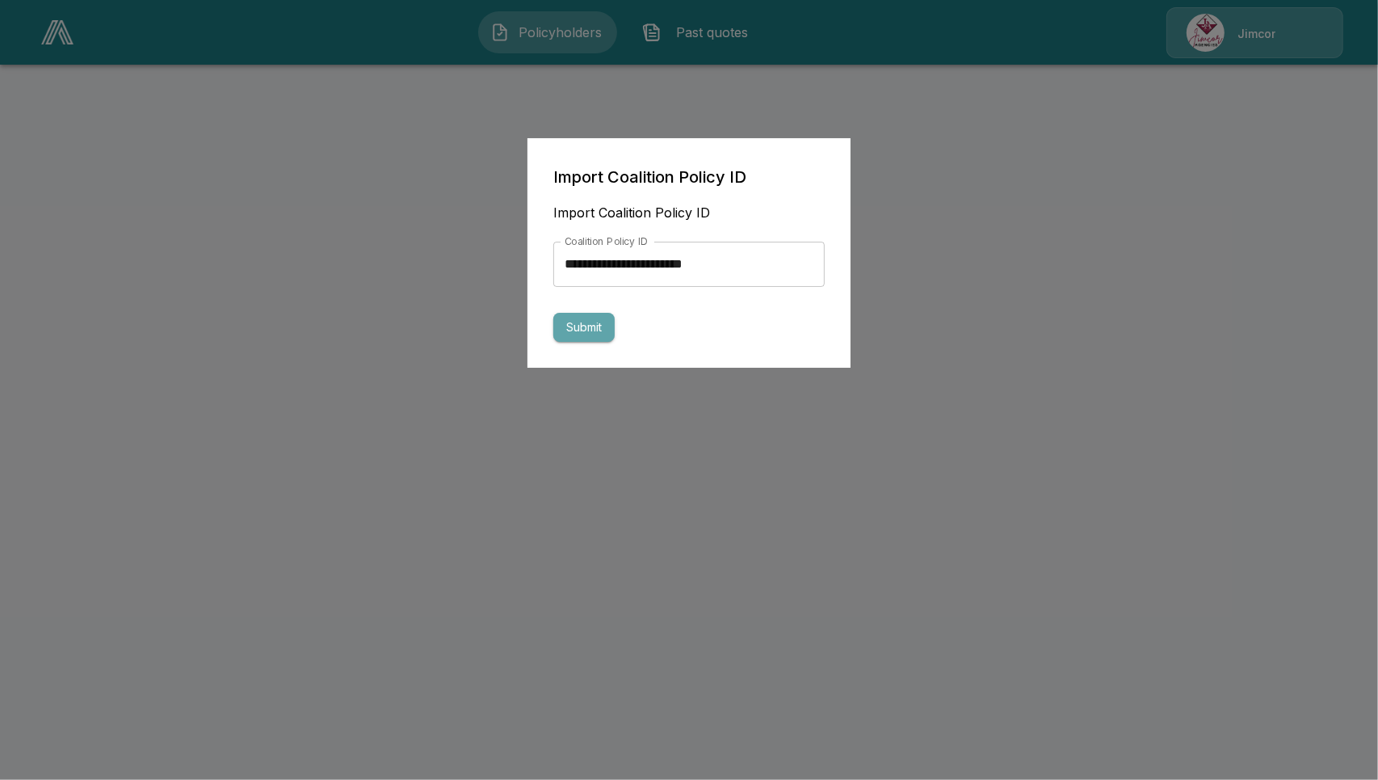
click at [596, 322] on button "Submit" at bounding box center [583, 328] width 61 height 30
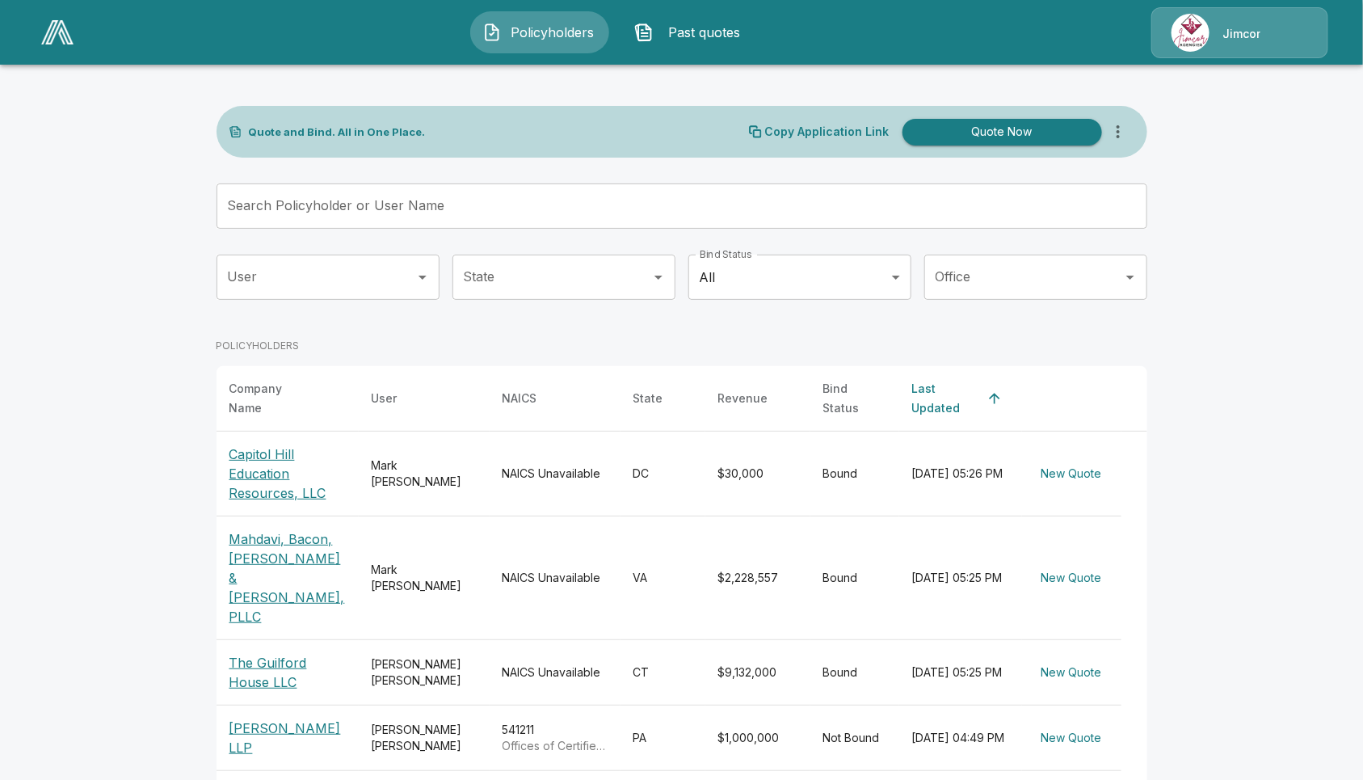
click at [1128, 125] on icon "more" at bounding box center [1118, 131] width 19 height 19
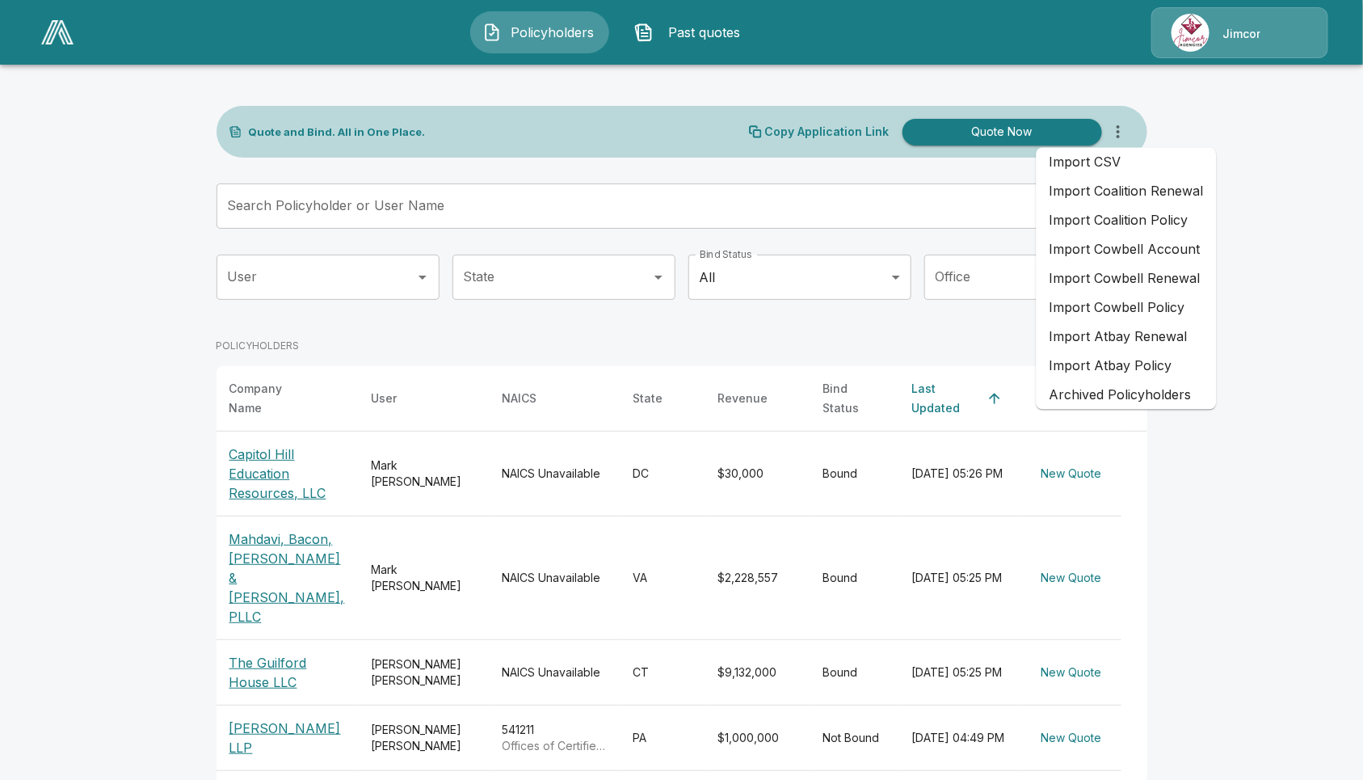
click at [1173, 224] on li "Import Coalition Policy" at bounding box center [1127, 220] width 180 height 29
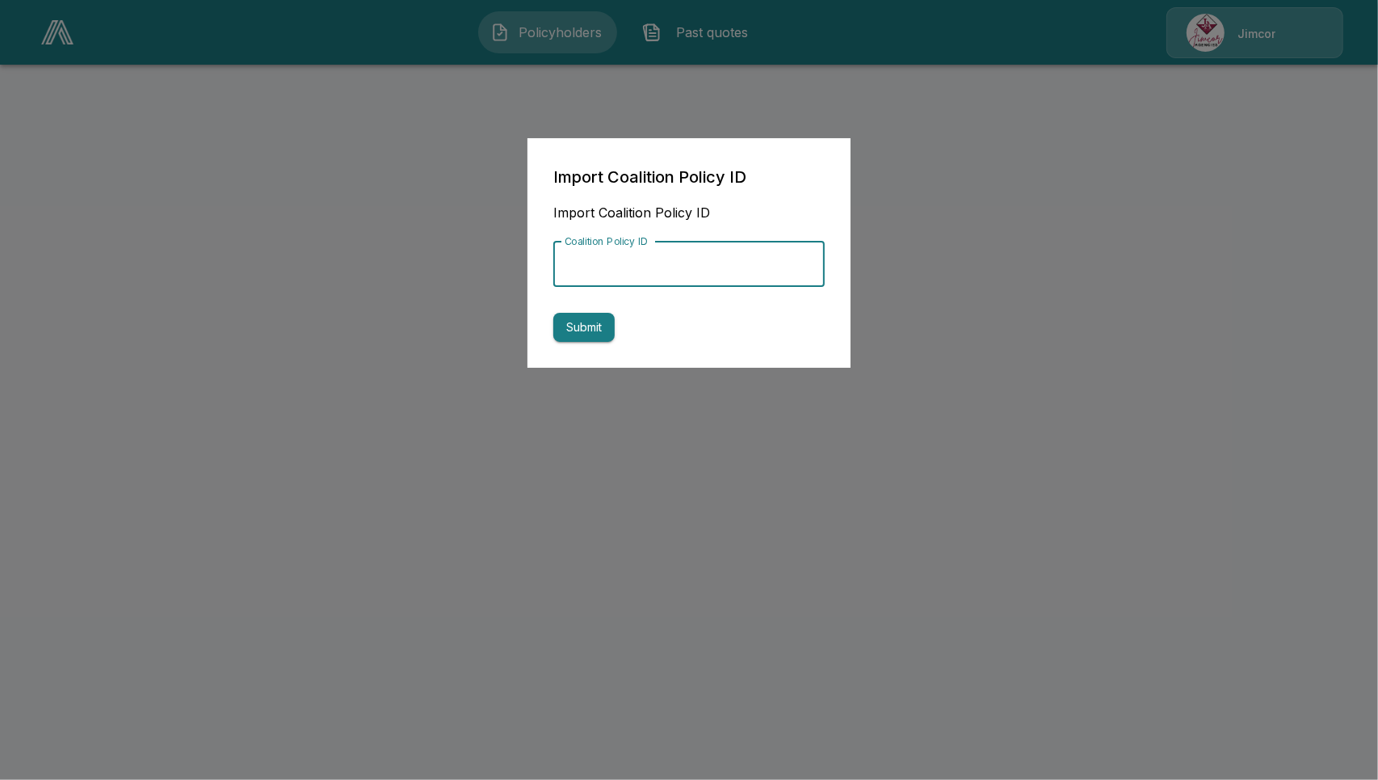
click at [659, 259] on input "Coalition Policy ID" at bounding box center [688, 264] width 271 height 45
paste input "**********"
type input "**********"
click at [588, 329] on button "Submit" at bounding box center [583, 328] width 61 height 30
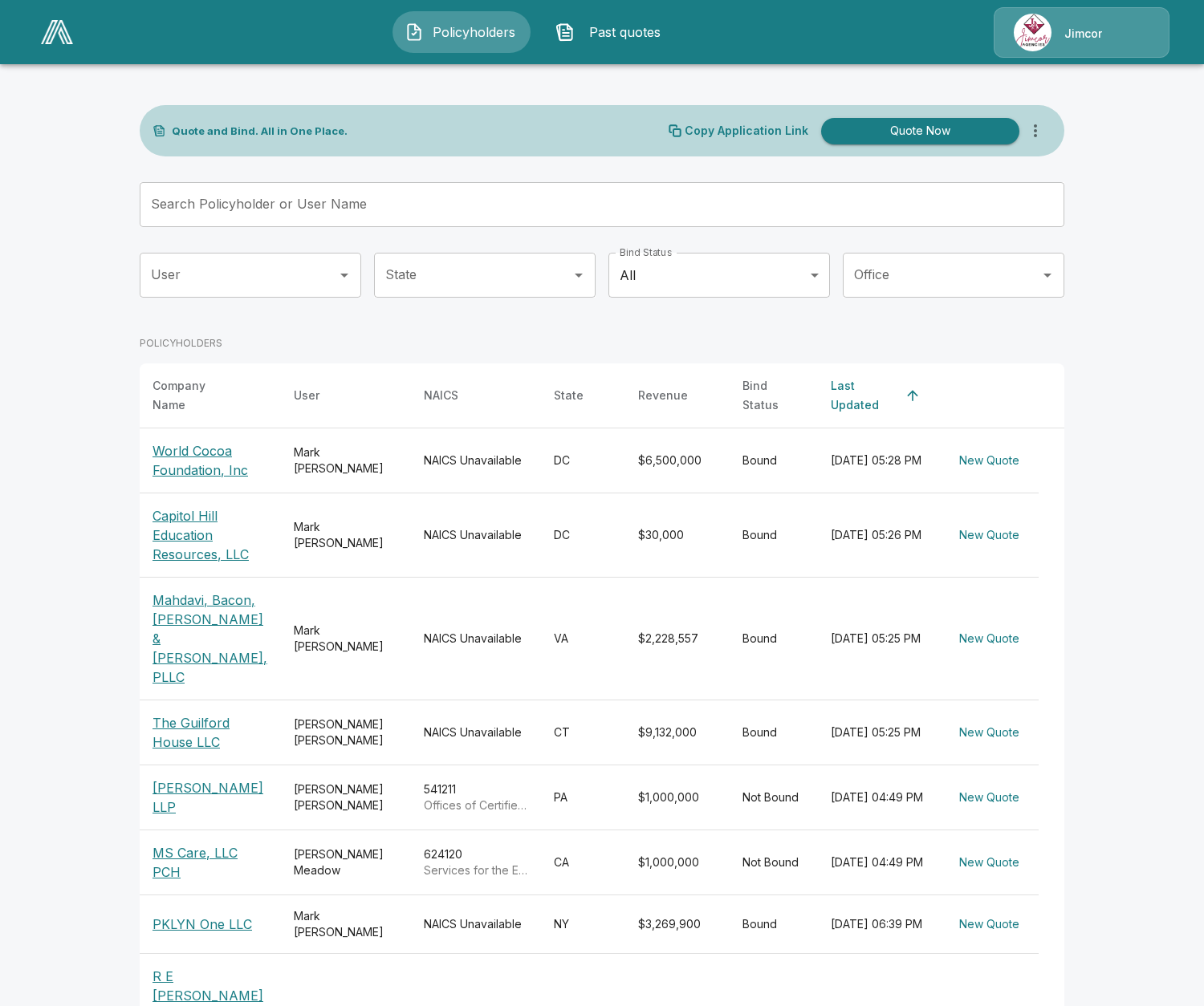
drag, startPoint x: 1038, startPoint y: 131, endPoint x: 1040, endPoint y: 142, distance: 11.2
click at [1038, 131] on icon "more" at bounding box center [1035, 130] width 19 height 19
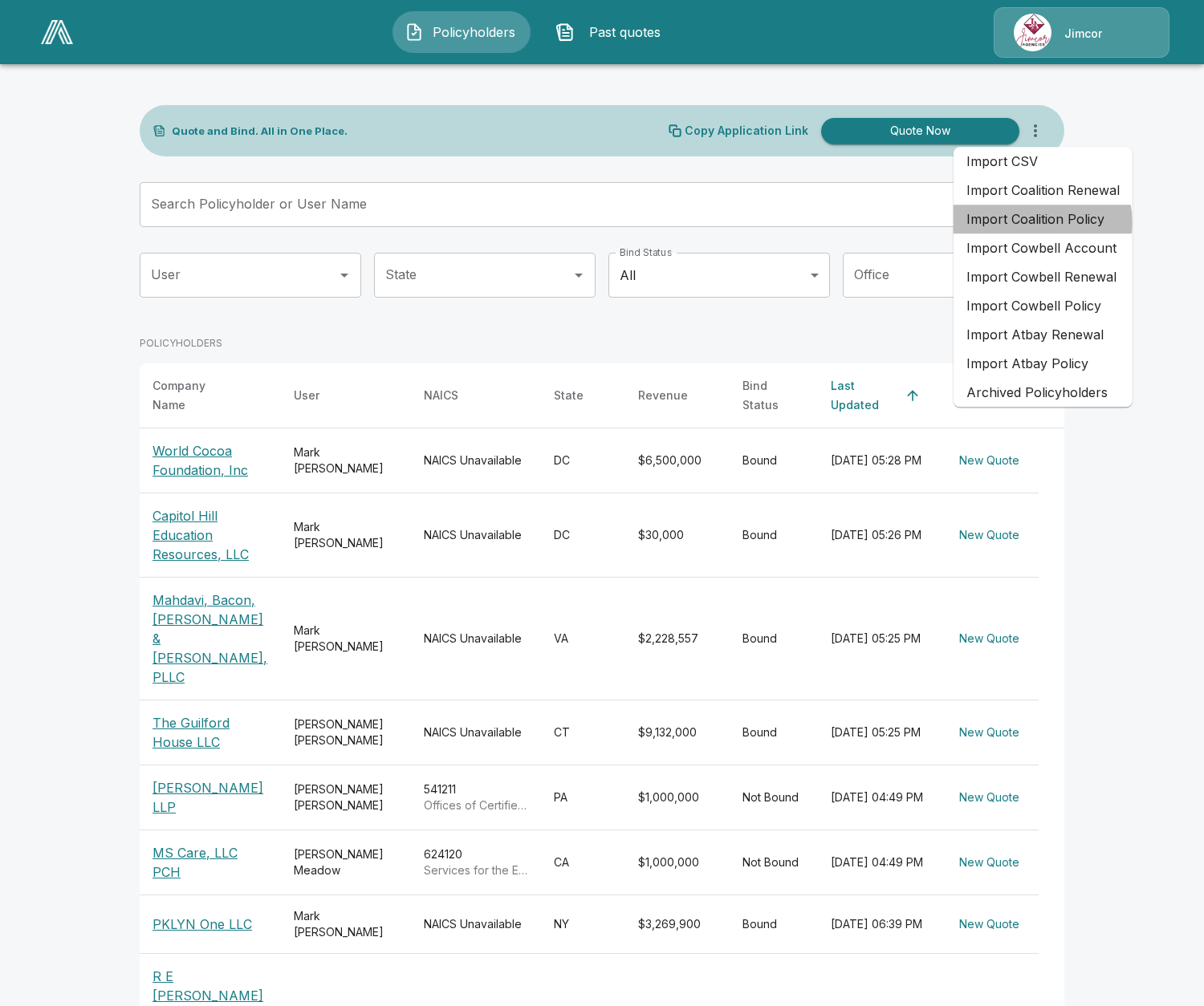
click at [1038, 222] on li "Import Coalition Policy" at bounding box center [1043, 218] width 179 height 29
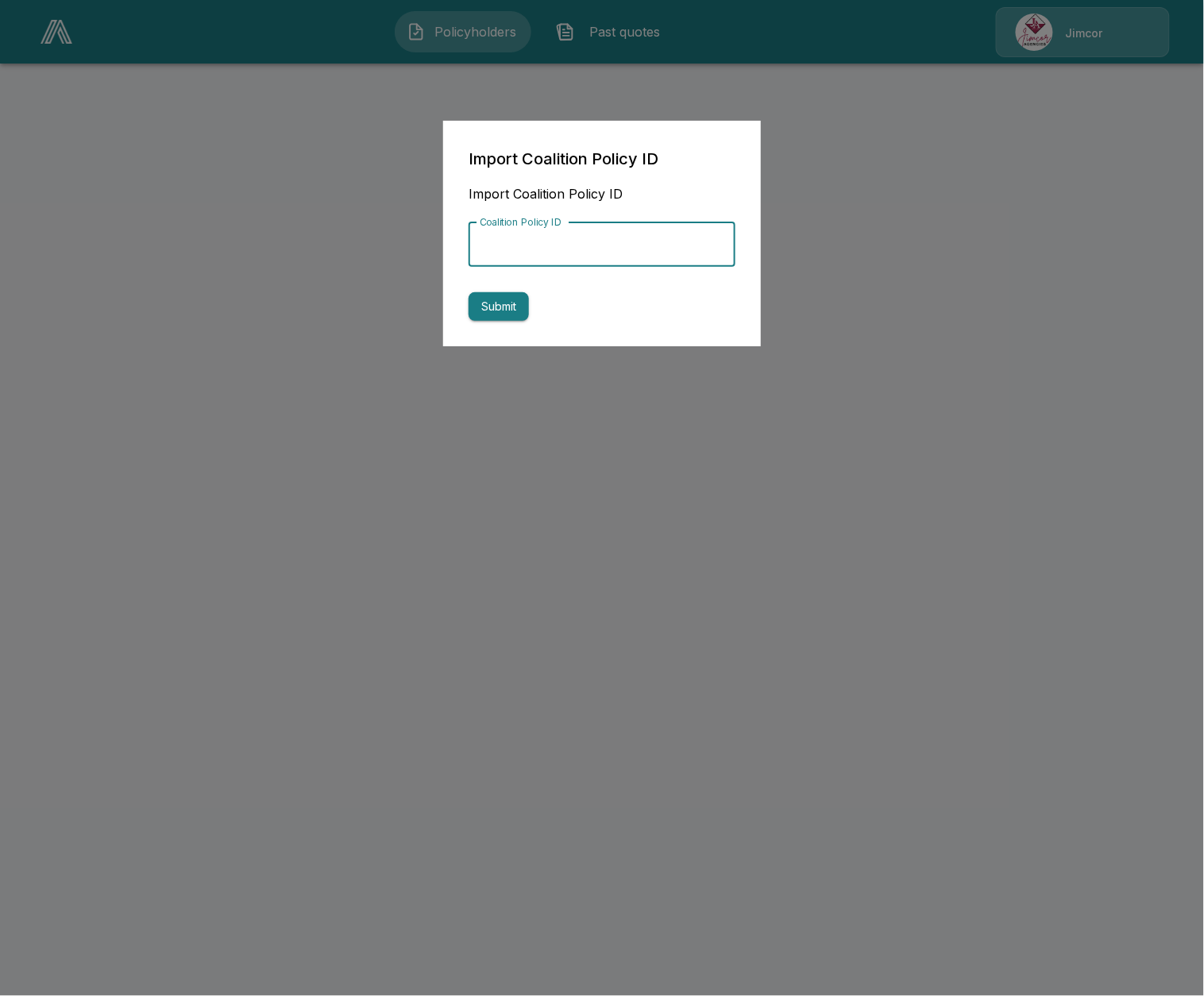
click at [644, 251] on input "Coalition Policy ID" at bounding box center [602, 244] width 266 height 44
paste input "**********"
type input "**********"
click at [522, 308] on button "Submit" at bounding box center [498, 307] width 60 height 29
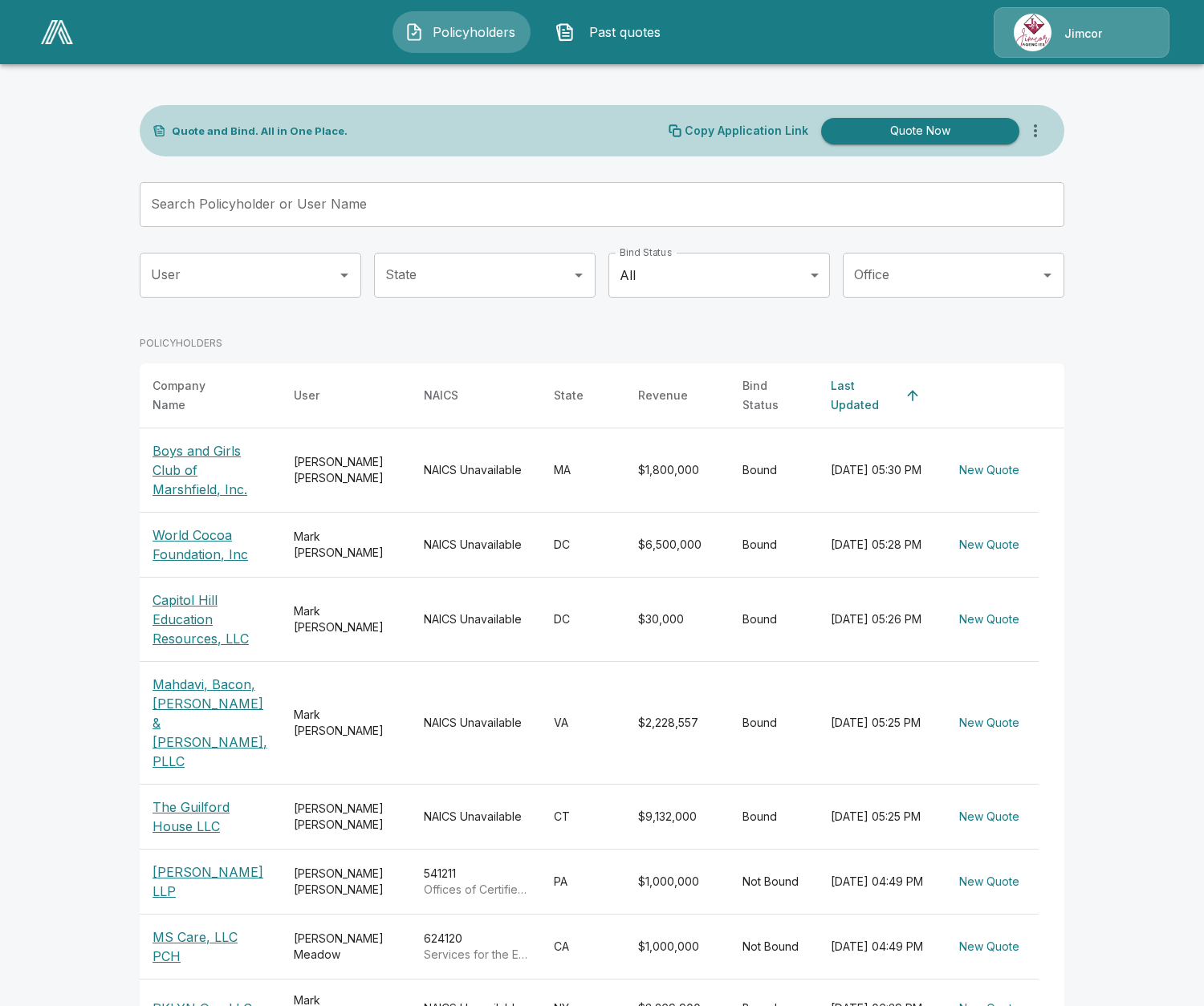
click at [1045, 136] on icon "more" at bounding box center [1035, 130] width 19 height 19
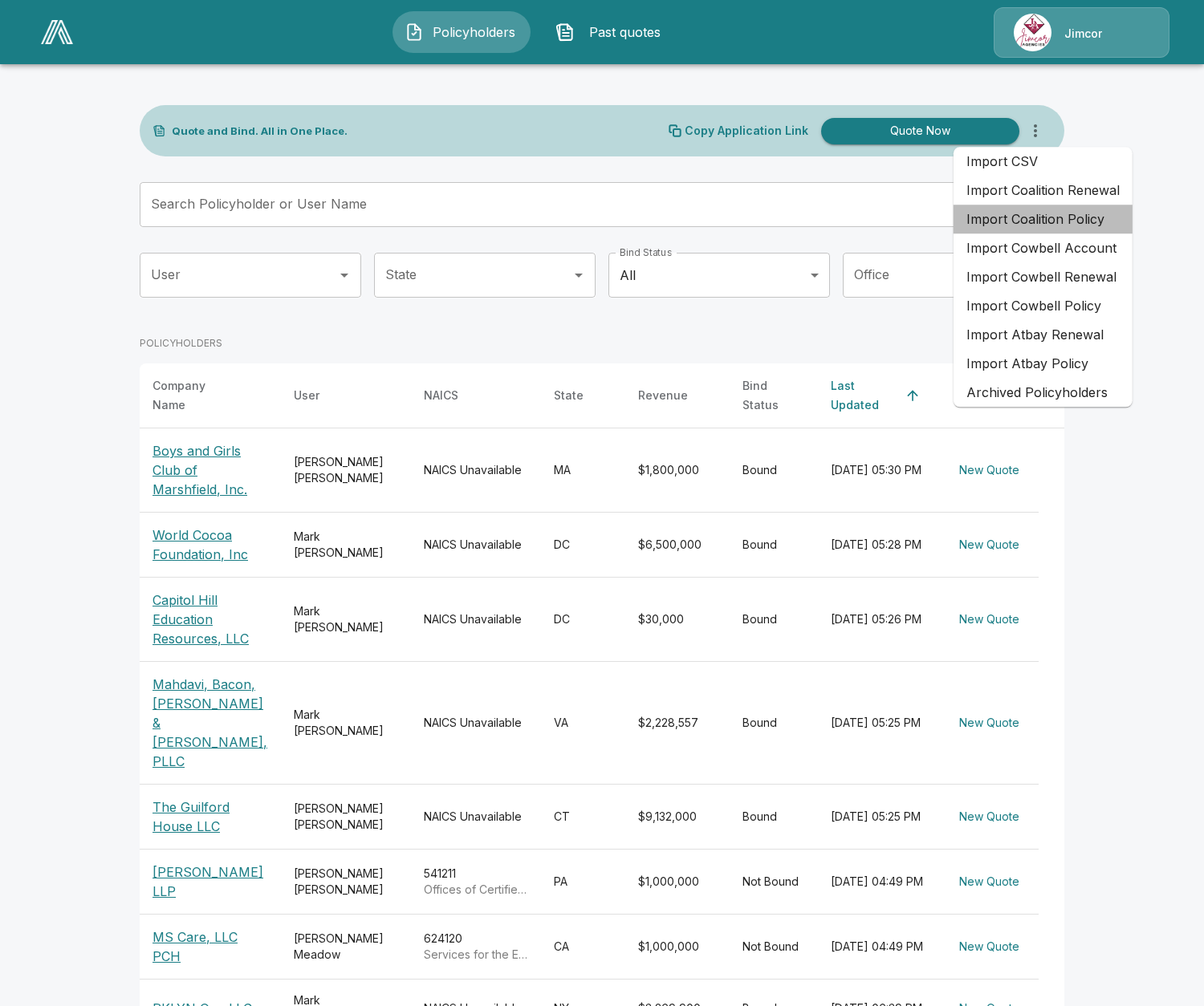
click at [1045, 224] on li "Import Coalition Policy" at bounding box center [1043, 218] width 179 height 29
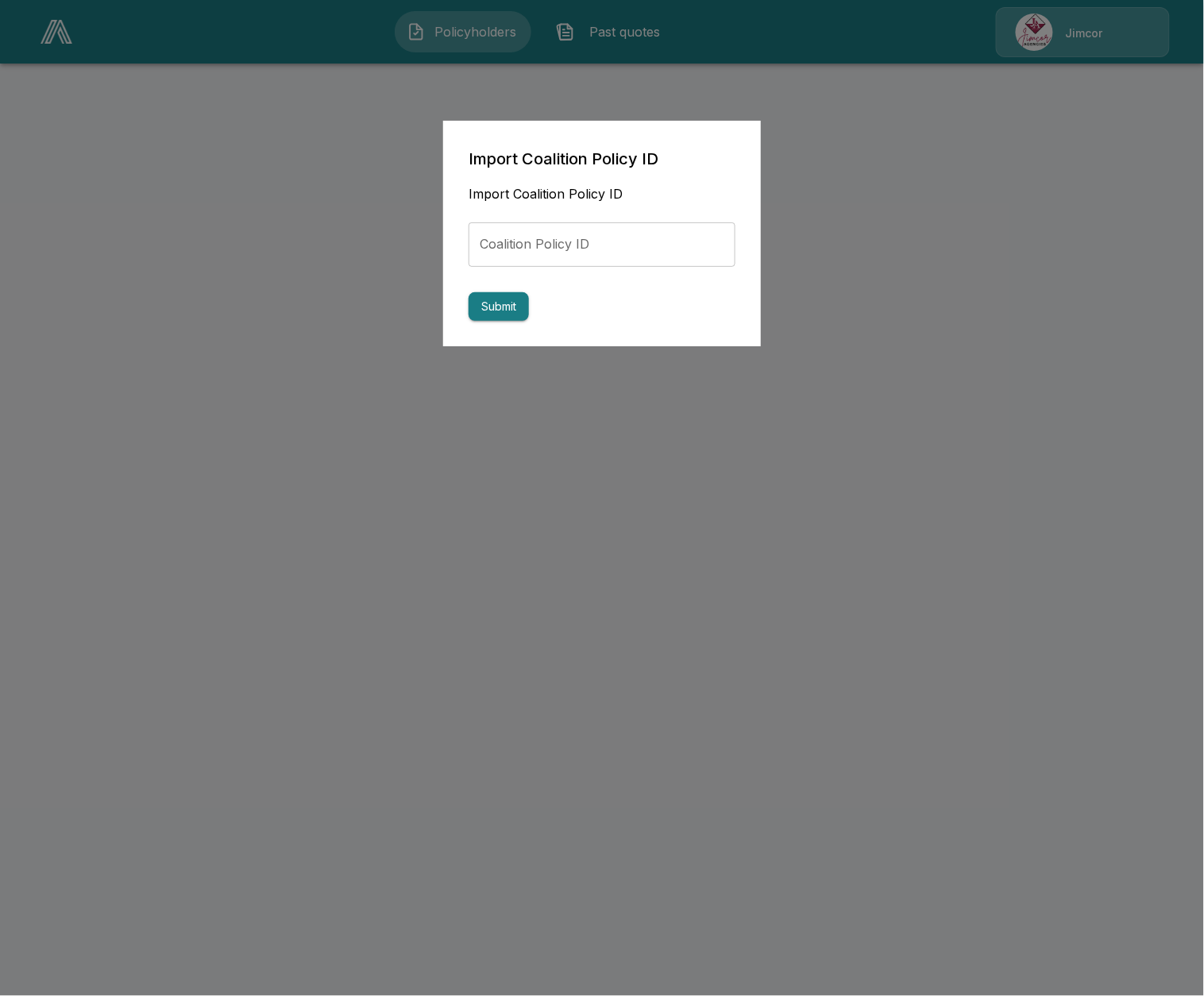
click at [658, 234] on input "Coalition Policy ID" at bounding box center [602, 244] width 266 height 44
paste input "**********"
type input "**********"
click at [478, 308] on button "Submit" at bounding box center [498, 307] width 60 height 29
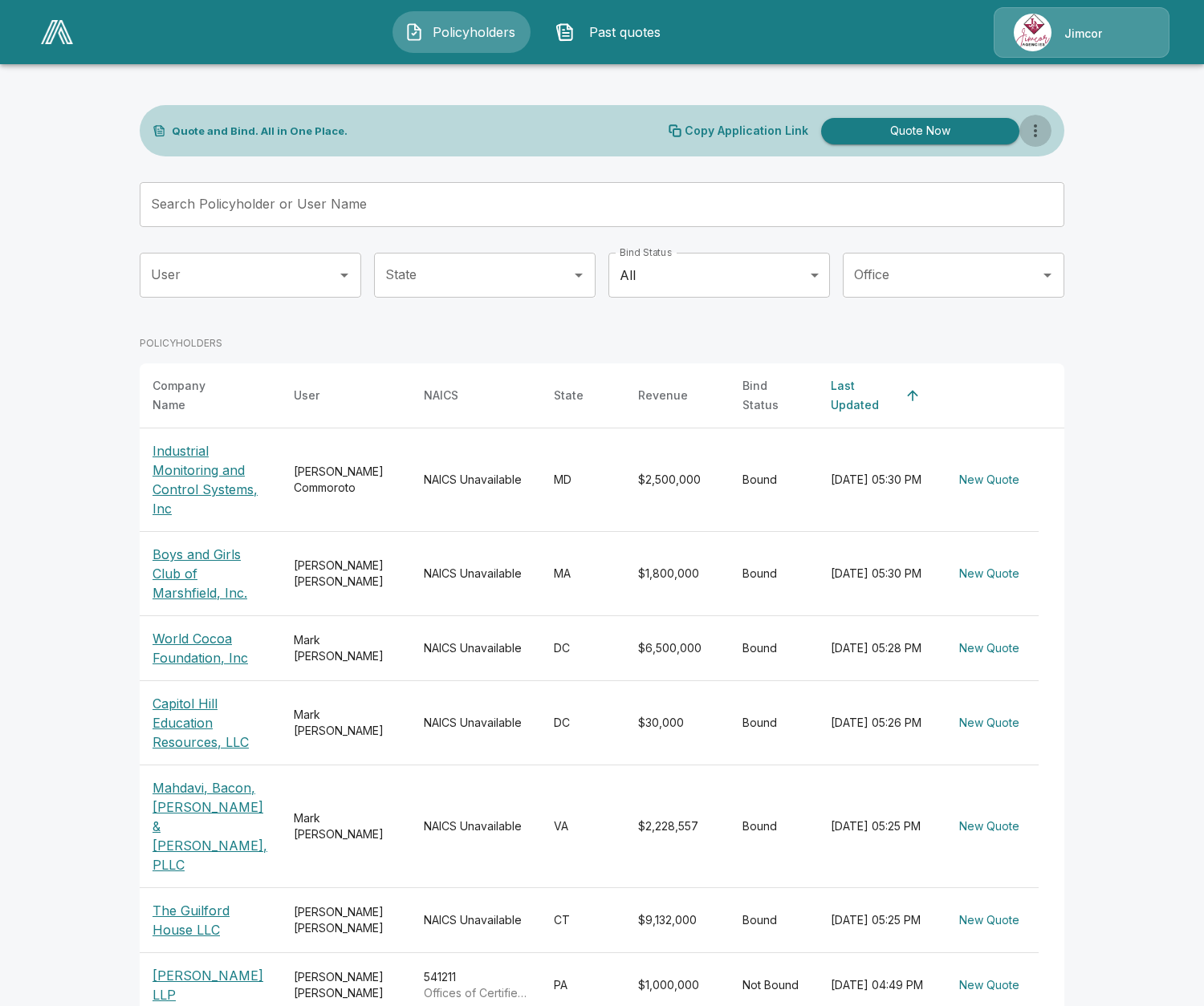
click at [1037, 127] on icon "more" at bounding box center [1035, 130] width 19 height 19
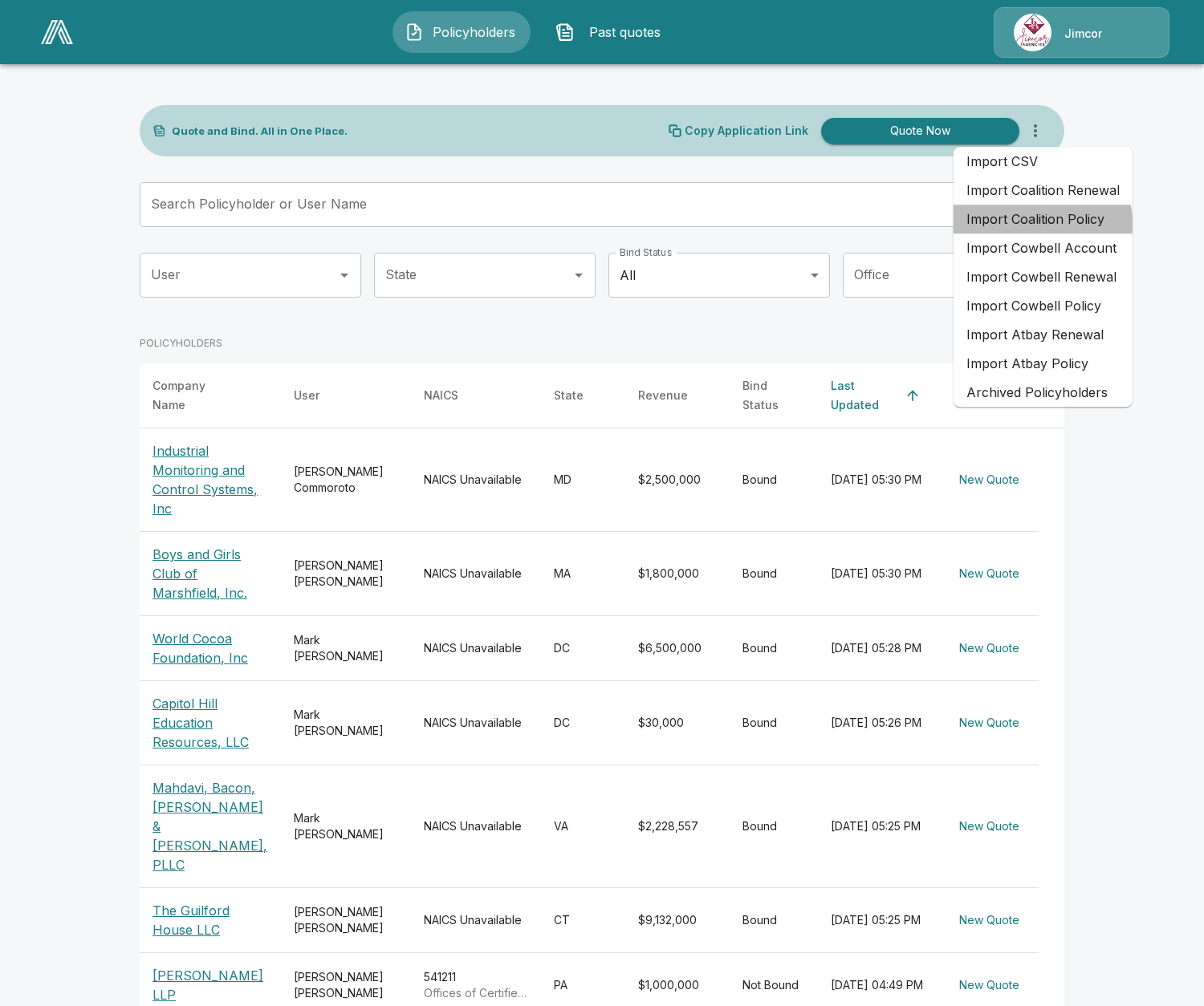
click at [1039, 226] on li "Import Coalition Policy" at bounding box center [1043, 218] width 179 height 29
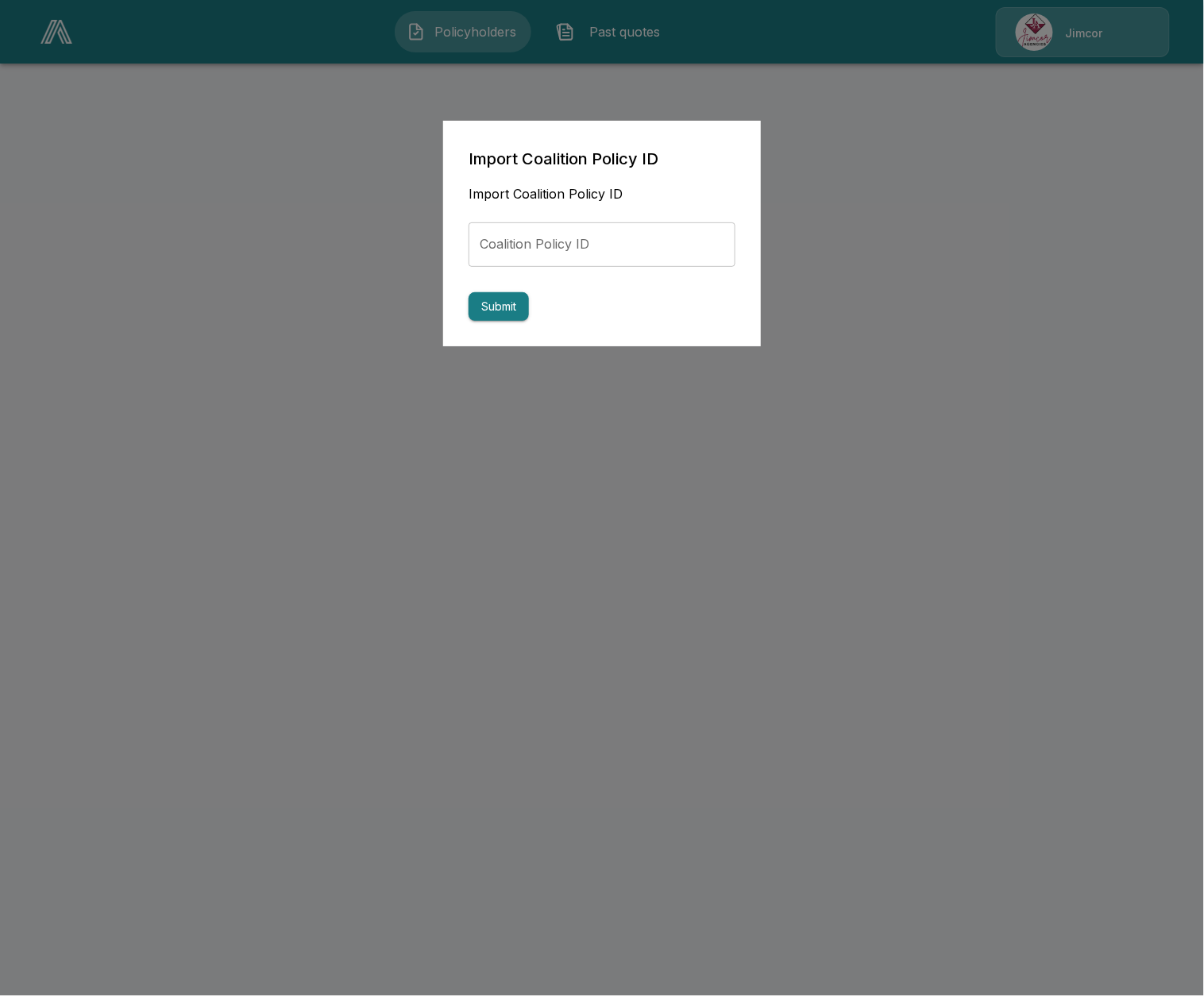
click at [533, 248] on input "Coalition Policy ID" at bounding box center [602, 244] width 266 height 44
paste input "**********"
type input "**********"
click at [498, 307] on button "Submit" at bounding box center [498, 307] width 60 height 29
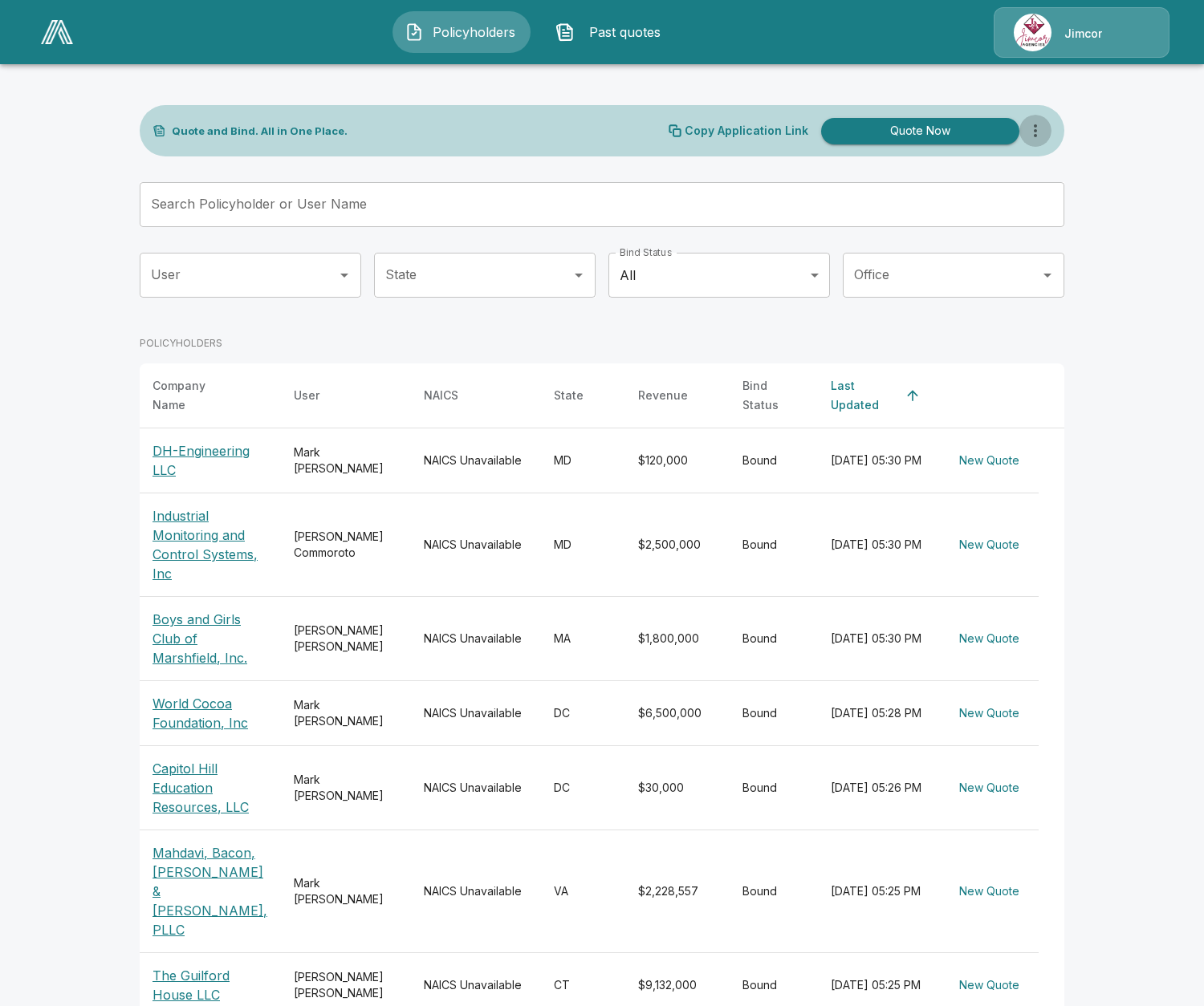
click at [1043, 144] on button "more" at bounding box center [1035, 131] width 32 height 32
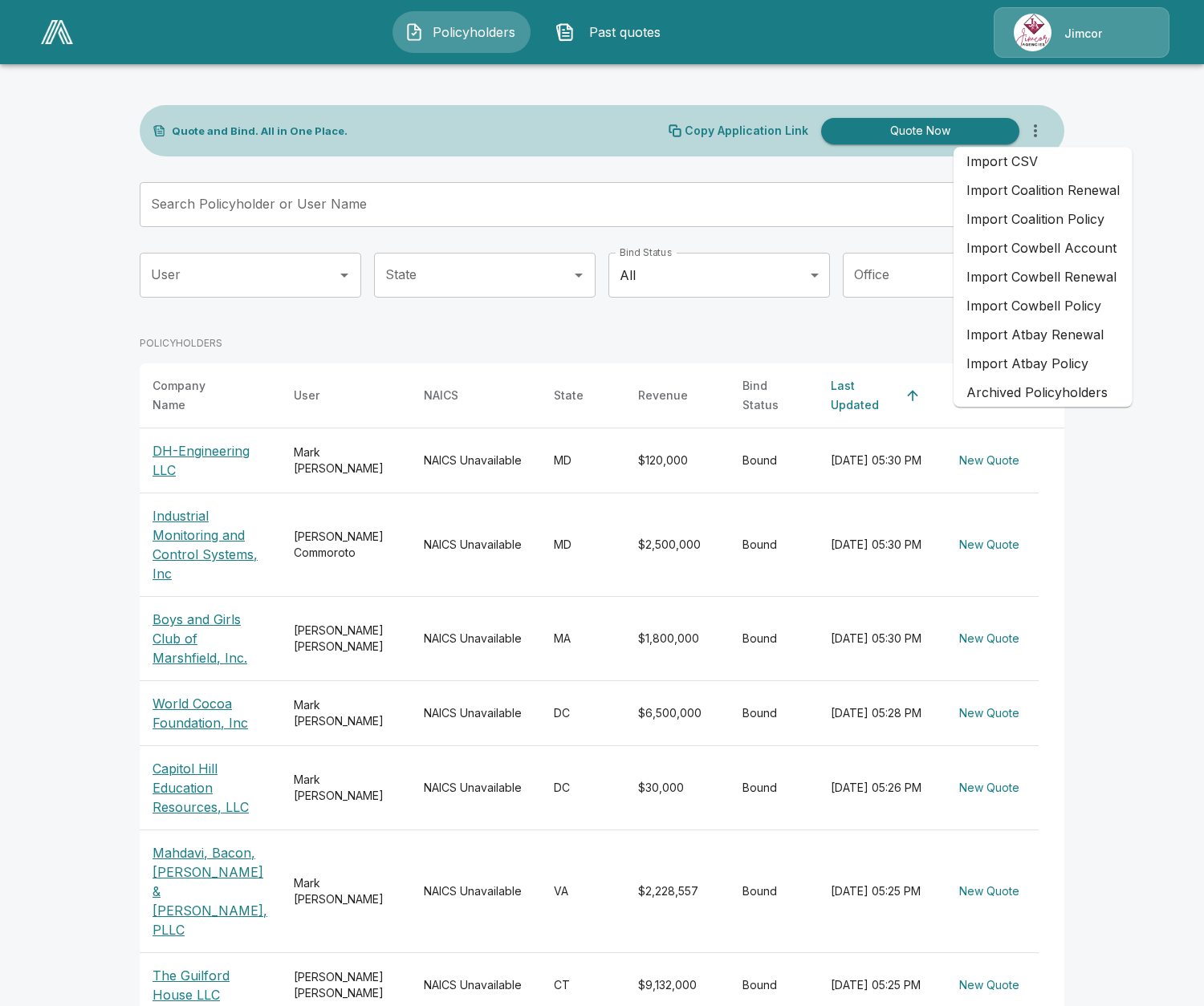
click at [1040, 228] on li "Import Coalition Policy" at bounding box center [1043, 218] width 179 height 29
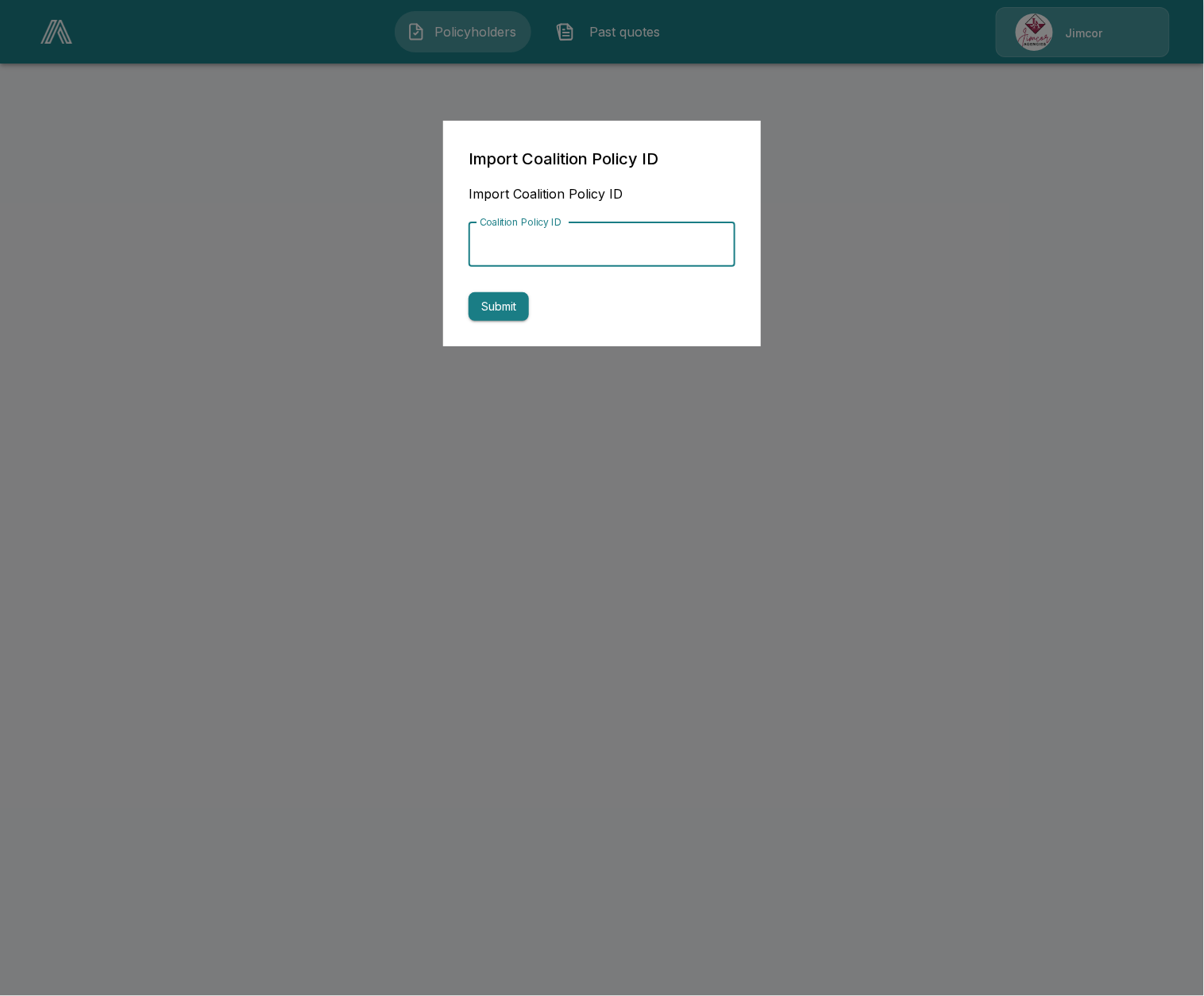
click at [585, 249] on input "Coalition Policy ID" at bounding box center [602, 244] width 266 height 44
paste input "**********"
type input "**********"
click at [492, 308] on button "Submit" at bounding box center [498, 307] width 60 height 29
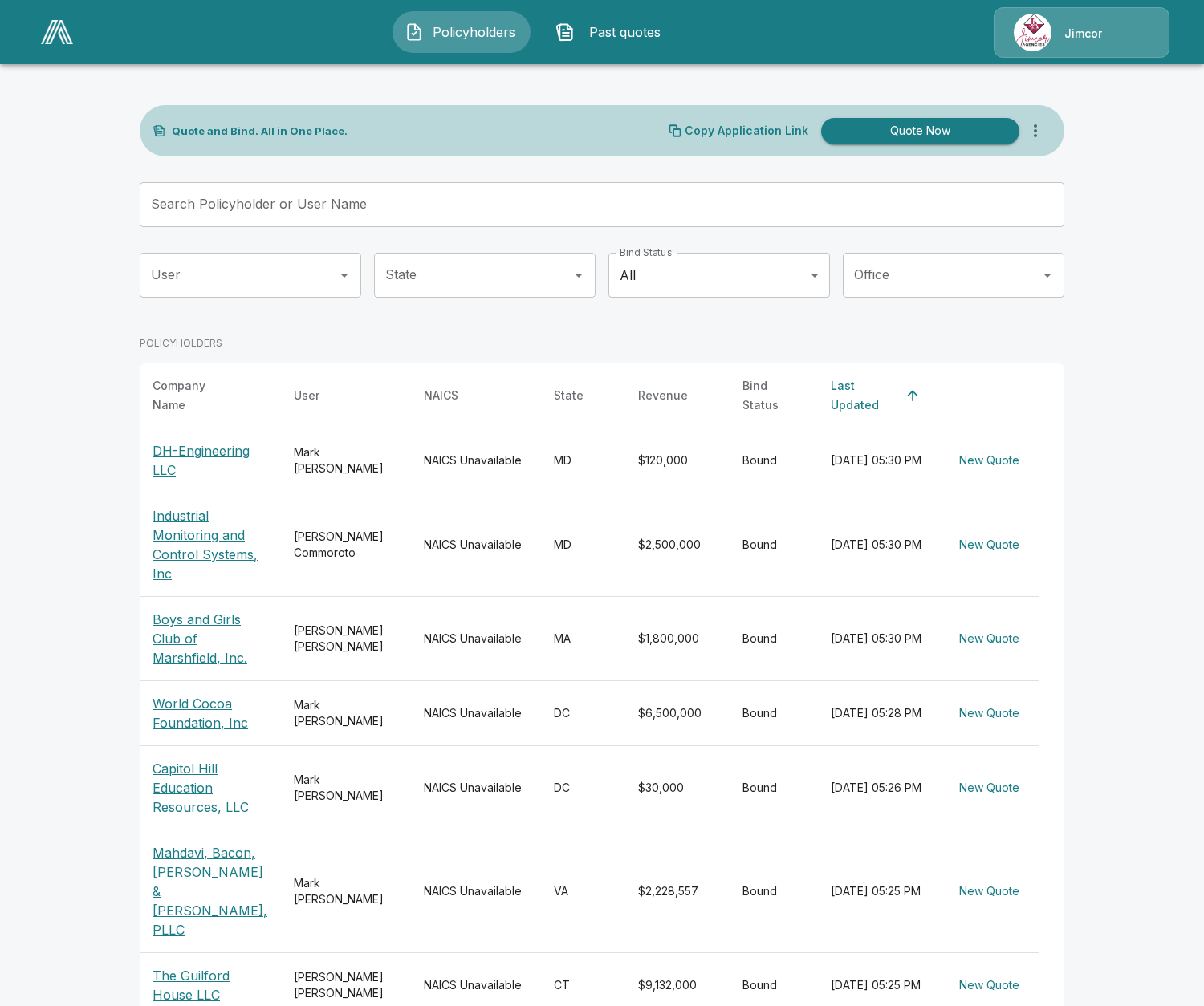
click at [1045, 137] on icon "more" at bounding box center [1035, 130] width 19 height 19
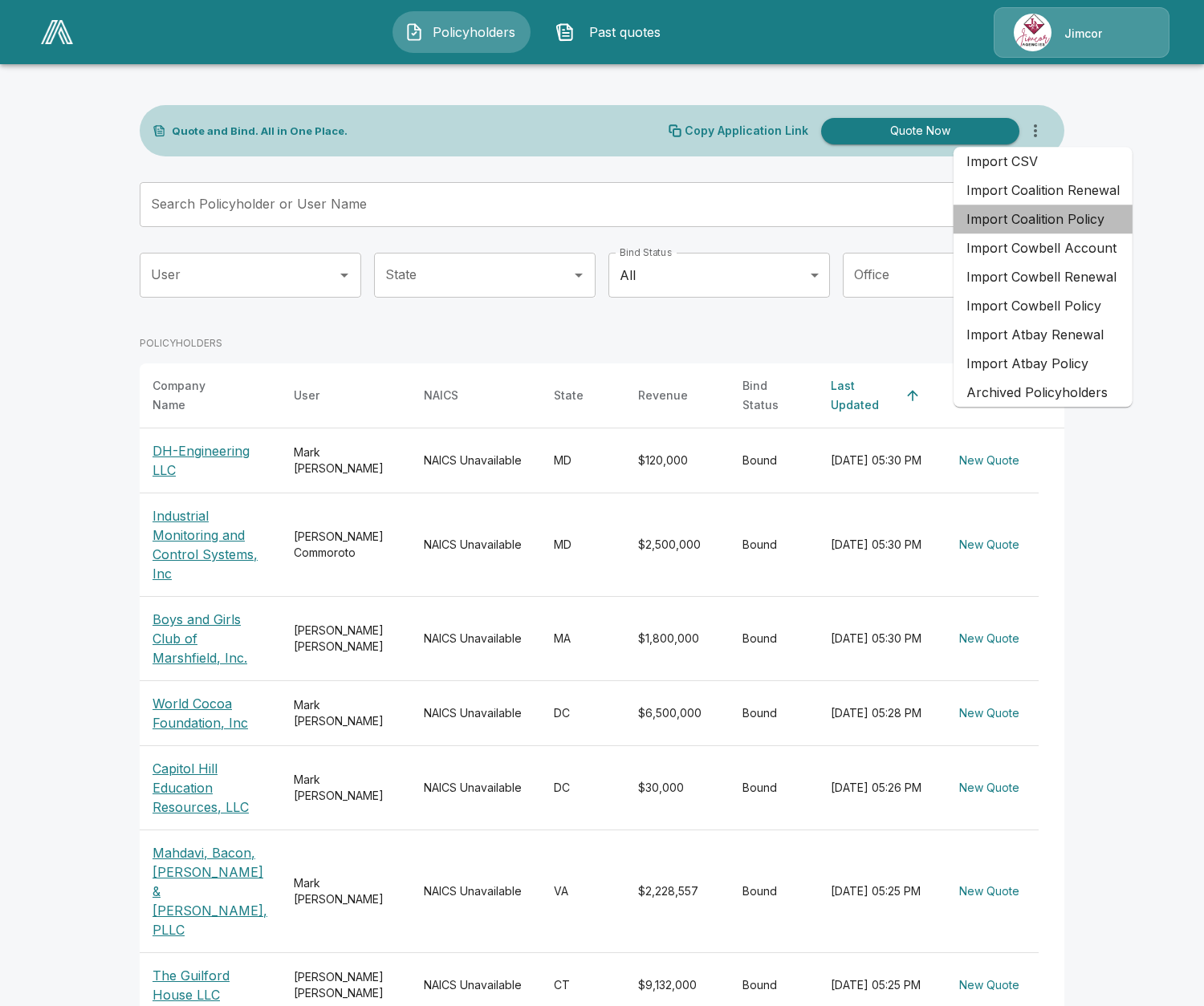
click at [1044, 219] on li "Import Coalition Policy" at bounding box center [1043, 218] width 179 height 29
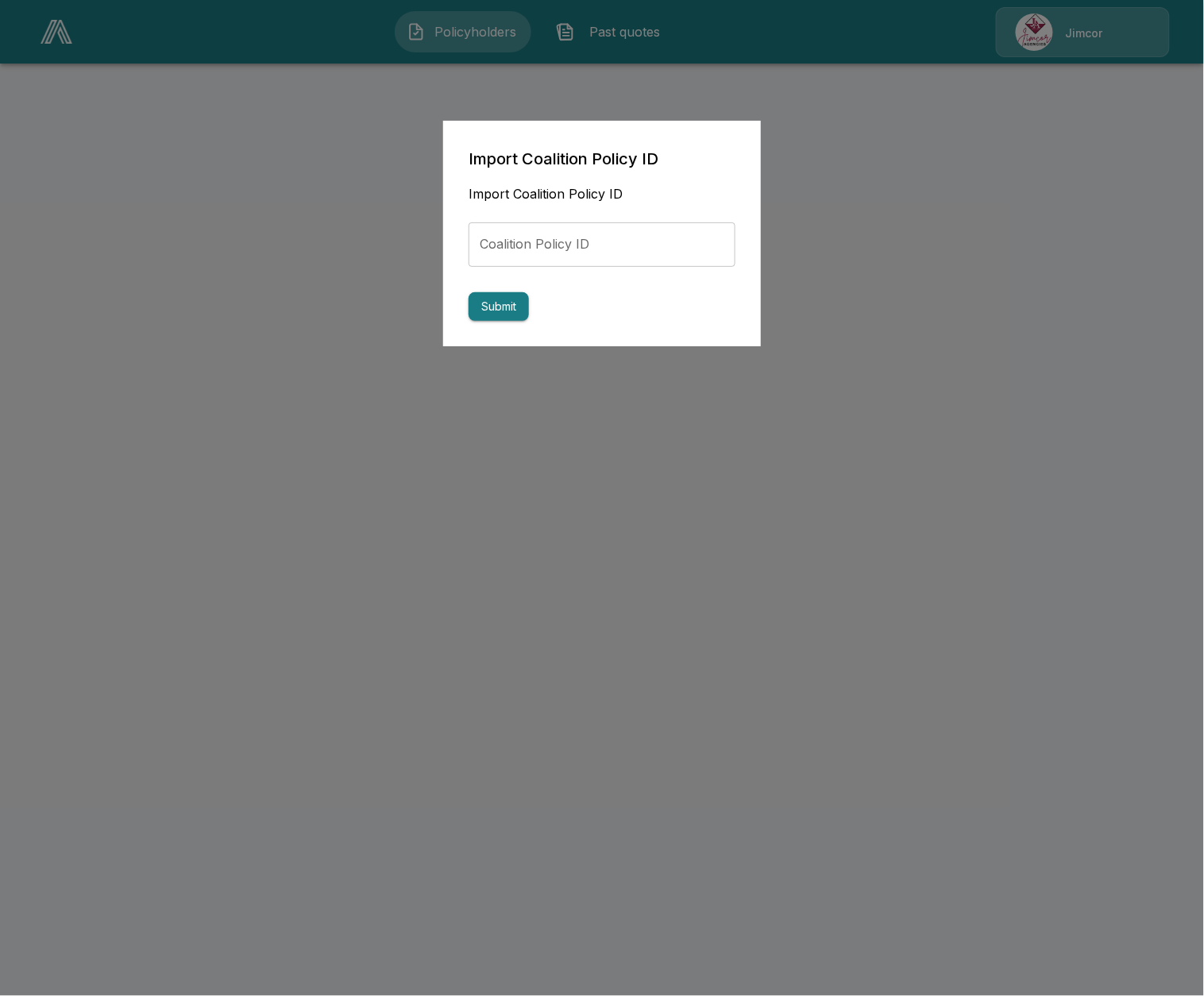
click at [626, 257] on input "Coalition Policy ID" at bounding box center [602, 244] width 266 height 44
paste input "**********"
type input "**********"
click at [515, 295] on button "Submit" at bounding box center [498, 307] width 60 height 29
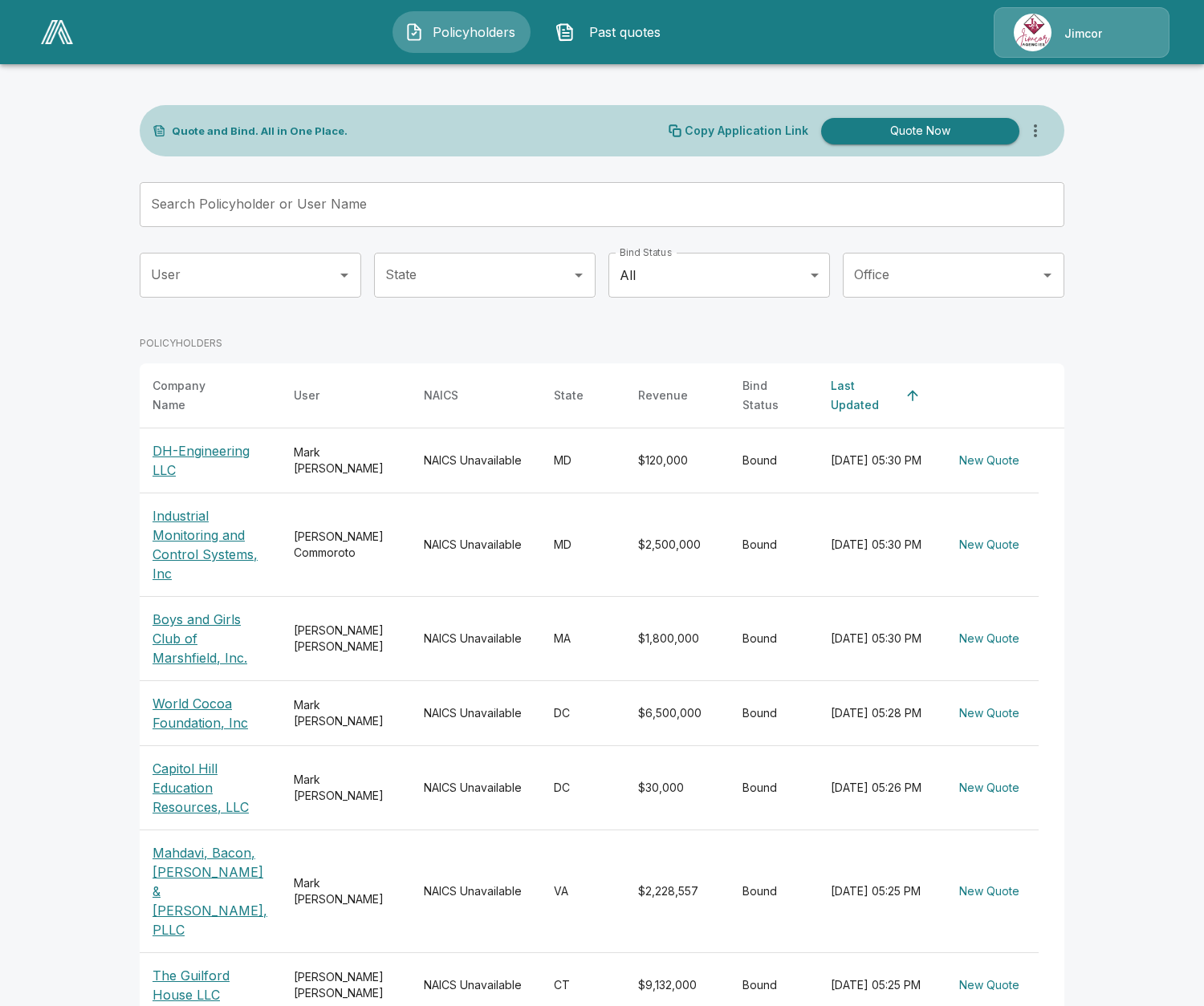
click at [1045, 129] on icon "more" at bounding box center [1035, 130] width 19 height 19
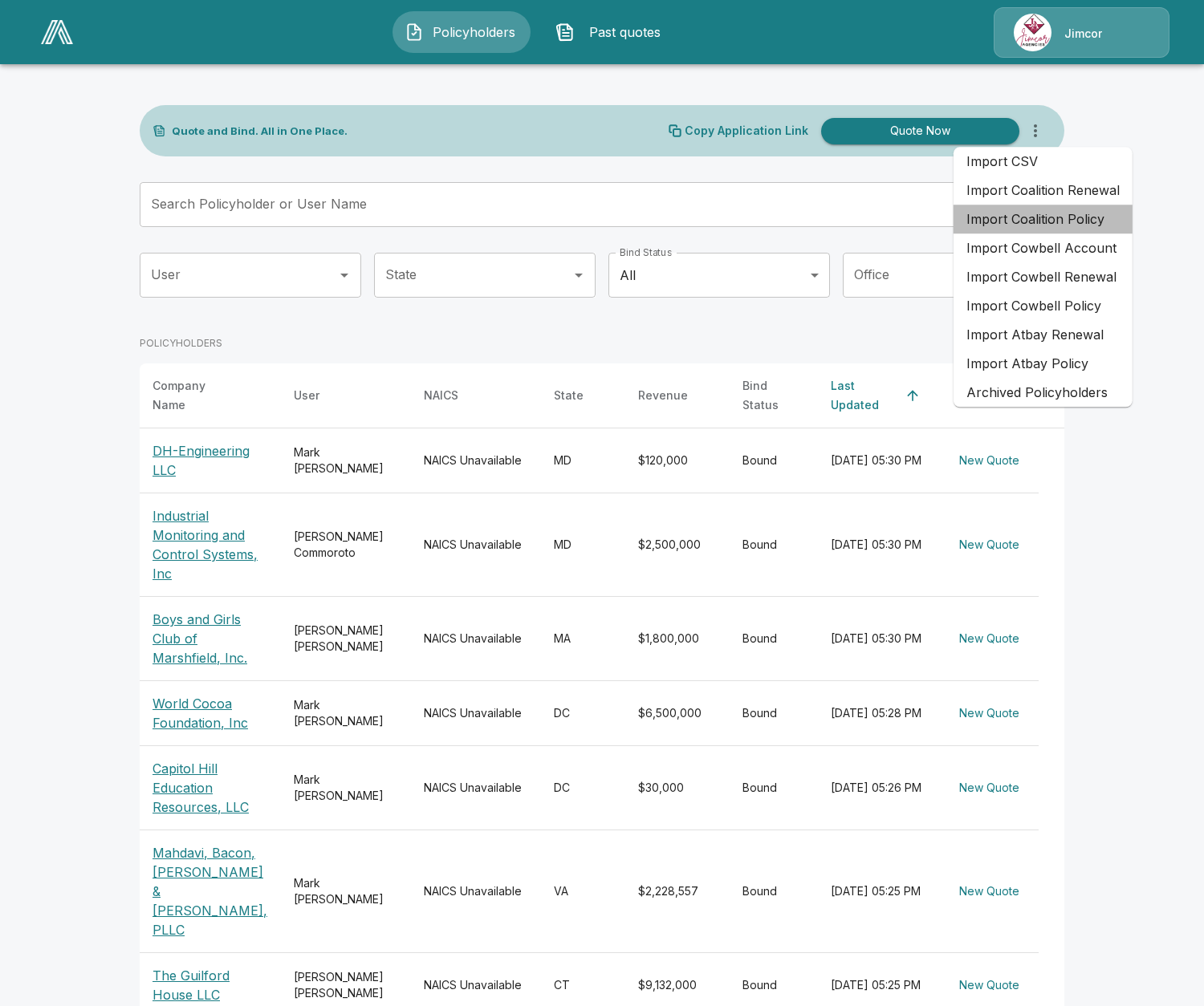
click at [1064, 220] on li "Import Coalition Policy" at bounding box center [1043, 218] width 179 height 29
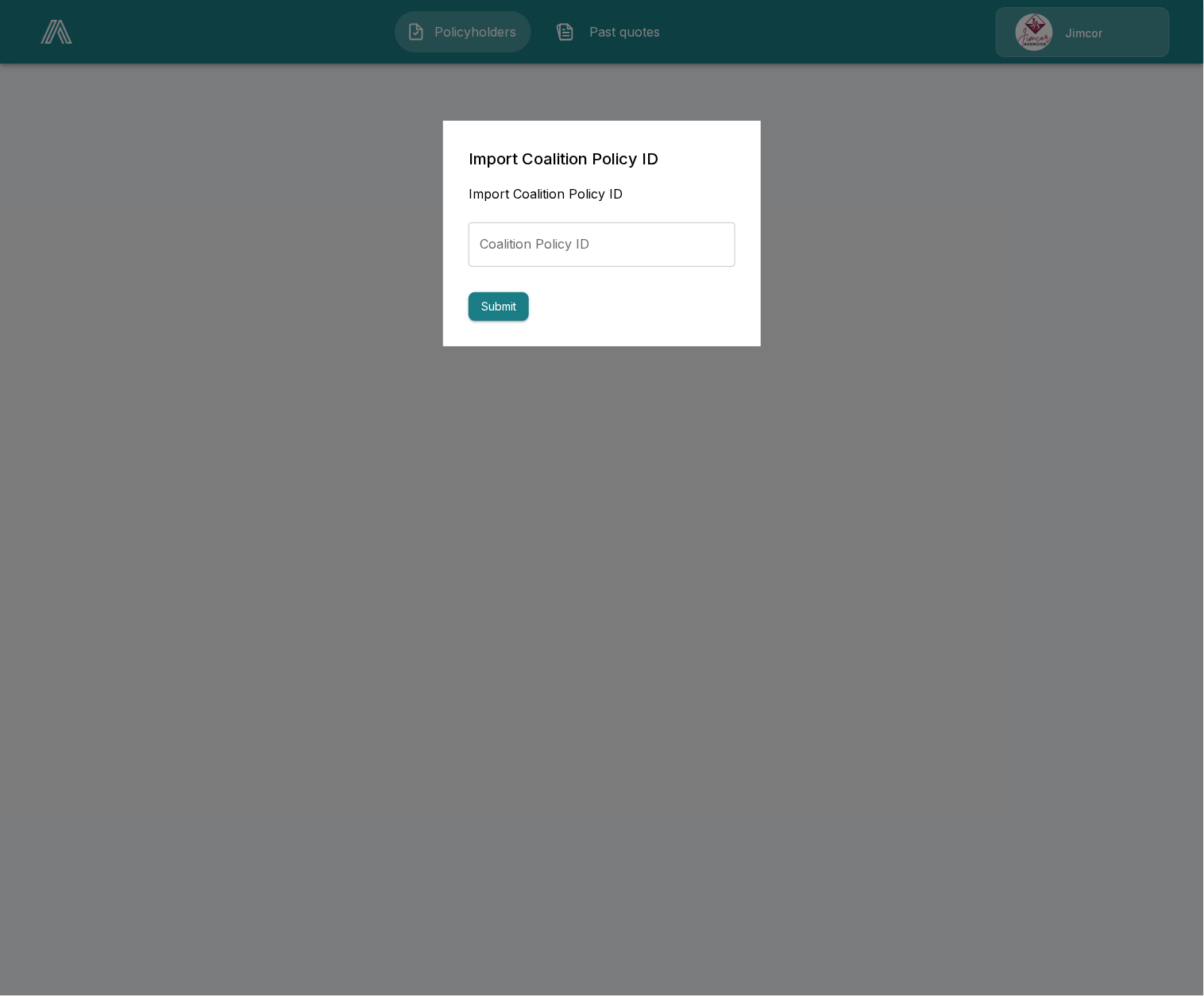
click at [639, 248] on input "Coalition Policy ID" at bounding box center [602, 244] width 266 height 44
paste input "**********"
type input "**********"
drag, startPoint x: 461, startPoint y: 327, endPoint x: 474, endPoint y: 316, distance: 17.0
click at [461, 324] on div "**********" at bounding box center [602, 234] width 317 height 226
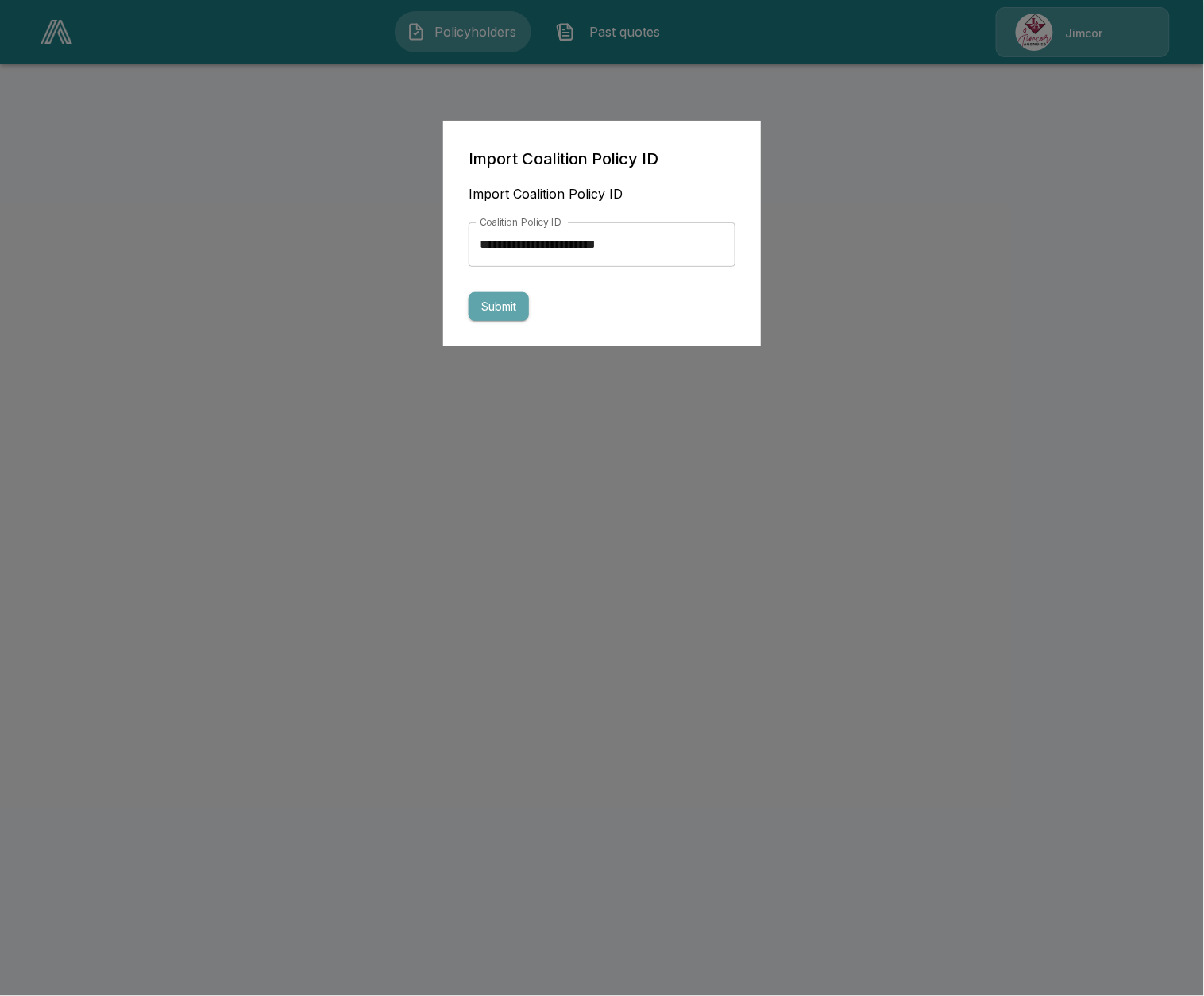
click at [493, 303] on button "Submit" at bounding box center [498, 307] width 60 height 29
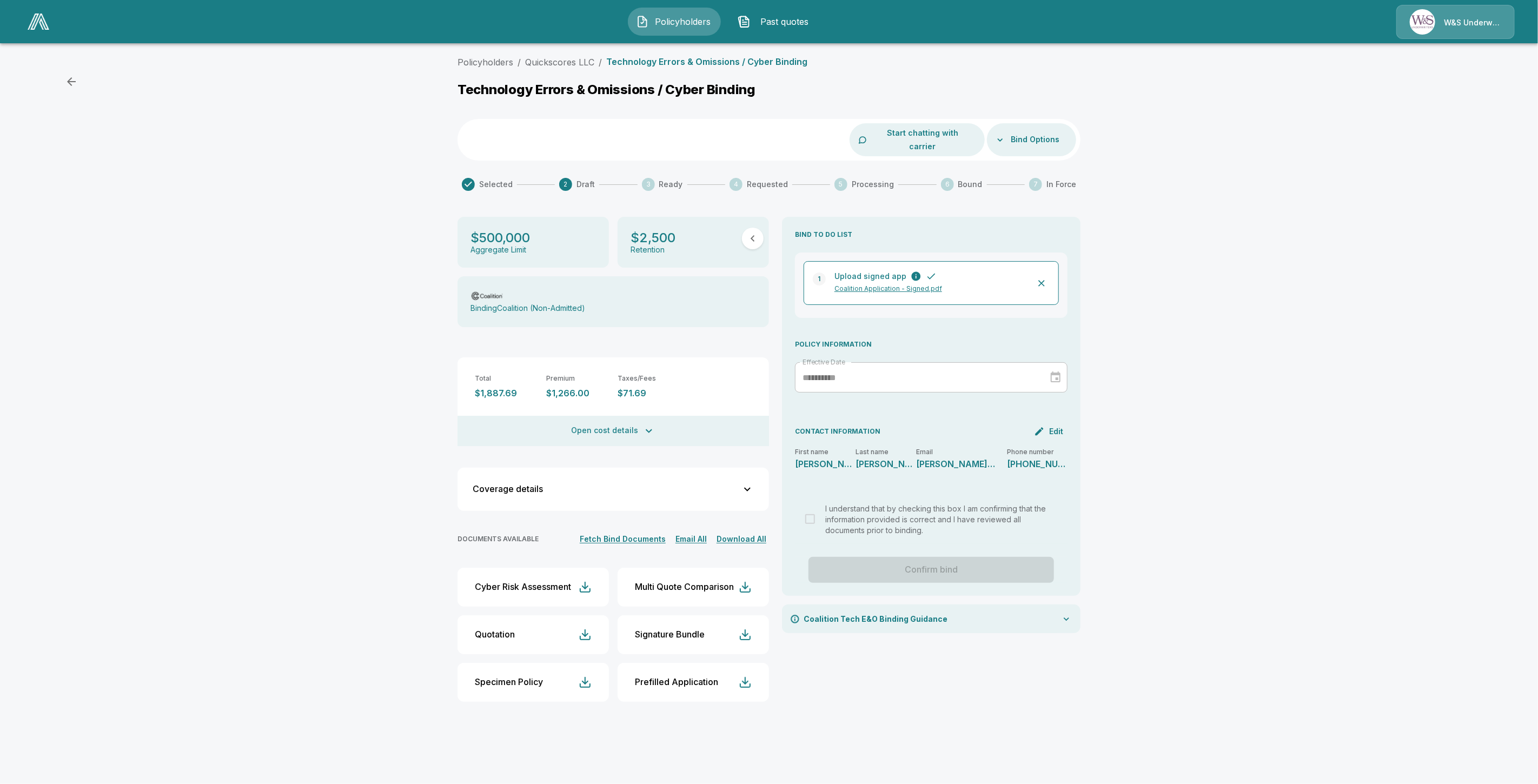
click at [185, 229] on div "Policyholders / Quickscores LLC / Technology Errors & Omissions / Cyber Binding…" at bounding box center [769, 387] width 1538 height 672
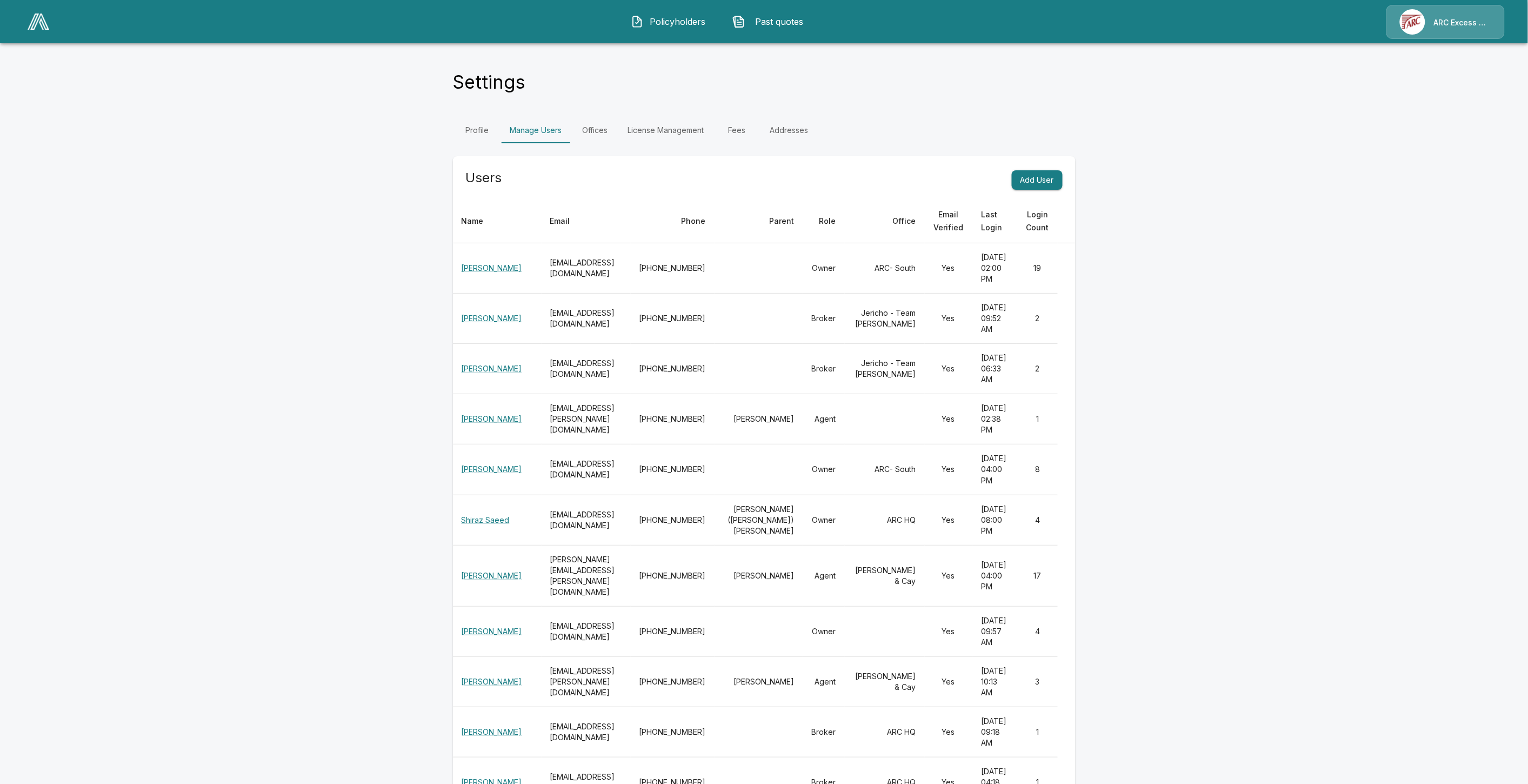
click at [31, 23] on img at bounding box center [38, 21] width 21 height 16
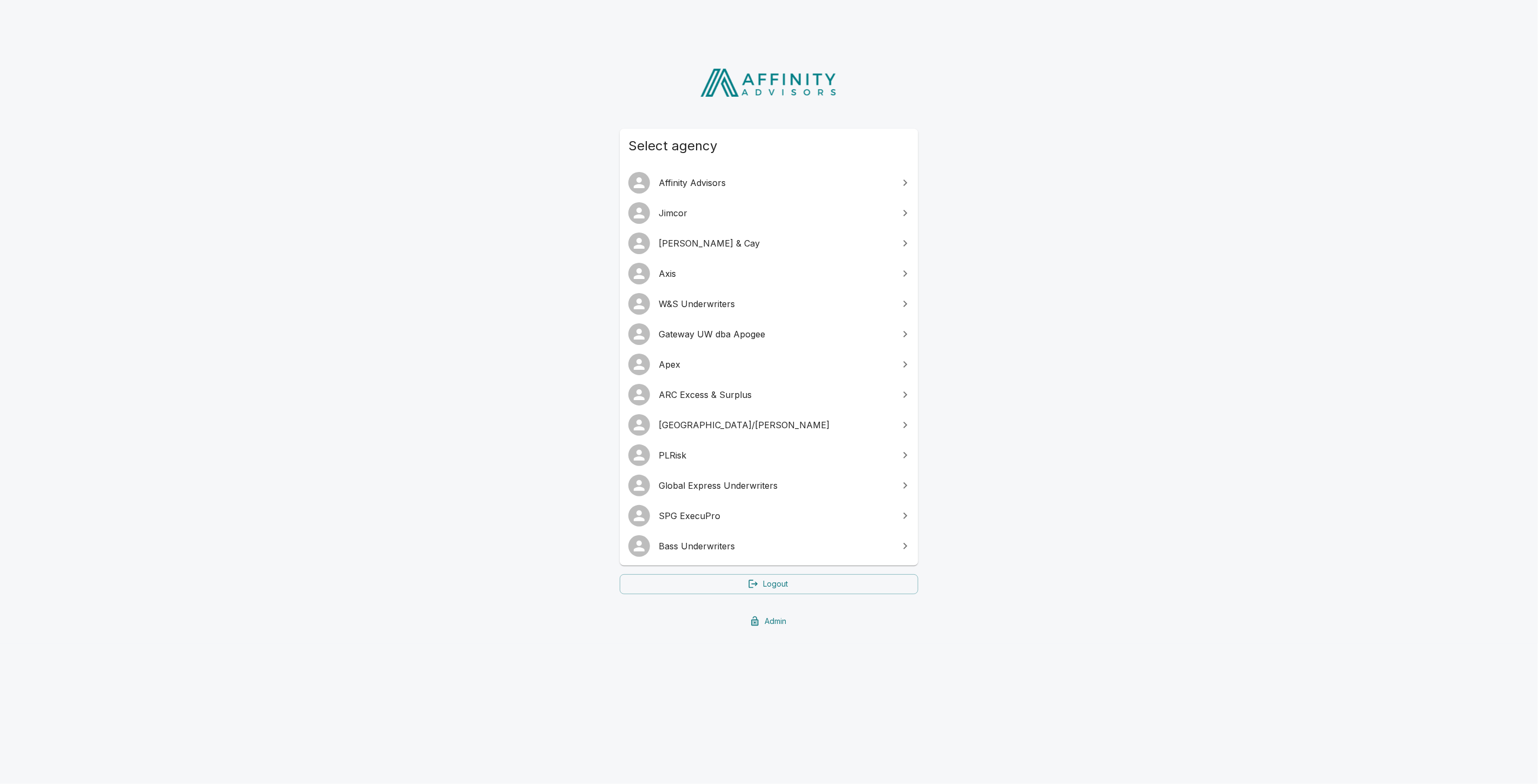
click at [706, 479] on span "Global Express Underwriters" at bounding box center [775, 485] width 234 height 13
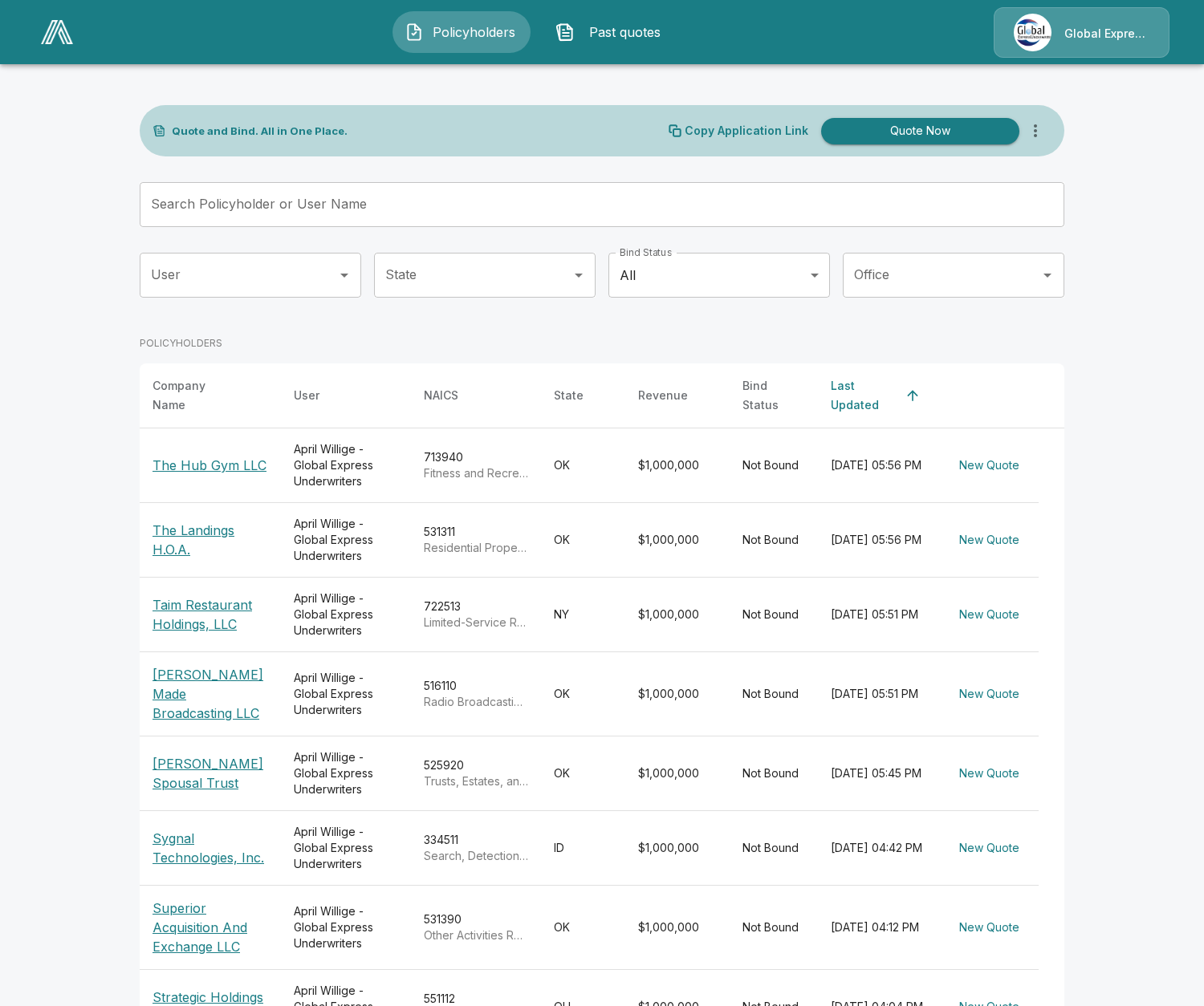
click at [368, 199] on input "Search Policyholder or User Name" at bounding box center [593, 204] width 907 height 45
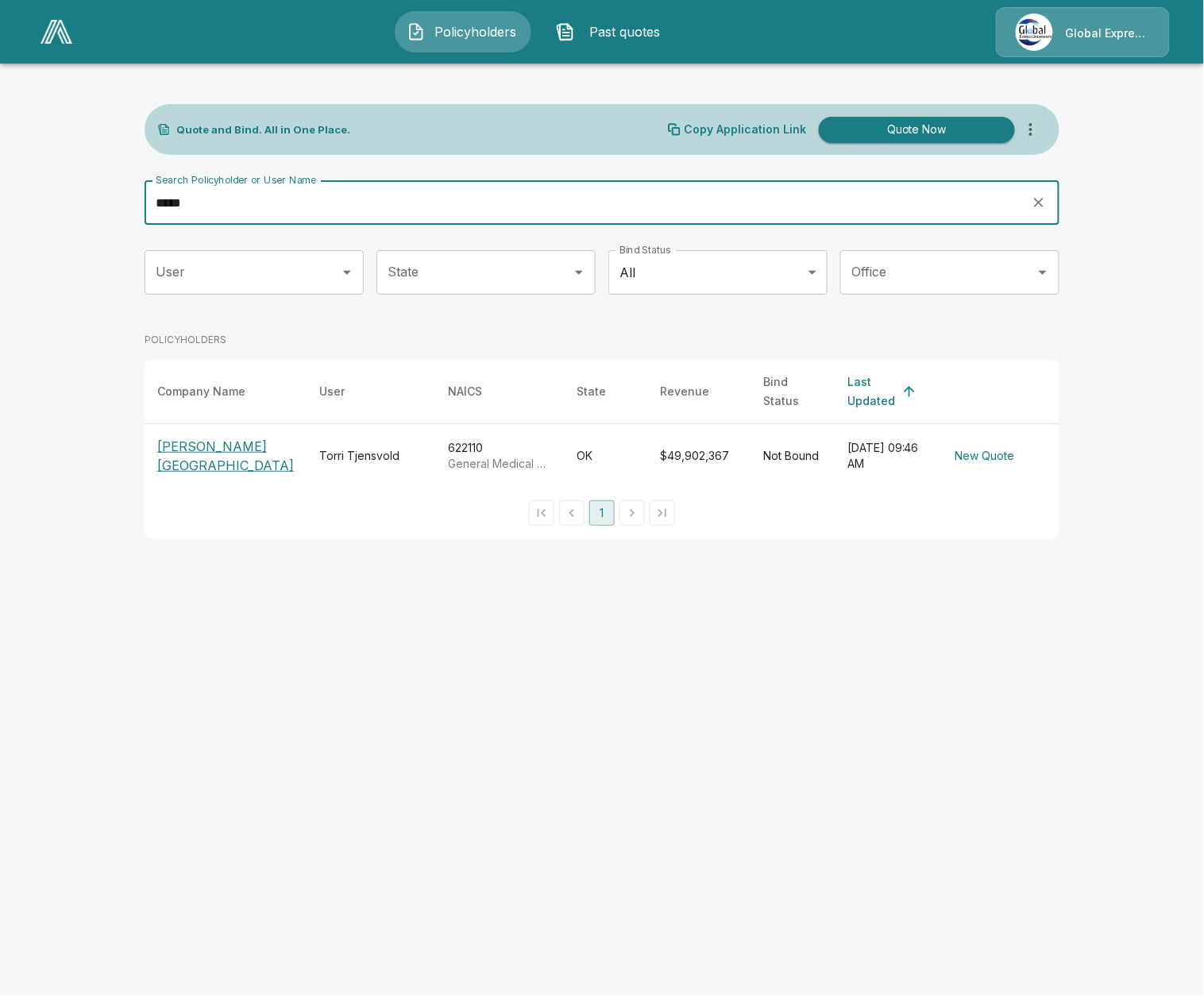
type input "*****"
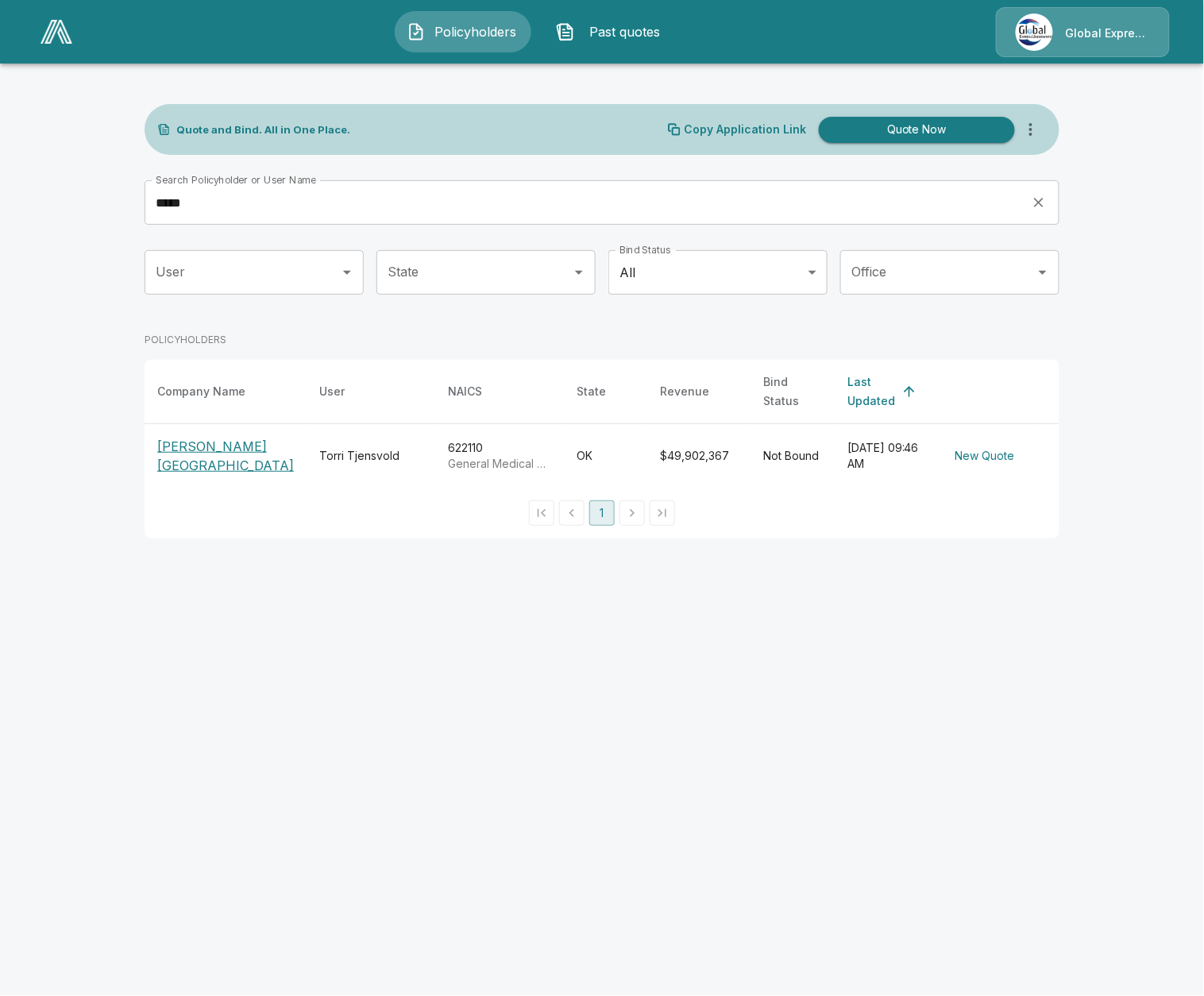
click at [206, 442] on p "[PERSON_NAME][GEOGRAPHIC_DATA]" at bounding box center [225, 455] width 137 height 38
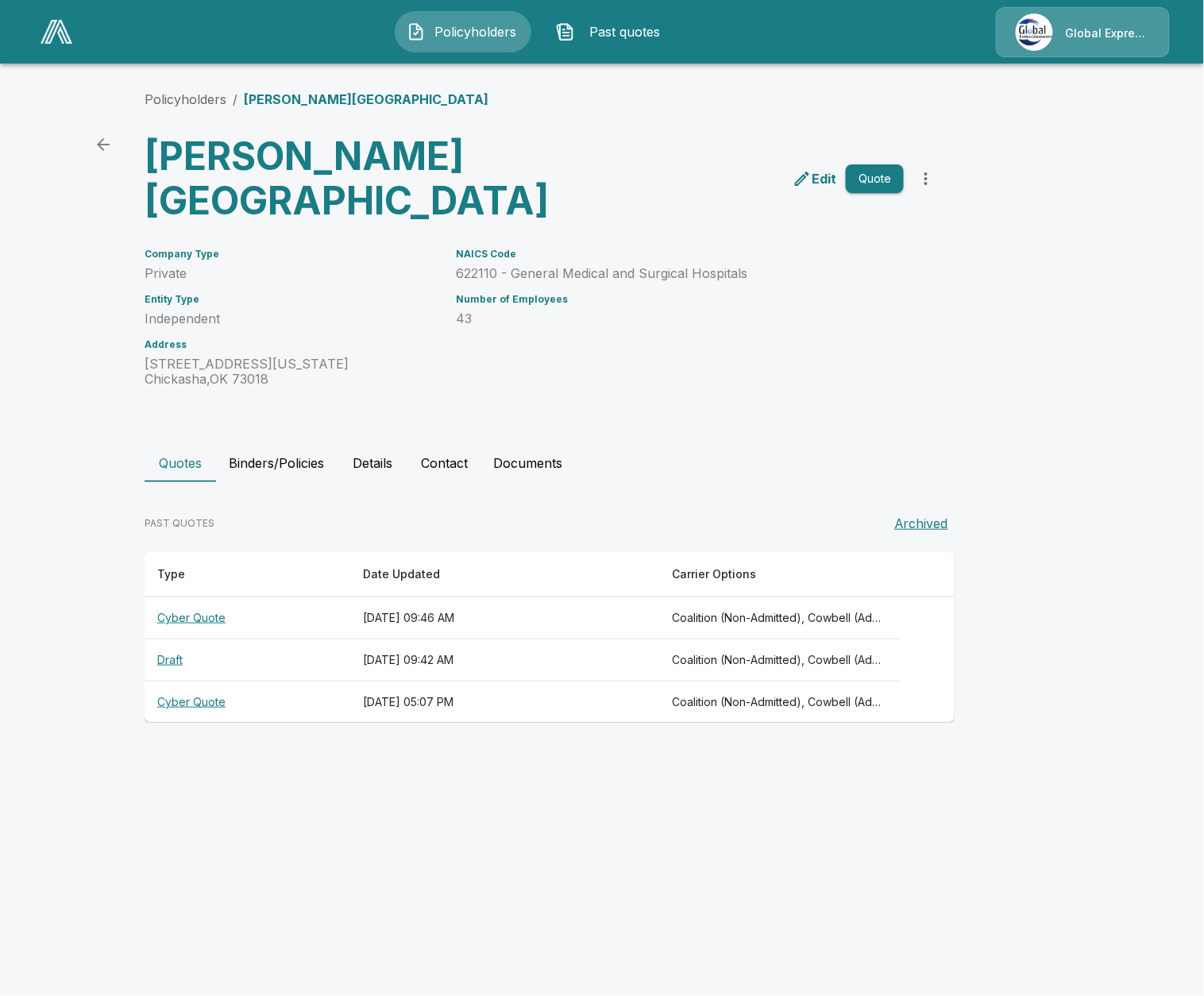
click at [363, 458] on button "Details" at bounding box center [373, 463] width 72 height 38
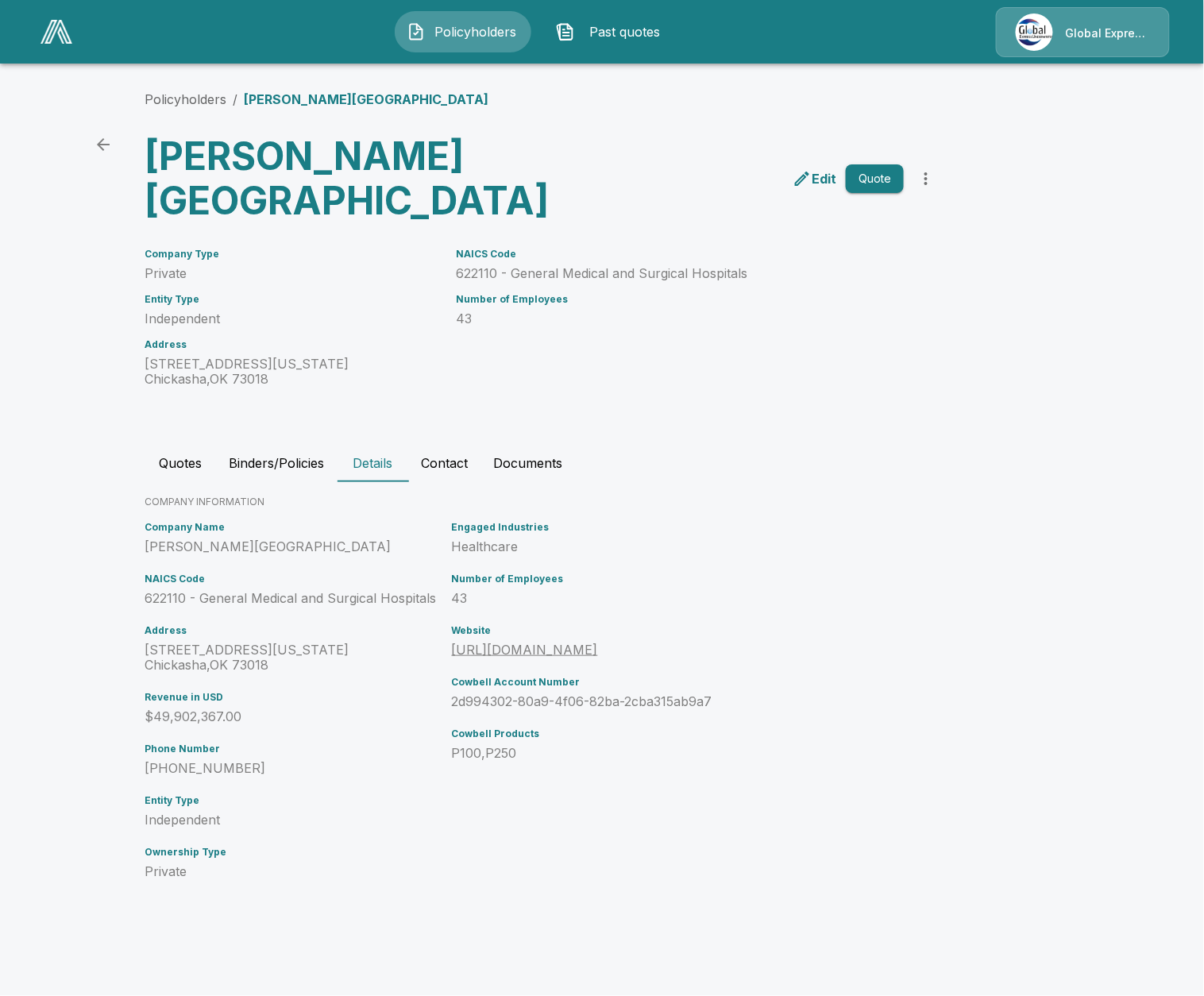
click at [464, 462] on button "Contact" at bounding box center [444, 463] width 73 height 38
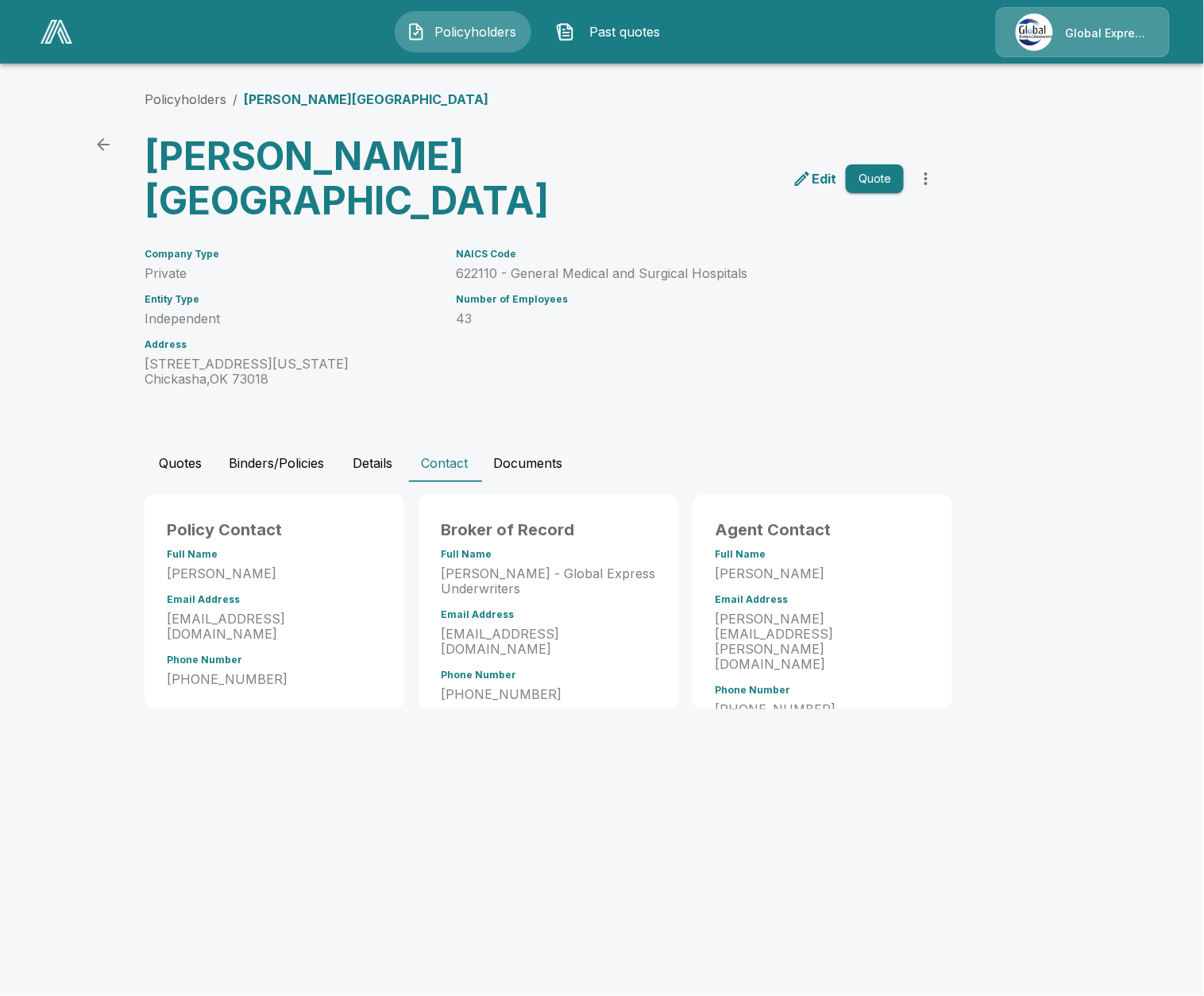
click at [164, 463] on button "Quotes" at bounding box center [180, 463] width 72 height 38
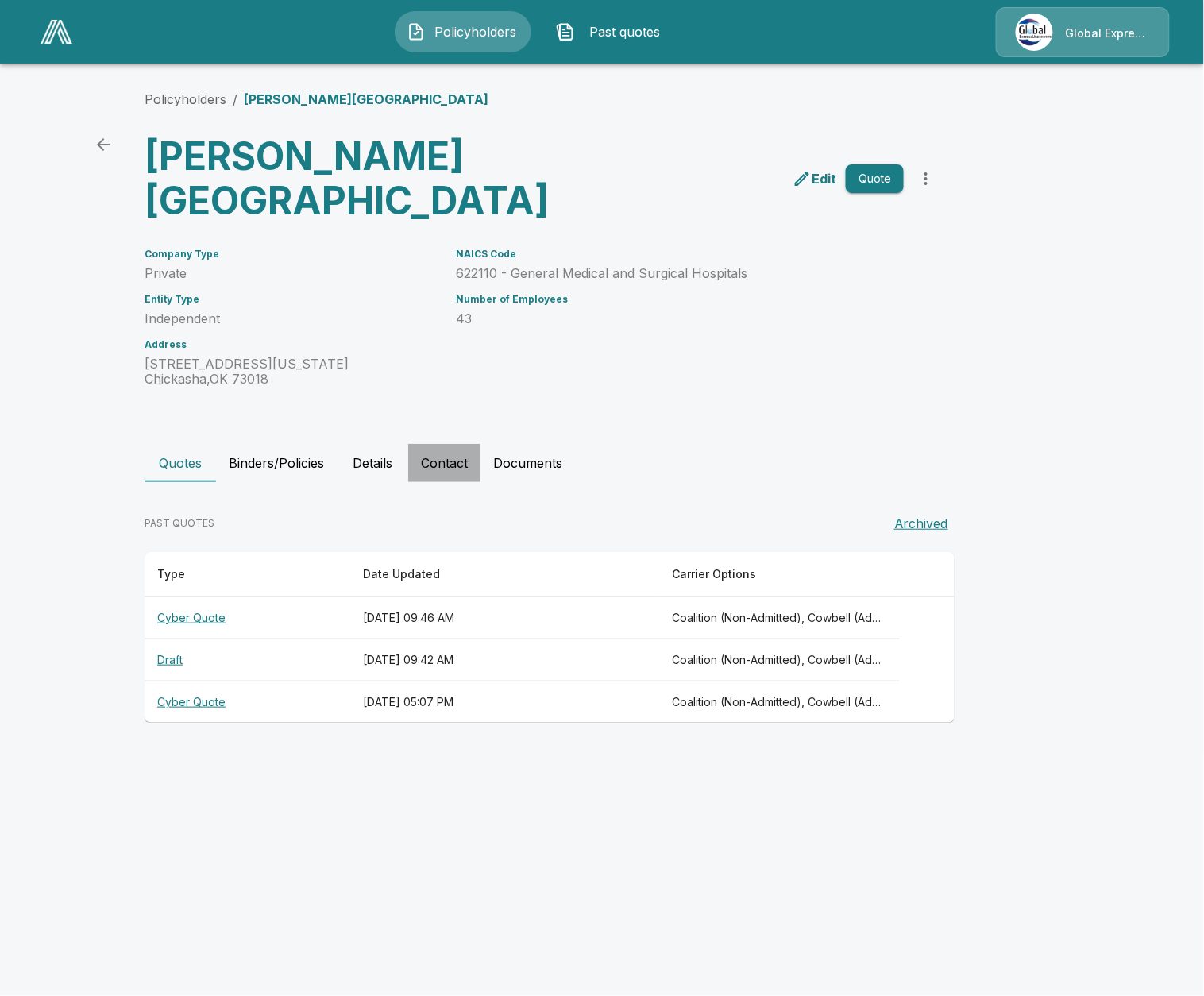
click at [424, 462] on button "Contact" at bounding box center [444, 463] width 73 height 38
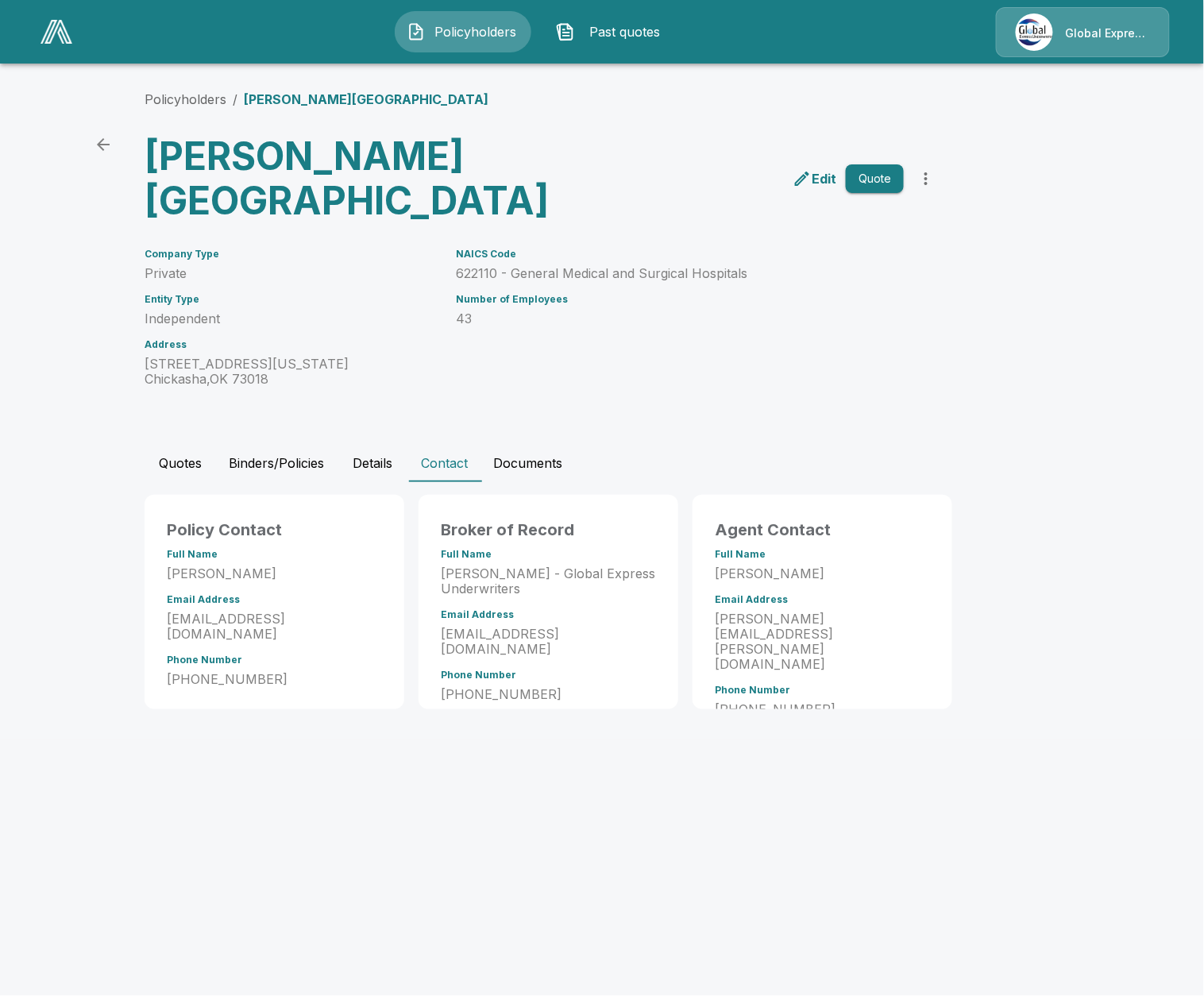
click at [154, 462] on button "Quotes" at bounding box center [180, 463] width 72 height 38
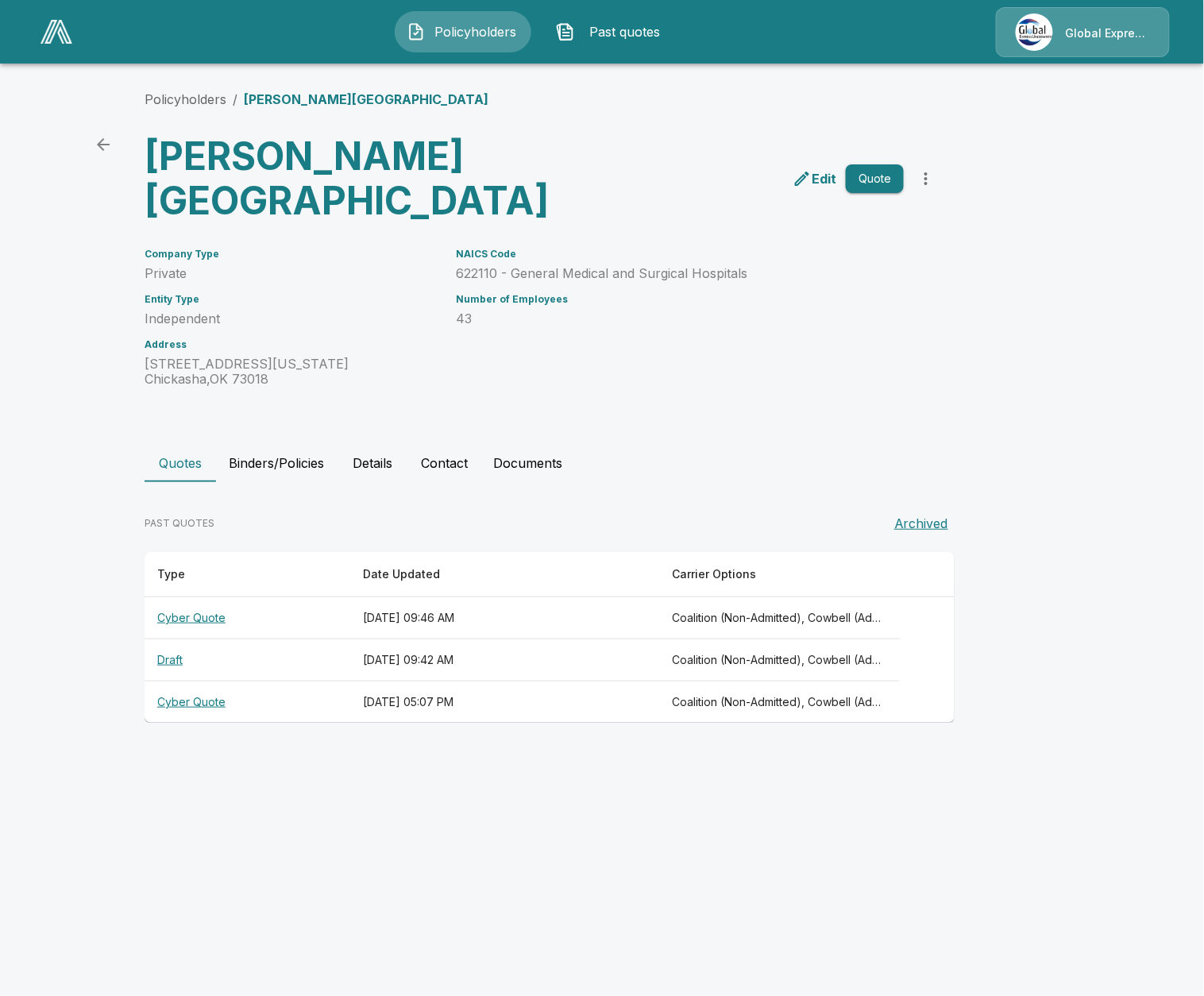
click at [209, 606] on th "Cyber Quote" at bounding box center [247, 618] width 205 height 42
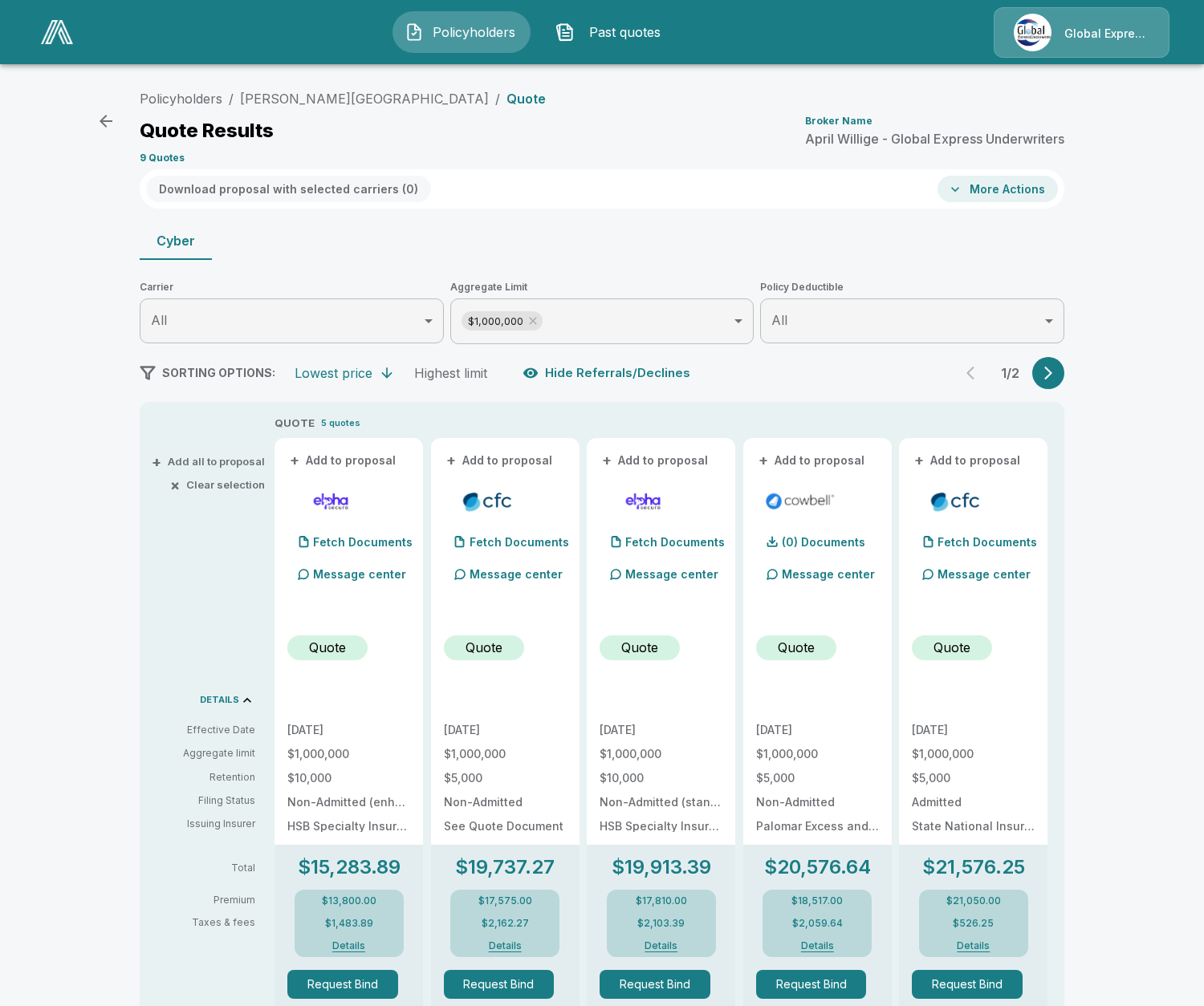
click at [1055, 371] on icon "button" at bounding box center [1048, 373] width 16 height 16
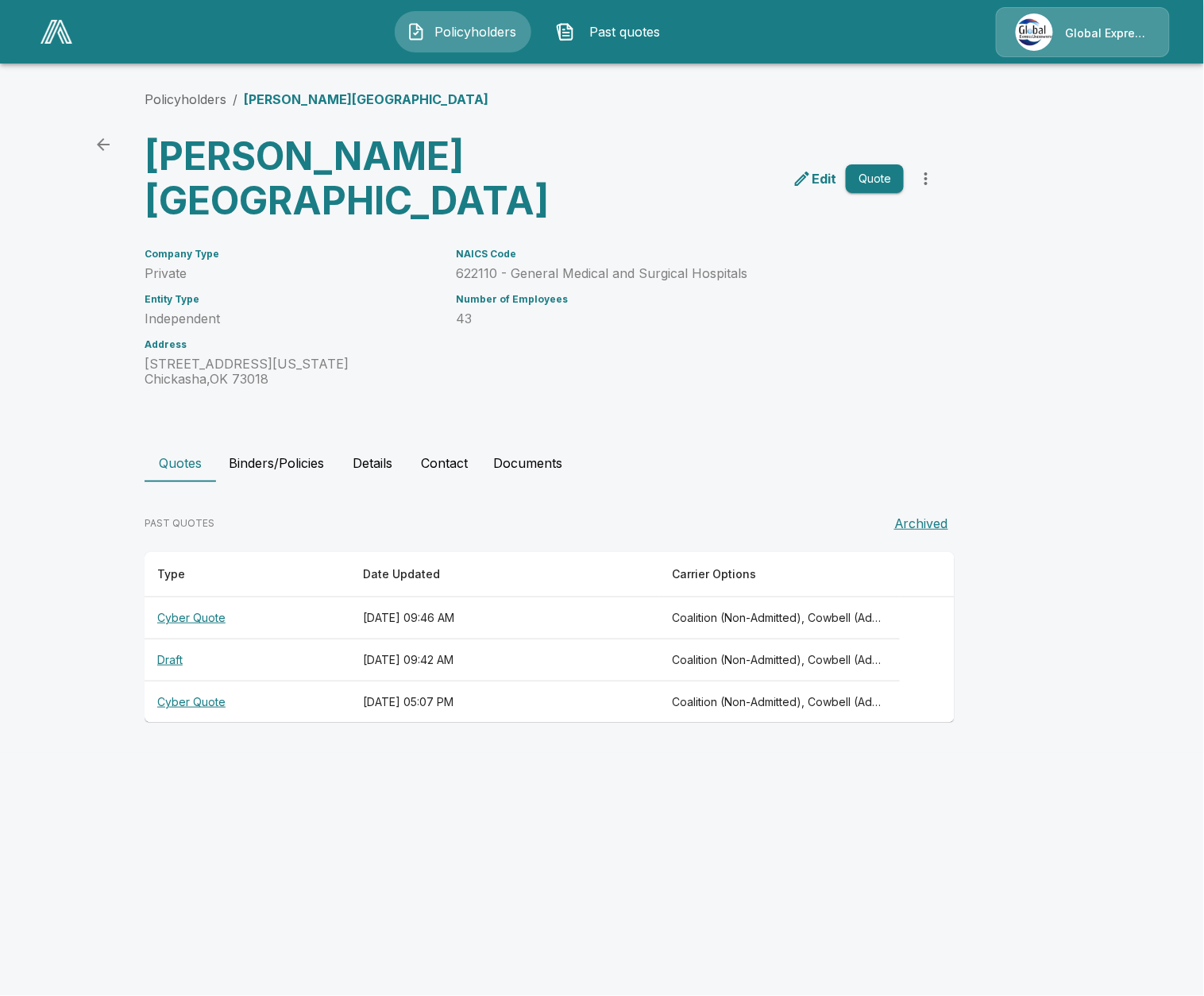
click at [183, 705] on th "Cyber Quote" at bounding box center [247, 702] width 205 height 42
click at [213, 619] on th "Cyber Quote" at bounding box center [247, 618] width 205 height 42
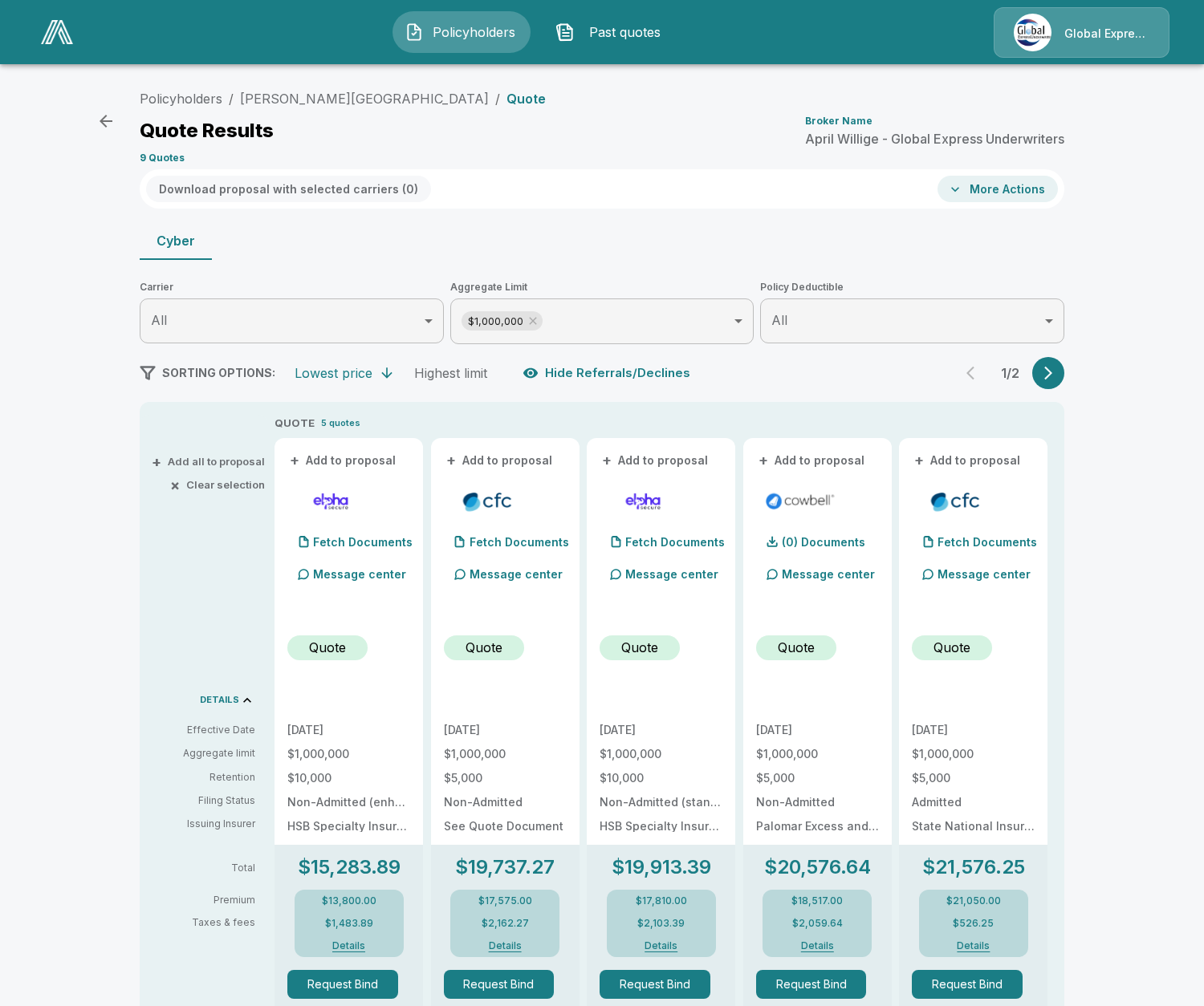
click at [1039, 369] on button "button" at bounding box center [1048, 373] width 32 height 32
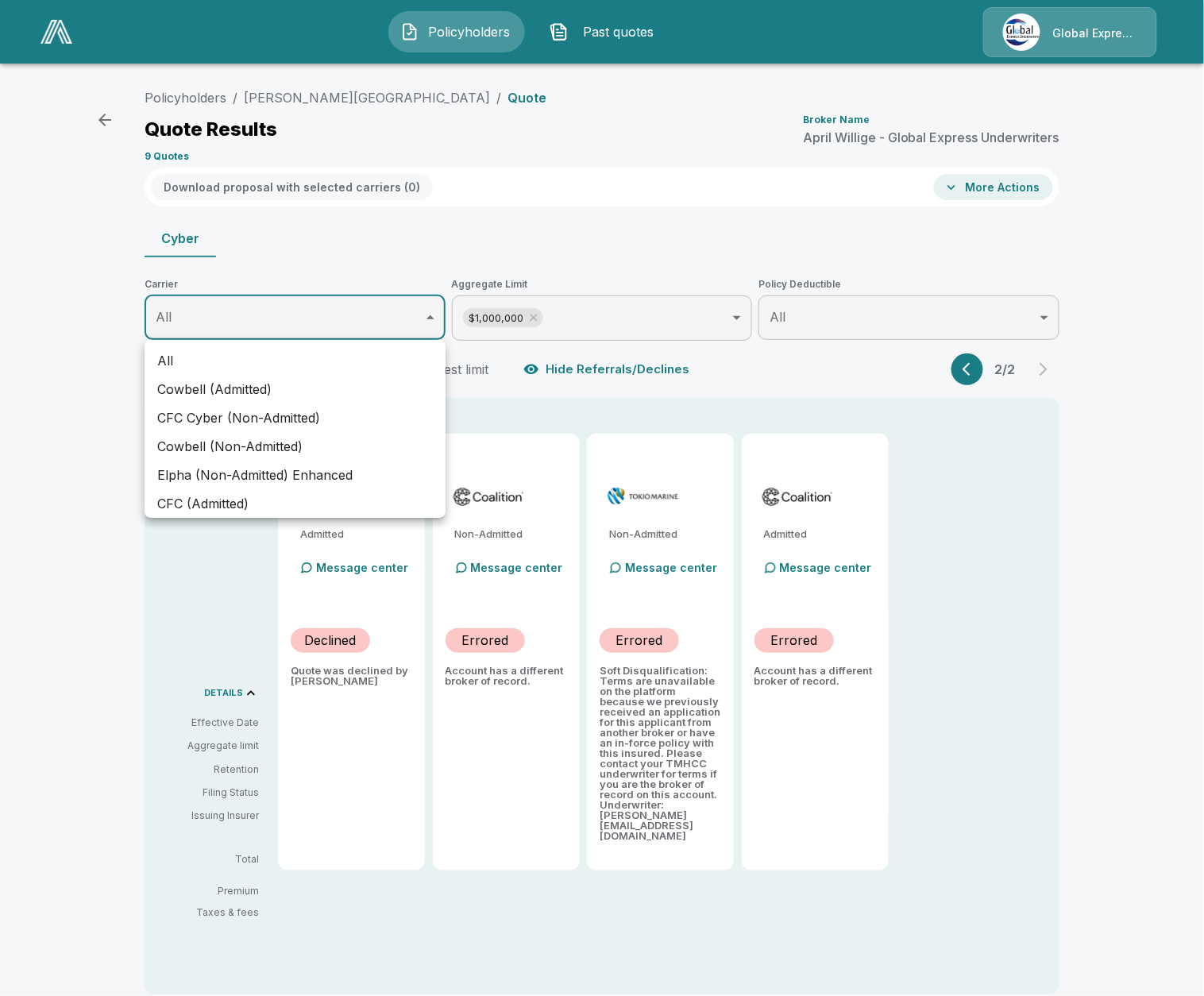
click at [334, 304] on body "Policyholders Past quotes Global Express Underwriters Policyholders / Grady Mem…" at bounding box center [602, 617] width 1204 height 1236
click at [334, 304] on div at bounding box center [602, 498] width 1204 height 996
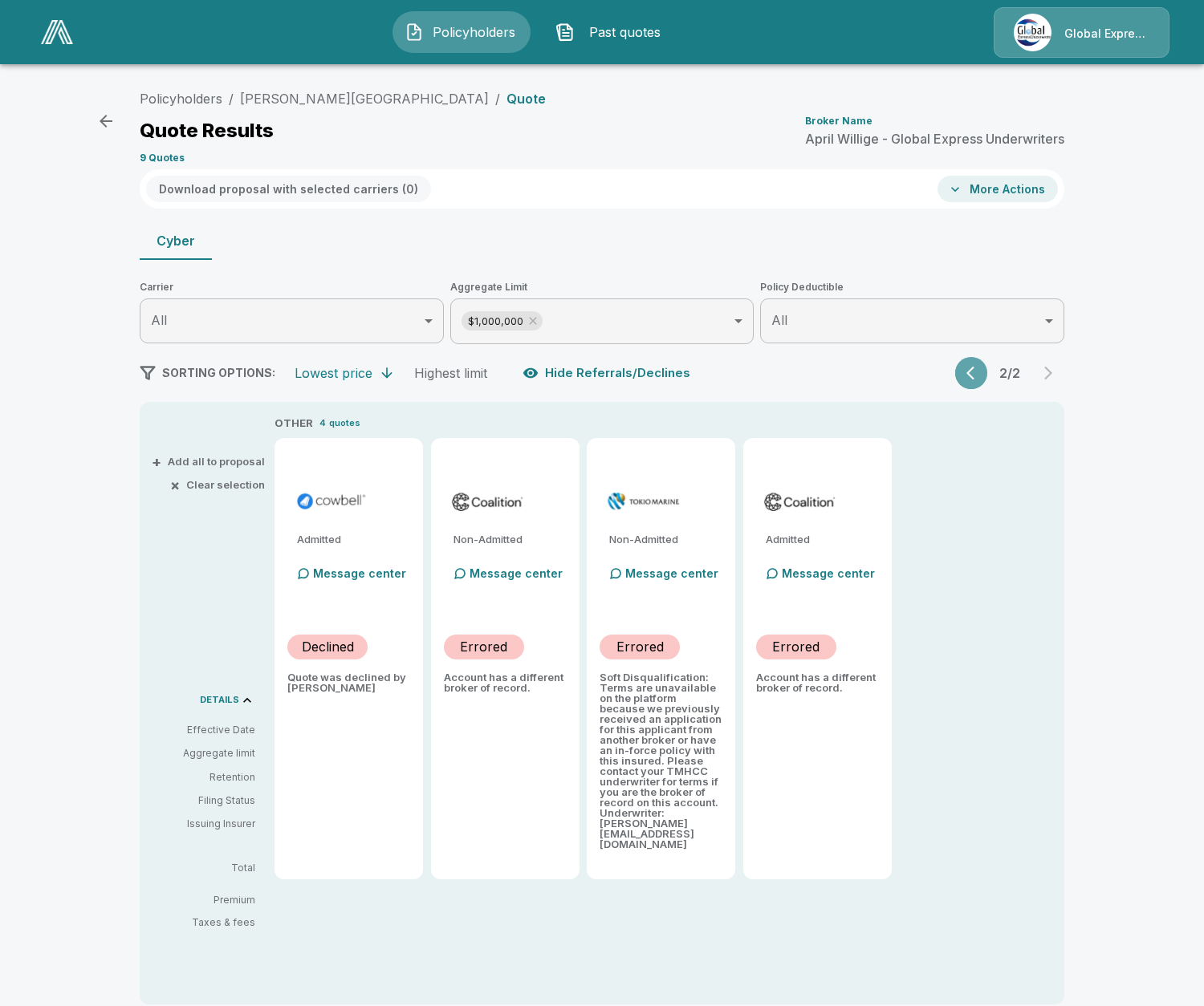
click at [975, 372] on icon "button" at bounding box center [971, 373] width 8 height 14
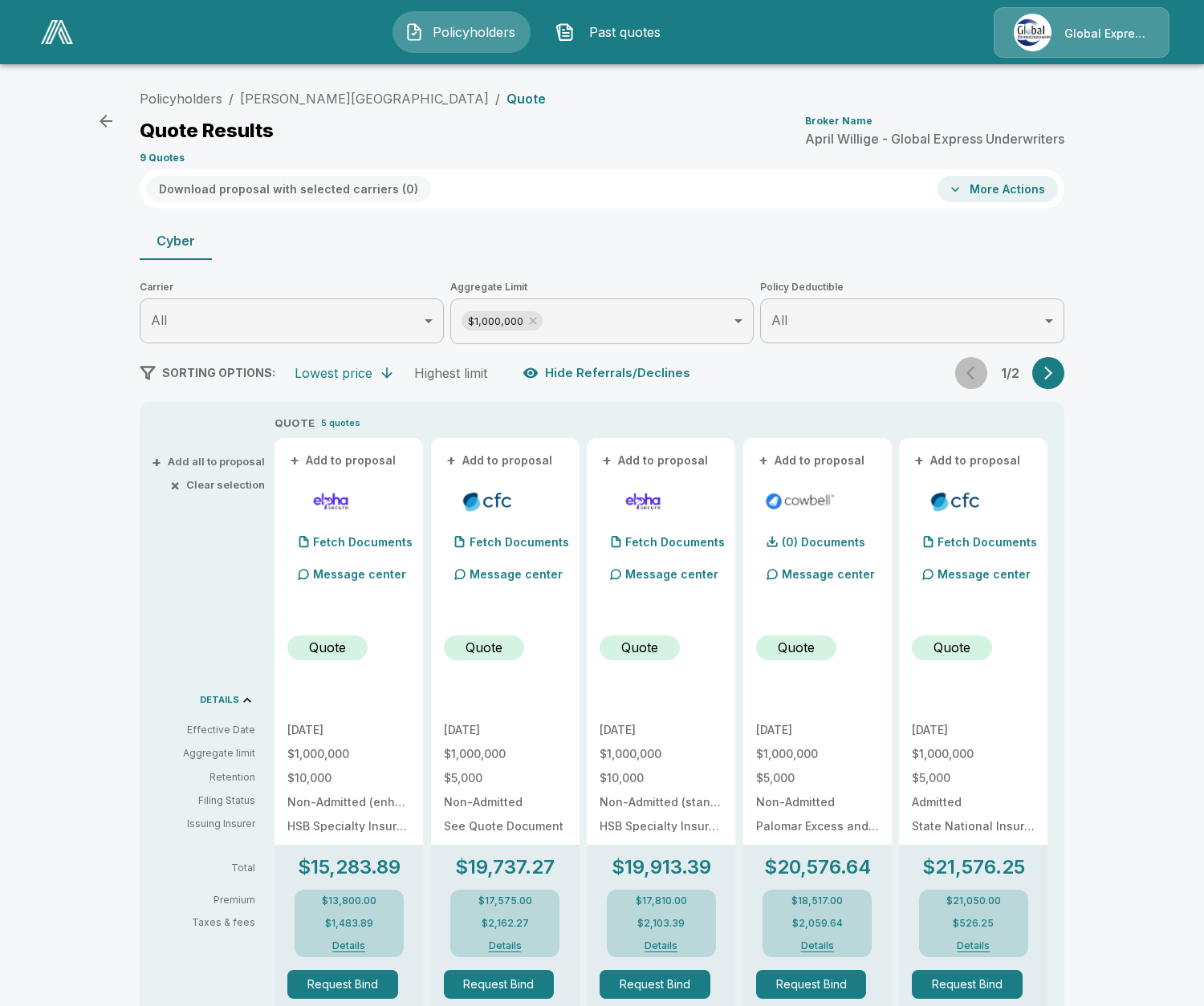
click at [976, 372] on div "1 / 2" at bounding box center [1009, 373] width 109 height 32
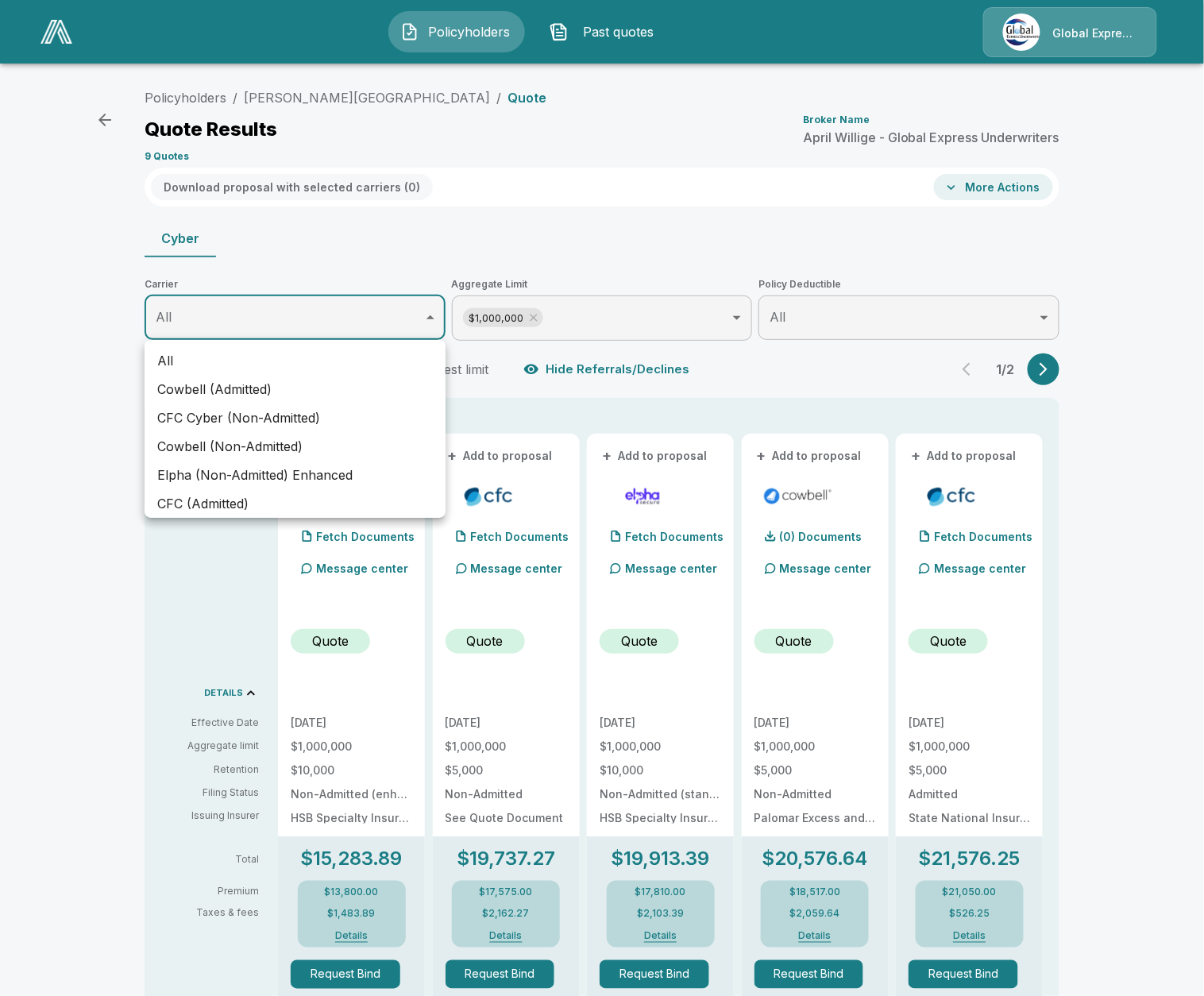
click at [400, 317] on body "Policyholders Past quotes Global Express Underwriters Policyholders / Grady Mem…" at bounding box center [602, 861] width 1204 height 1723
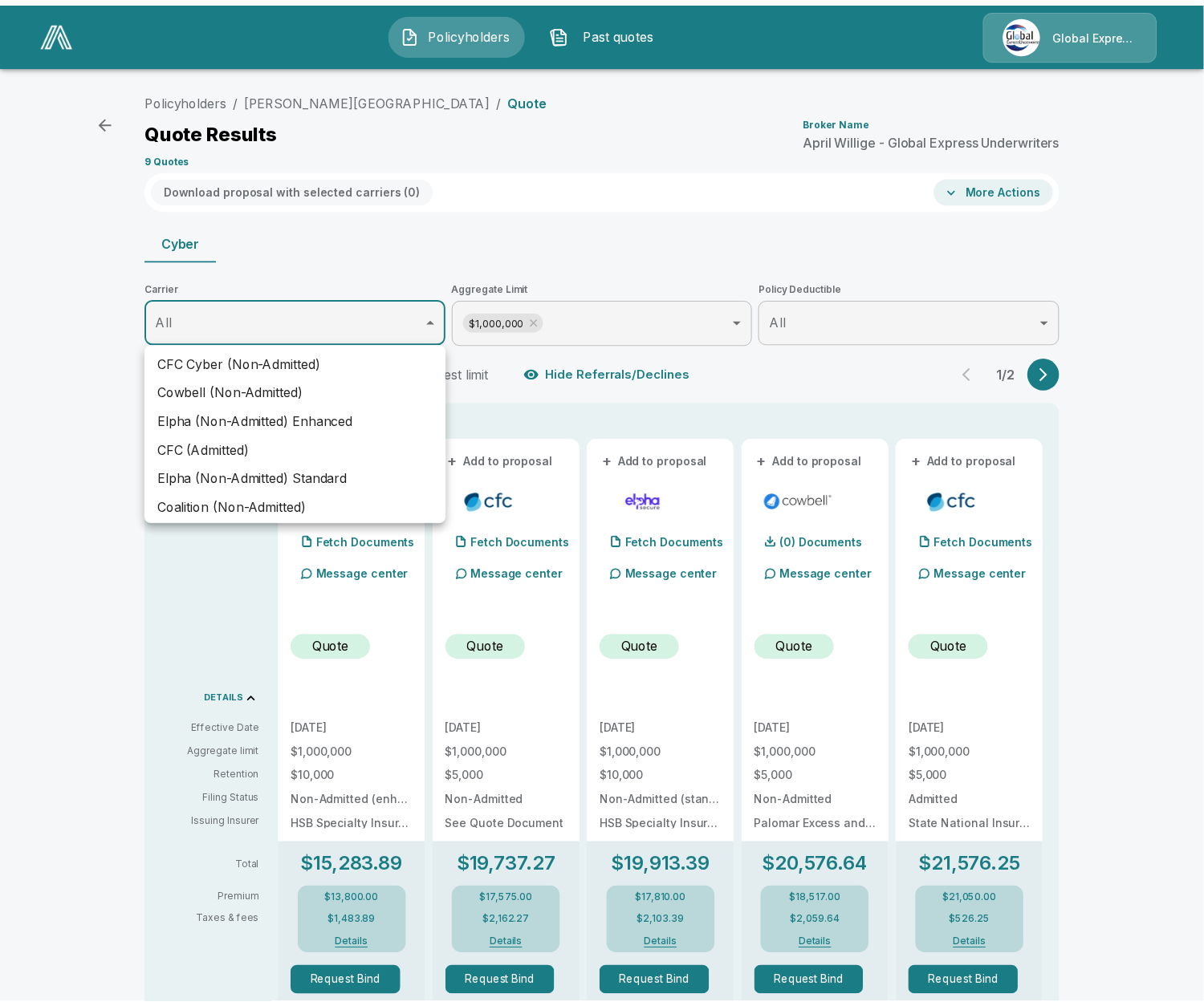
scroll to position [121, 0]
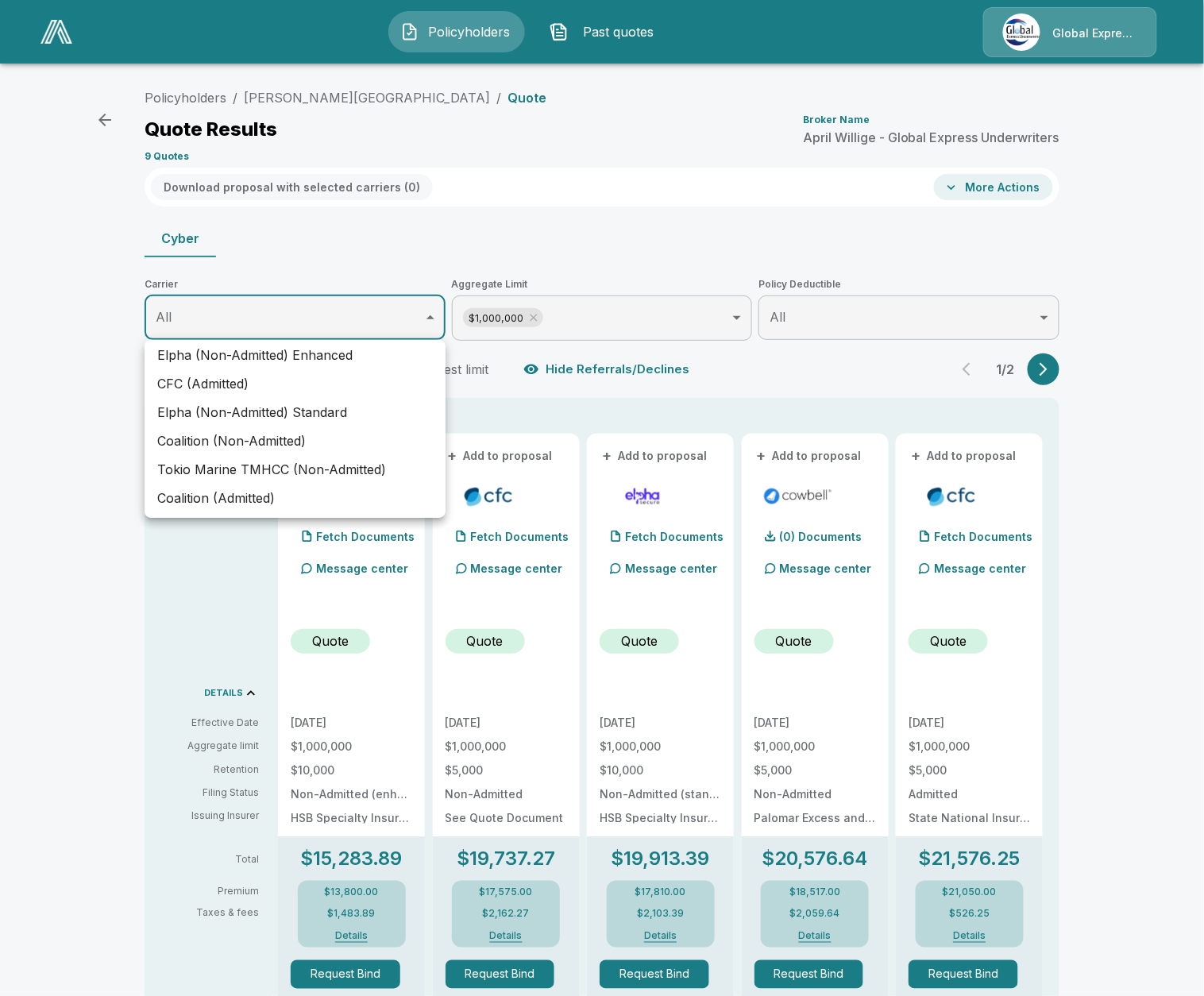
click at [695, 381] on div at bounding box center [602, 498] width 1204 height 996
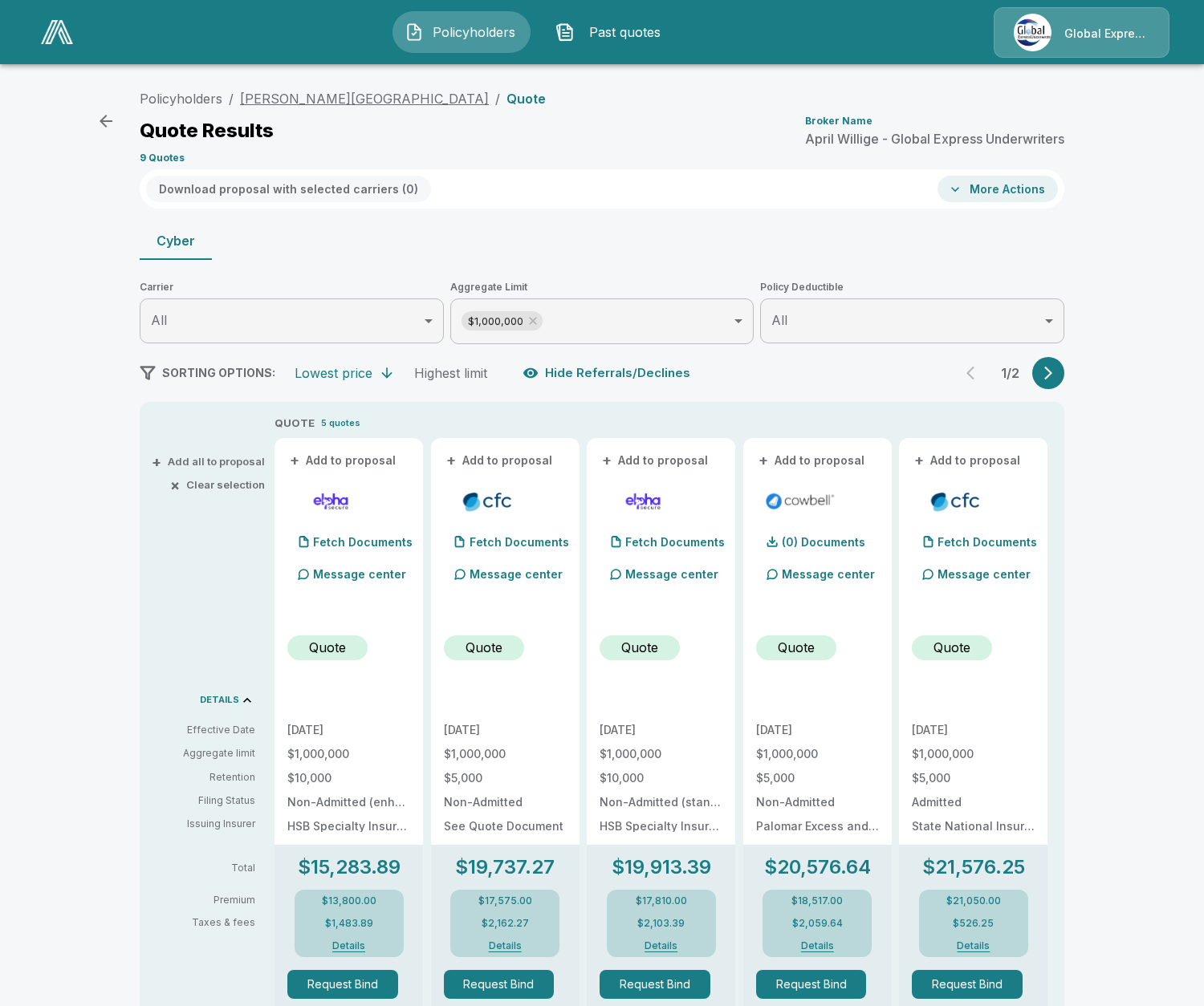
click at [340, 102] on link "[PERSON_NAME][GEOGRAPHIC_DATA]" at bounding box center [365, 98] width 248 height 16
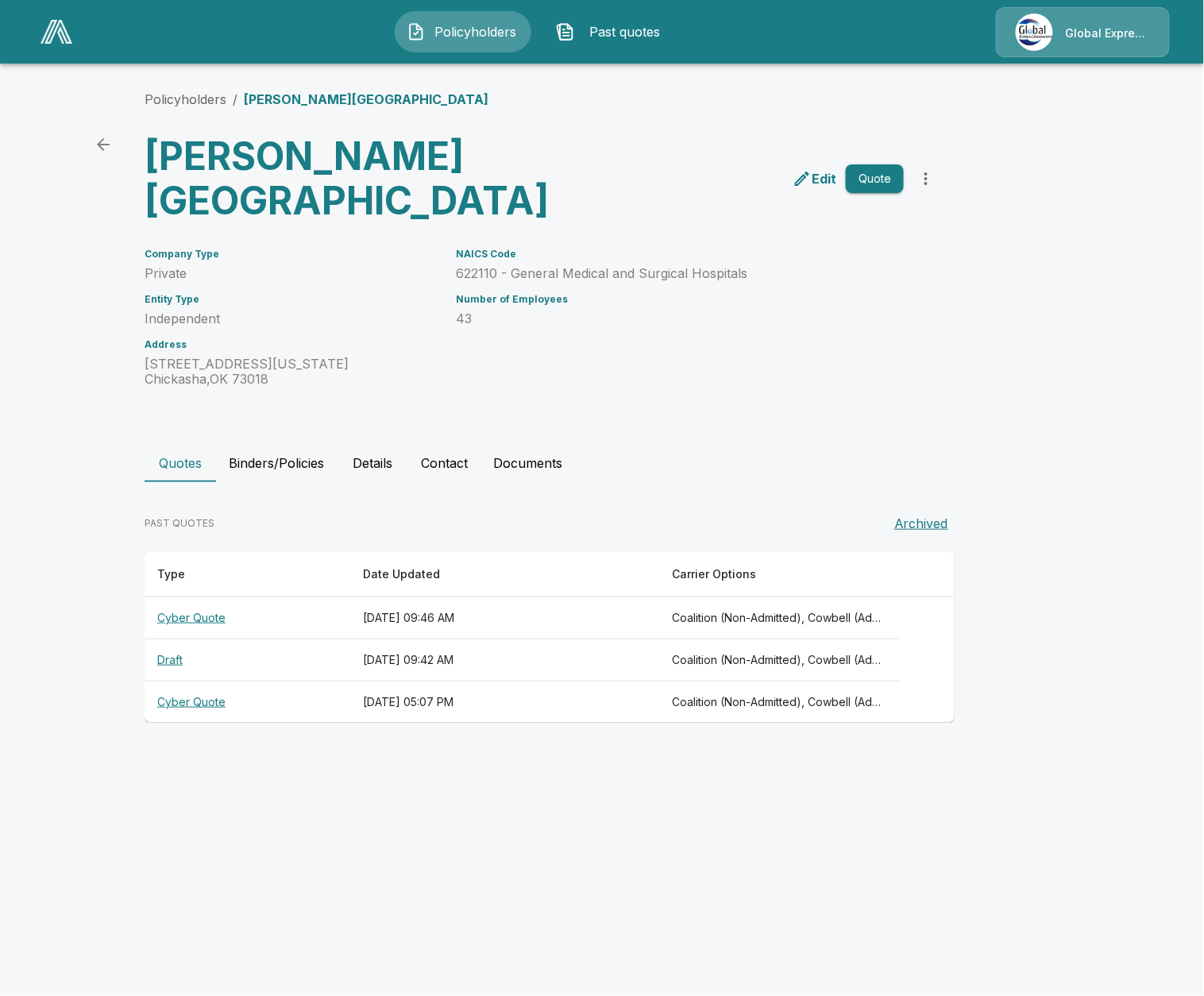
click at [179, 654] on th "Draft" at bounding box center [247, 660] width 205 height 42
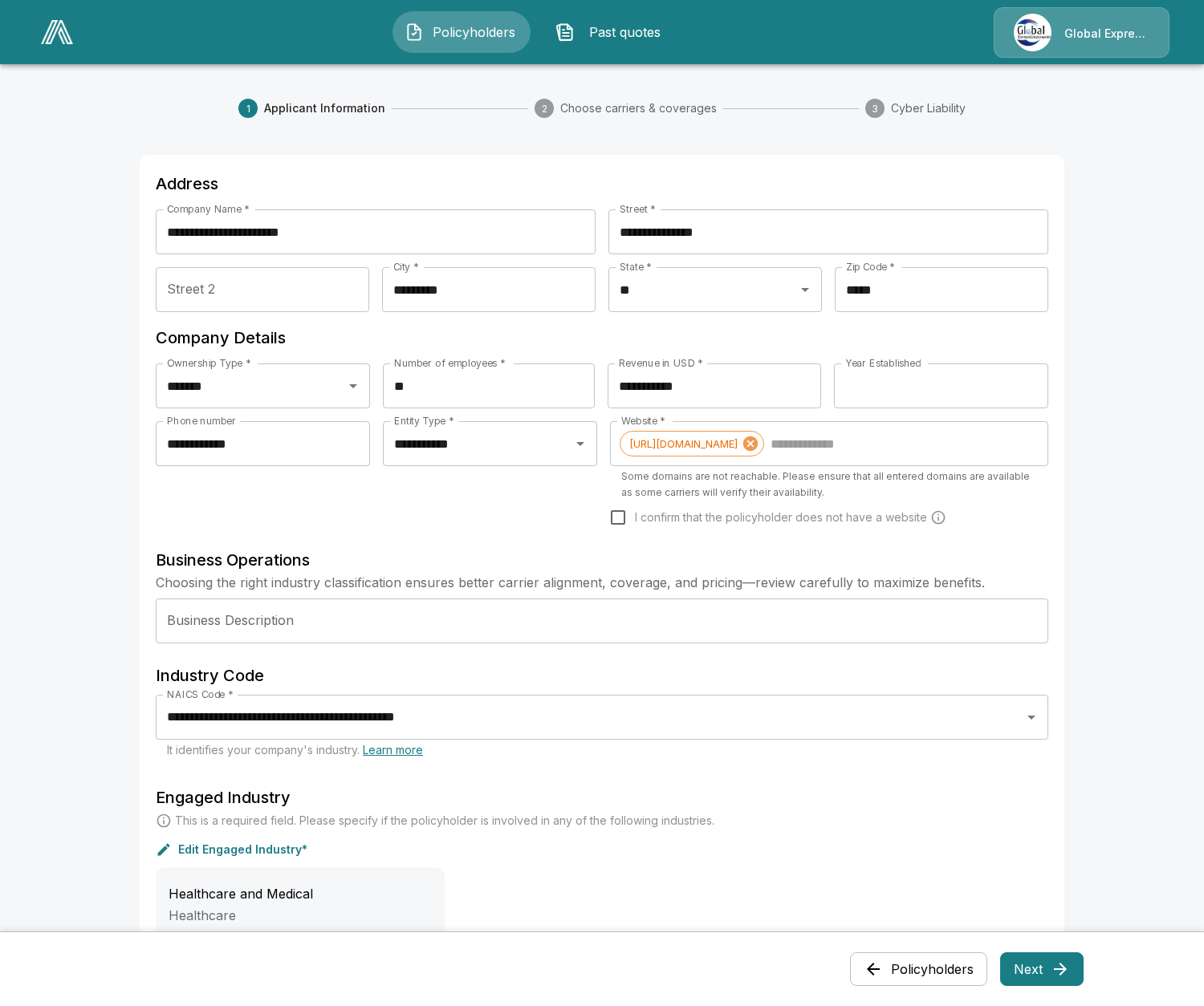
click at [1055, 975] on button "Next" at bounding box center [1042, 969] width 83 height 34
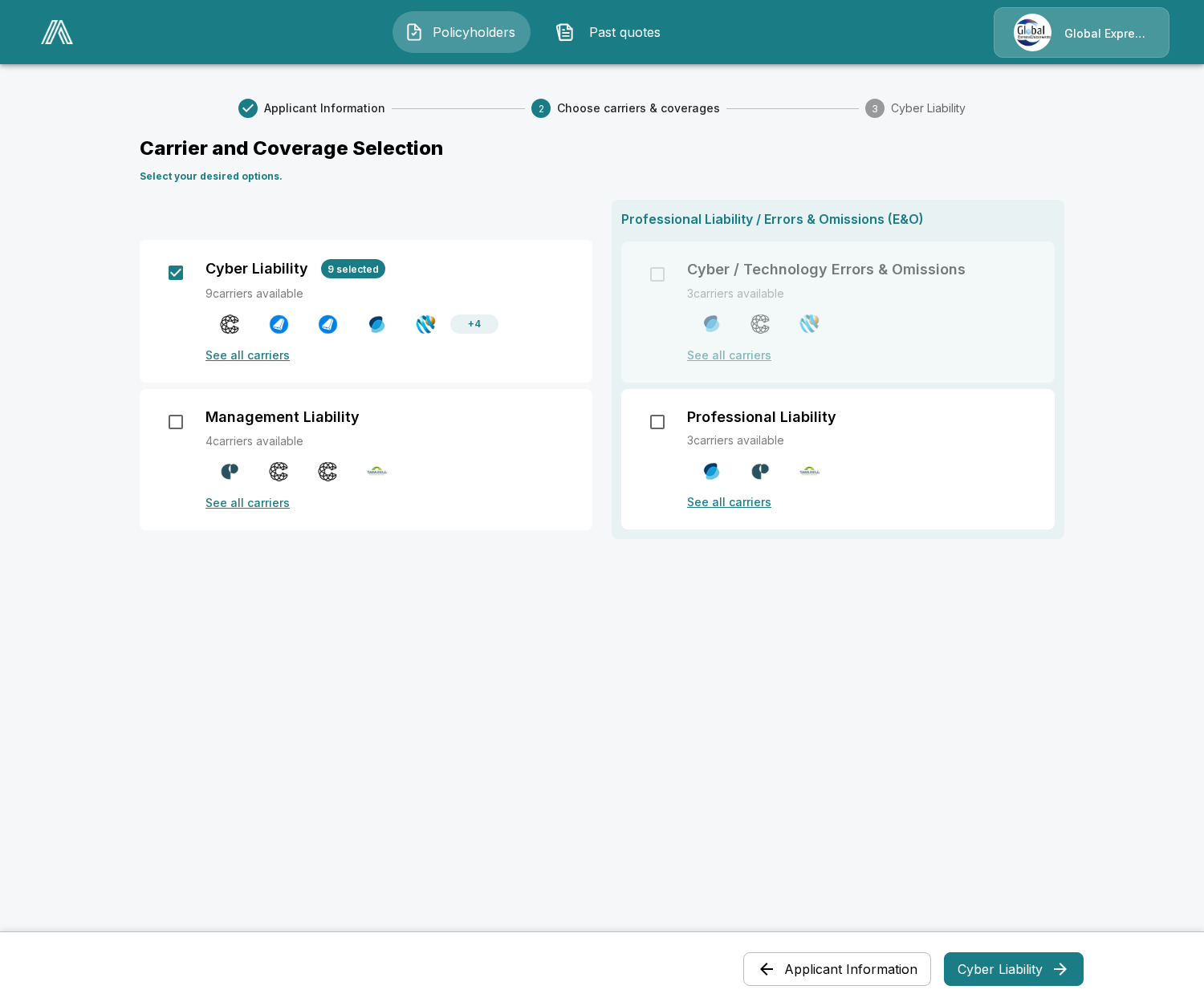
click at [268, 352] on p "See all carriers" at bounding box center [389, 355] width 368 height 17
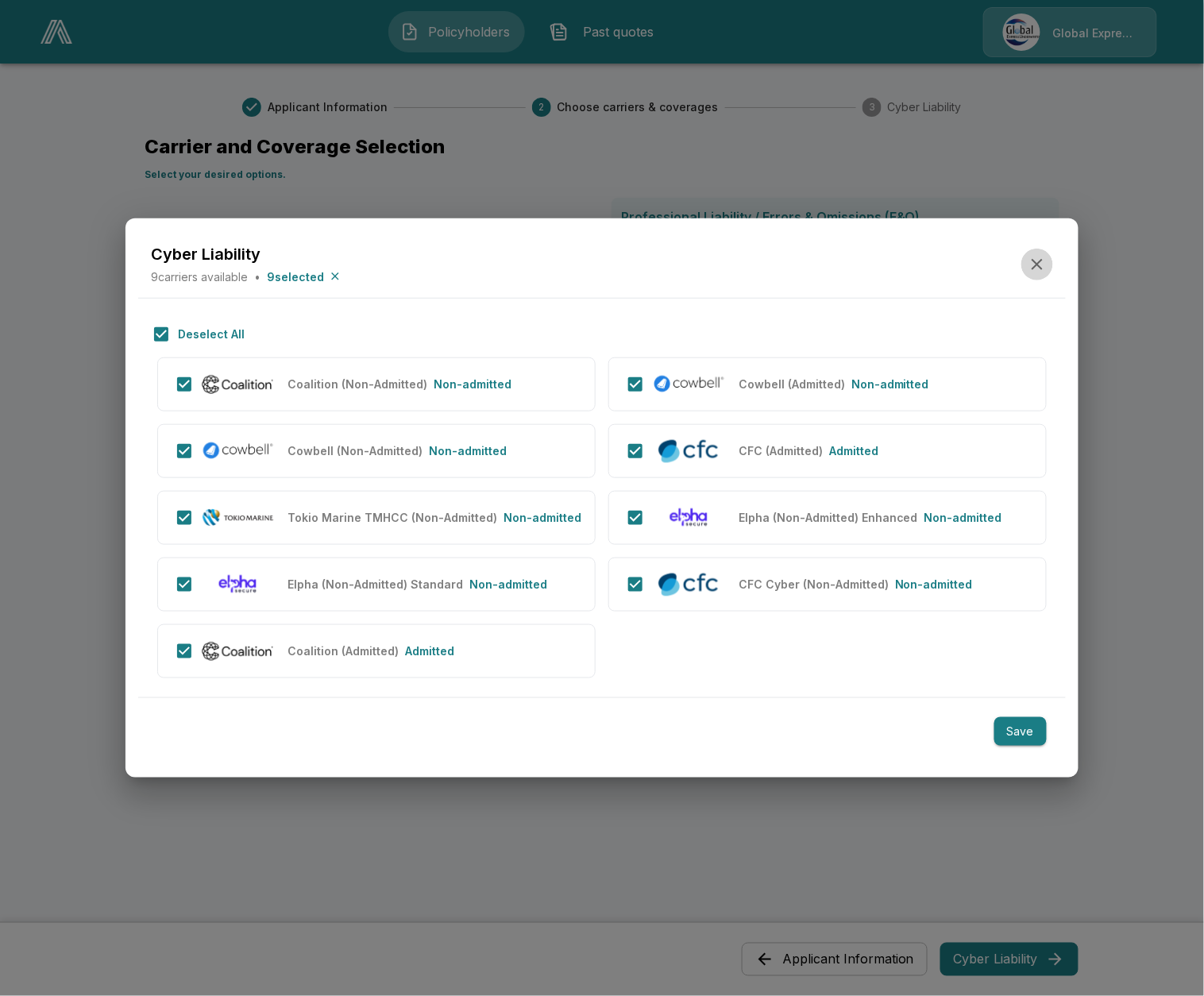
click at [1032, 263] on icon "button" at bounding box center [1037, 264] width 19 height 19
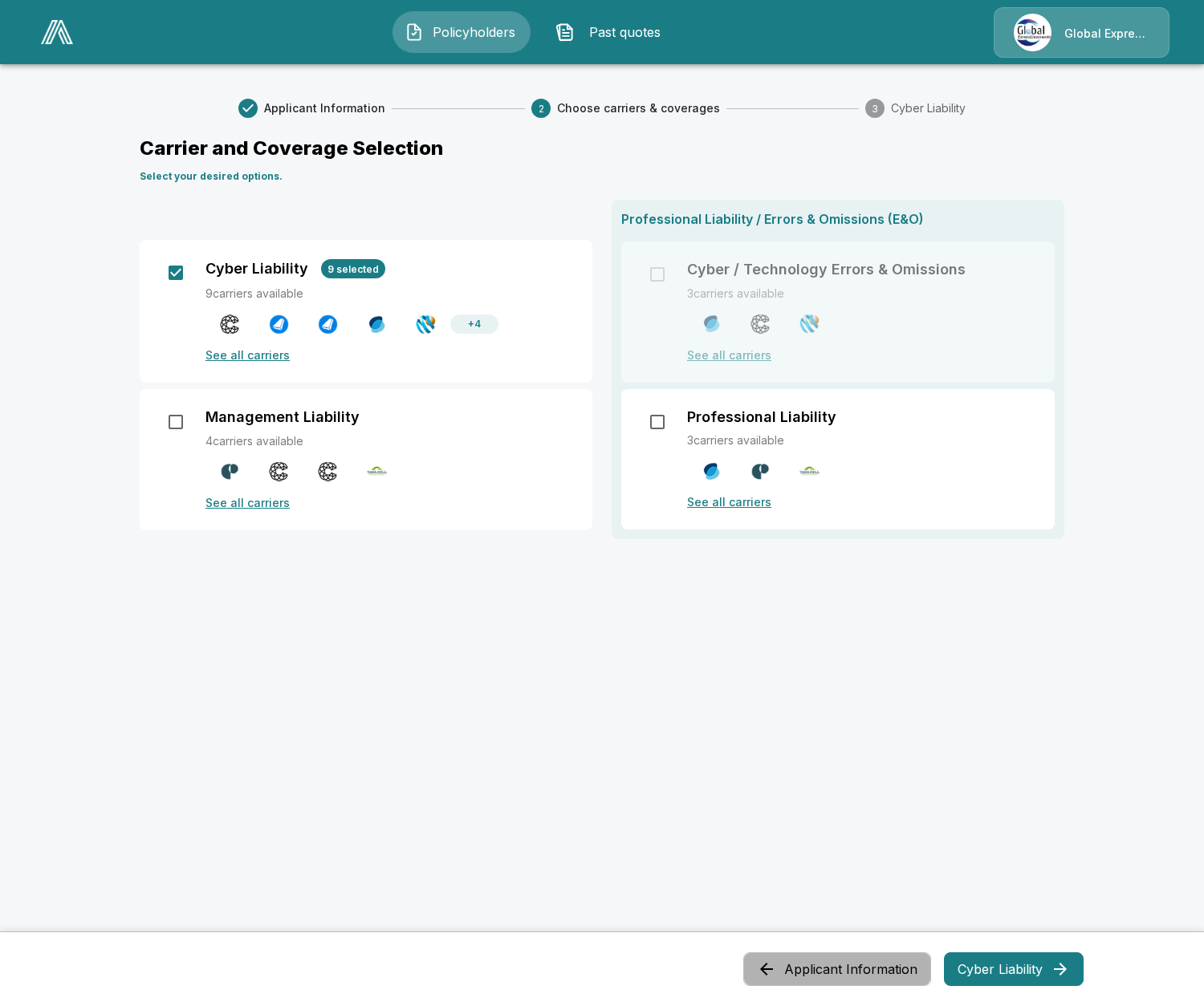
click at [880, 968] on button "Applicant Information" at bounding box center [836, 969] width 188 height 34
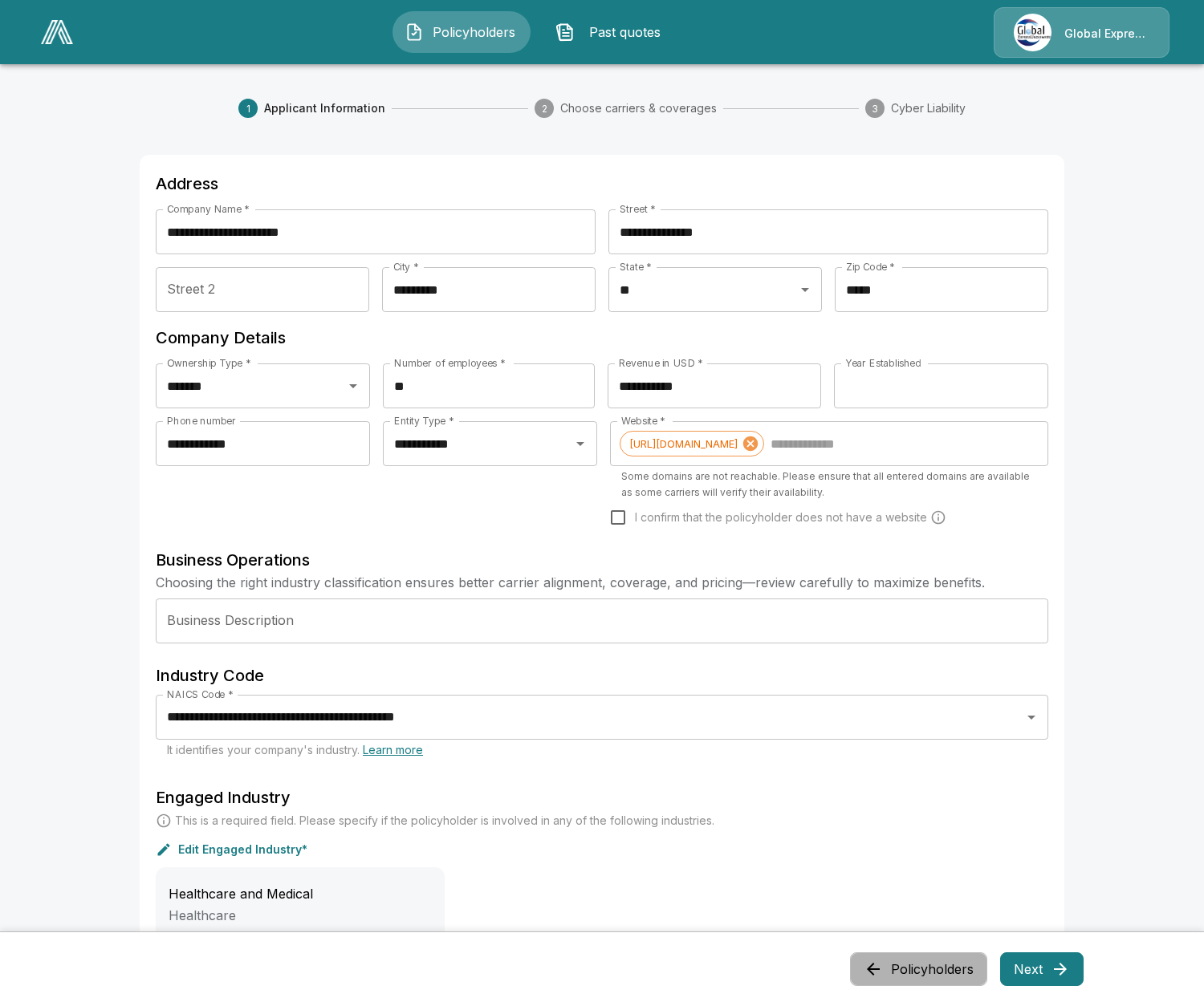
click at [876, 958] on button "Policyholders" at bounding box center [919, 969] width 137 height 34
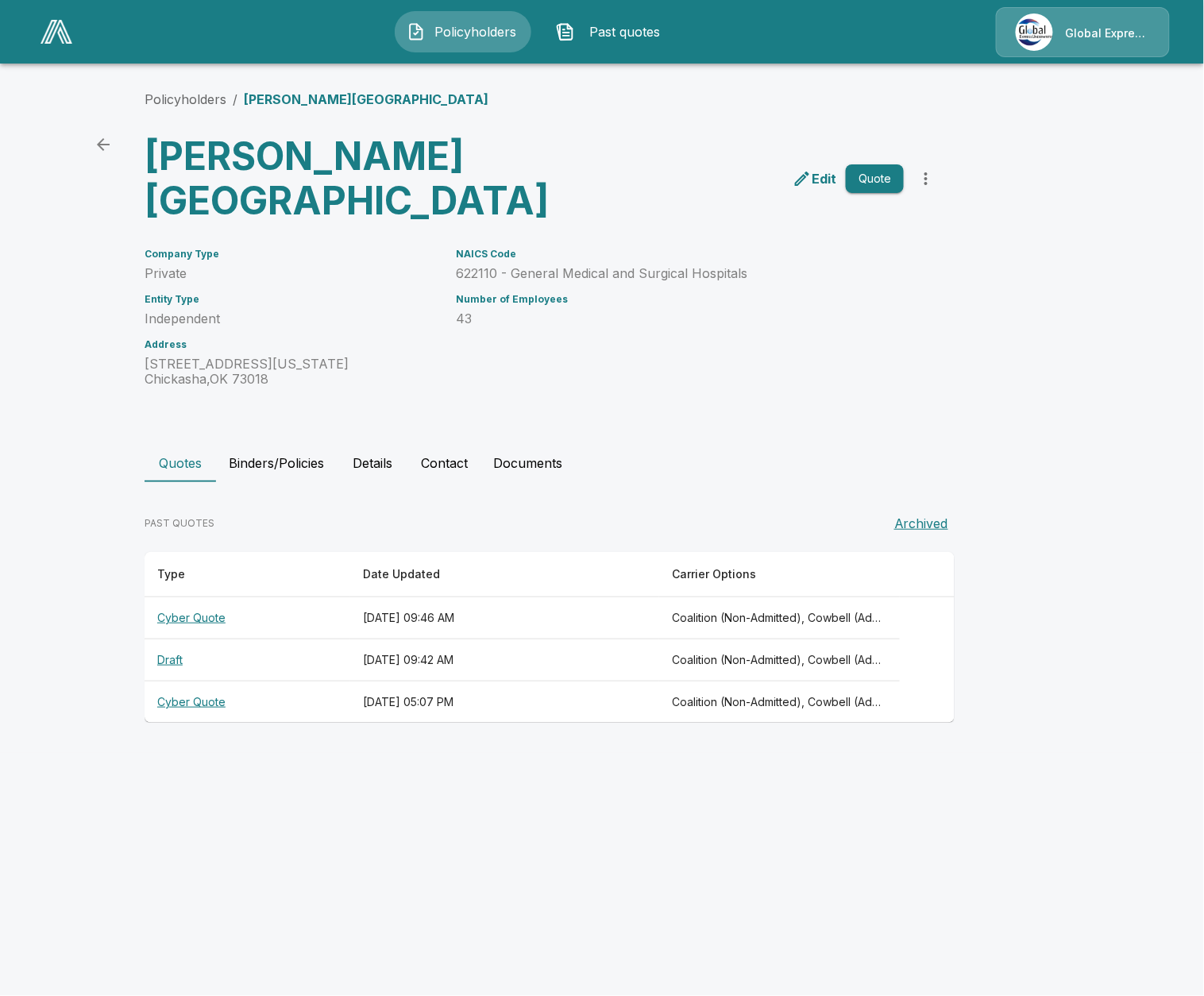
click at [755, 461] on div "Quotes Binders/Policies Details Contact Documents" at bounding box center [602, 463] width 915 height 38
click at [201, 615] on th "Cyber Quote" at bounding box center [247, 618] width 205 height 42
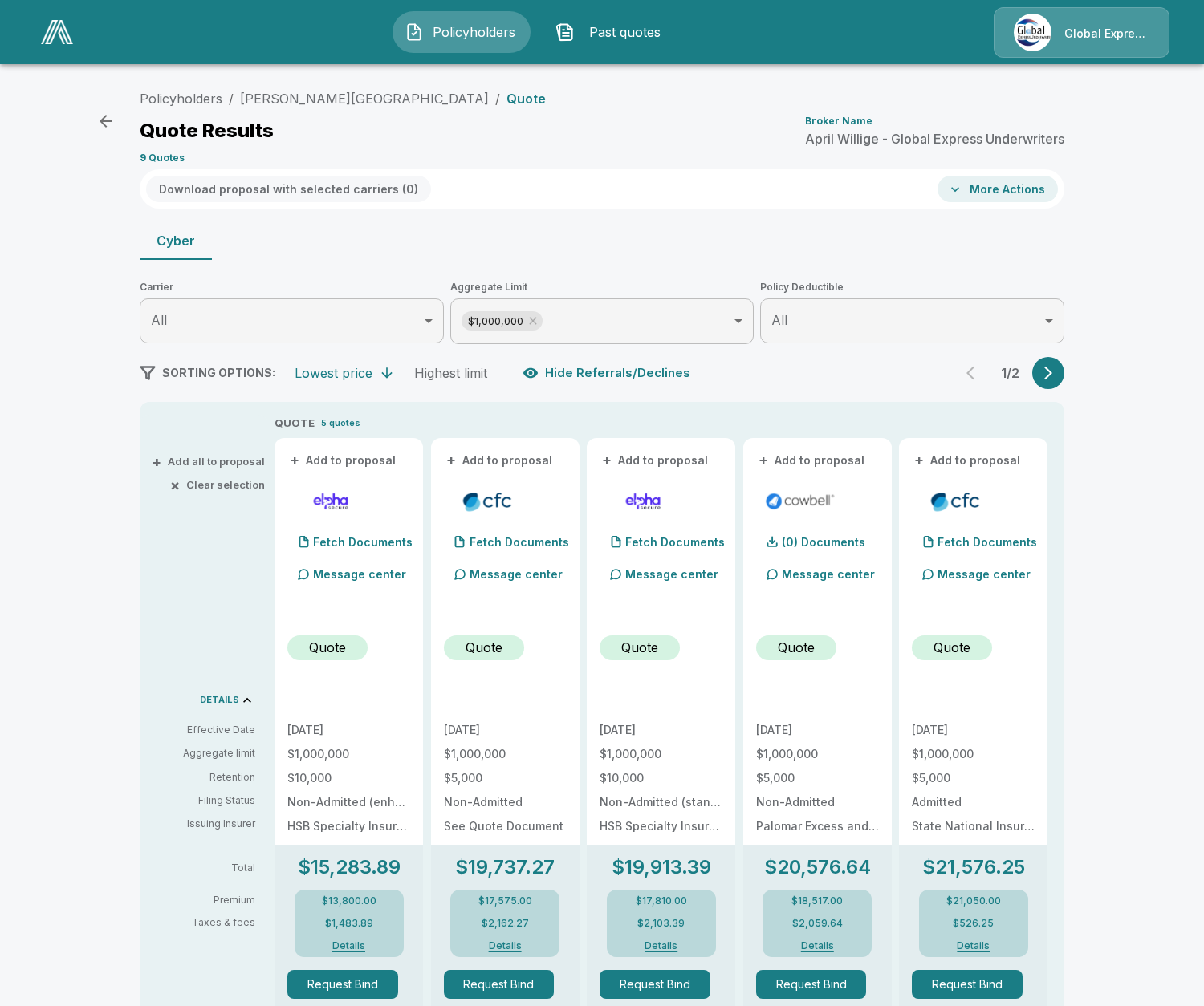
click at [1056, 372] on icon "button" at bounding box center [1048, 373] width 16 height 16
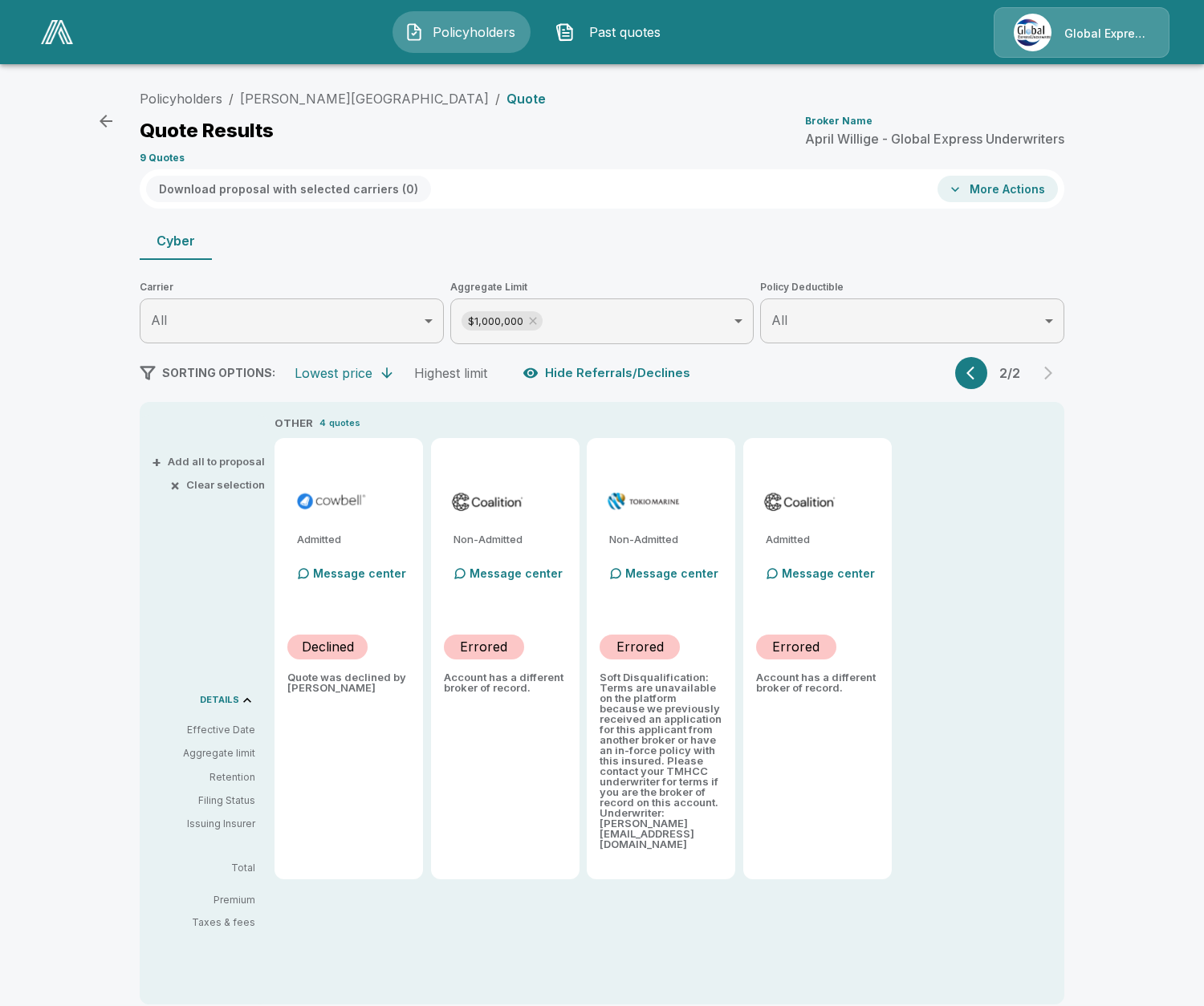
click at [982, 378] on icon "button" at bounding box center [975, 373] width 16 height 16
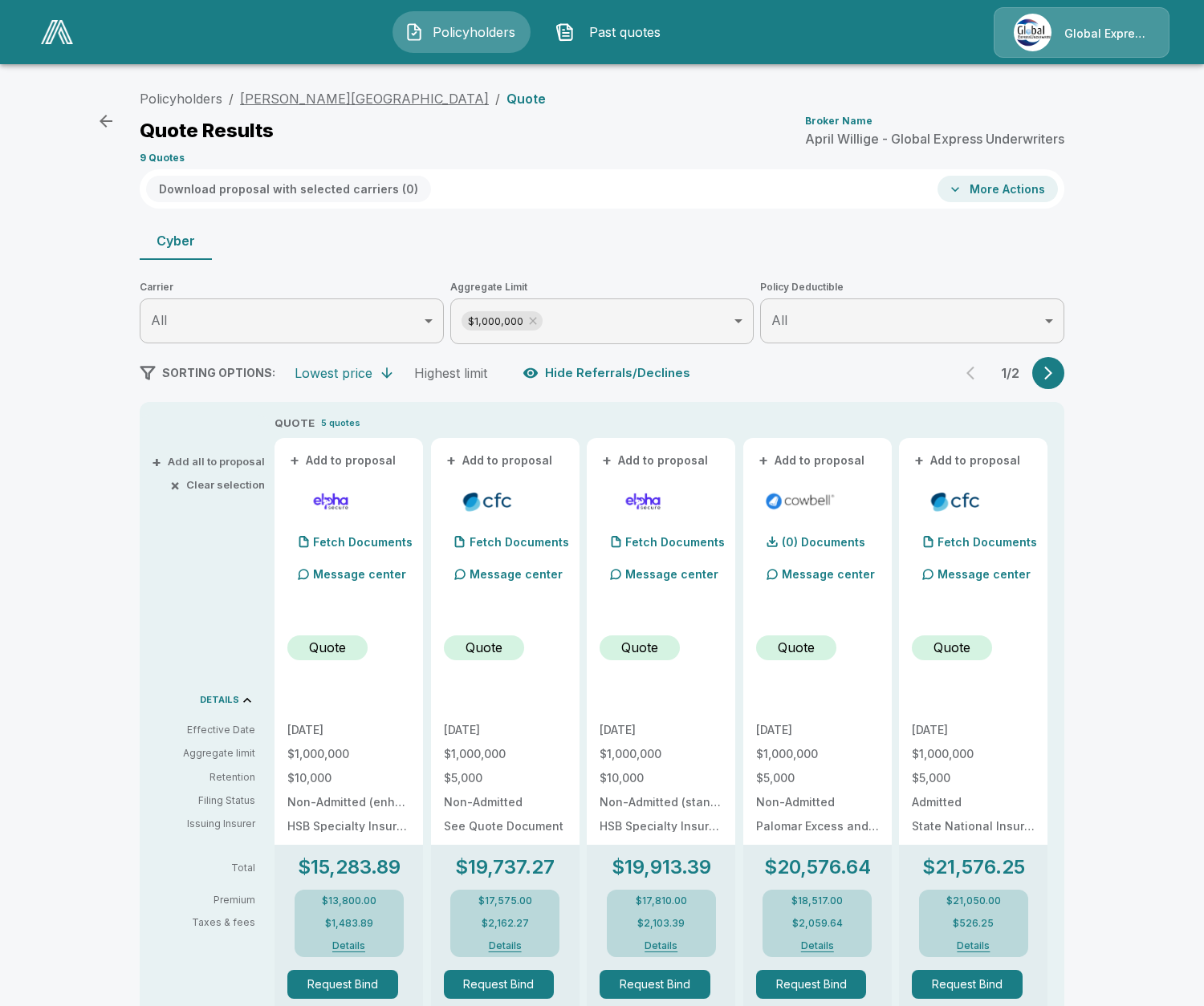
click at [339, 99] on link "[PERSON_NAME][GEOGRAPHIC_DATA]" at bounding box center [365, 98] width 248 height 16
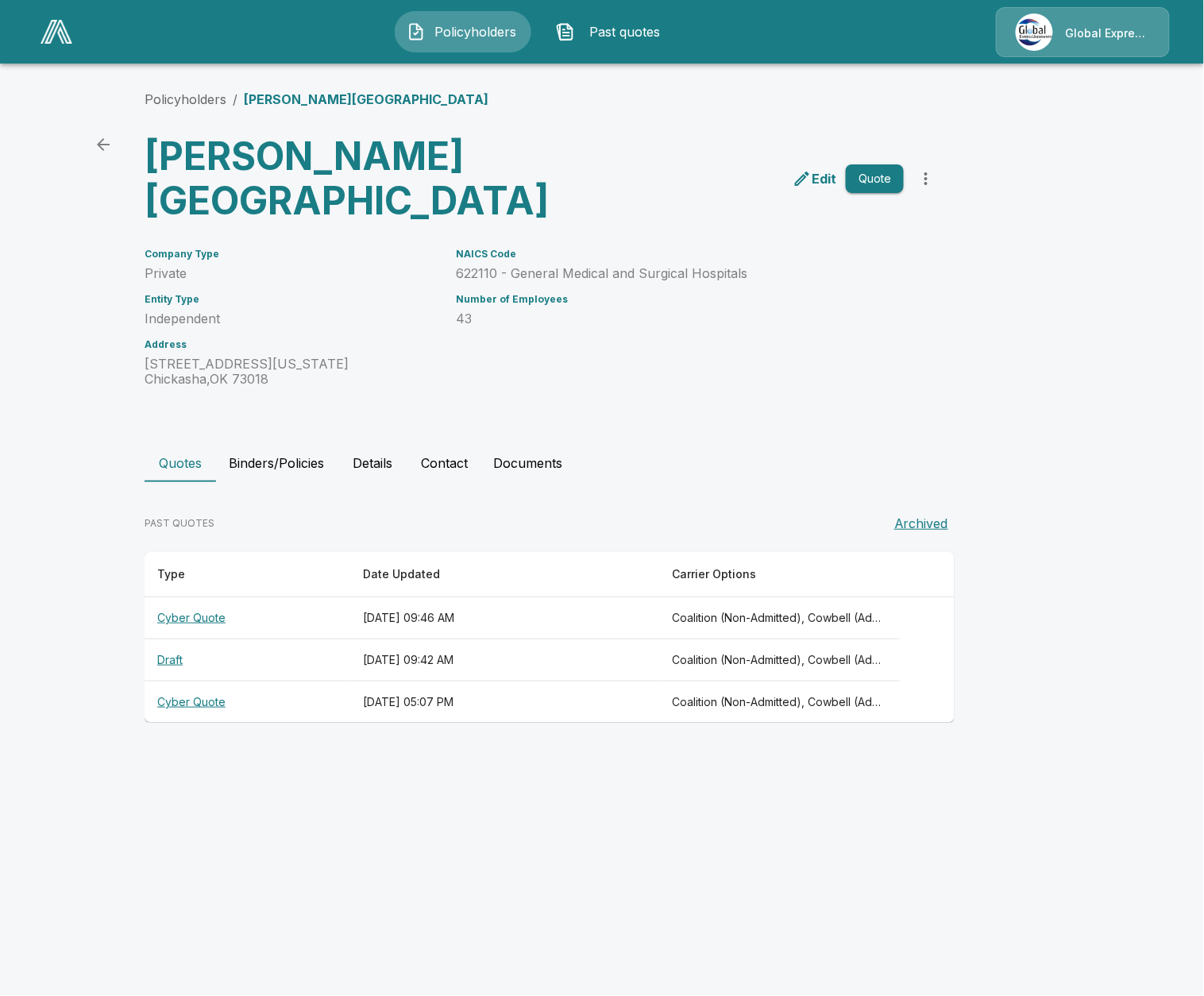
click at [430, 457] on button "Contact" at bounding box center [444, 463] width 73 height 38
